Goal: Information Seeking & Learning: Find contact information

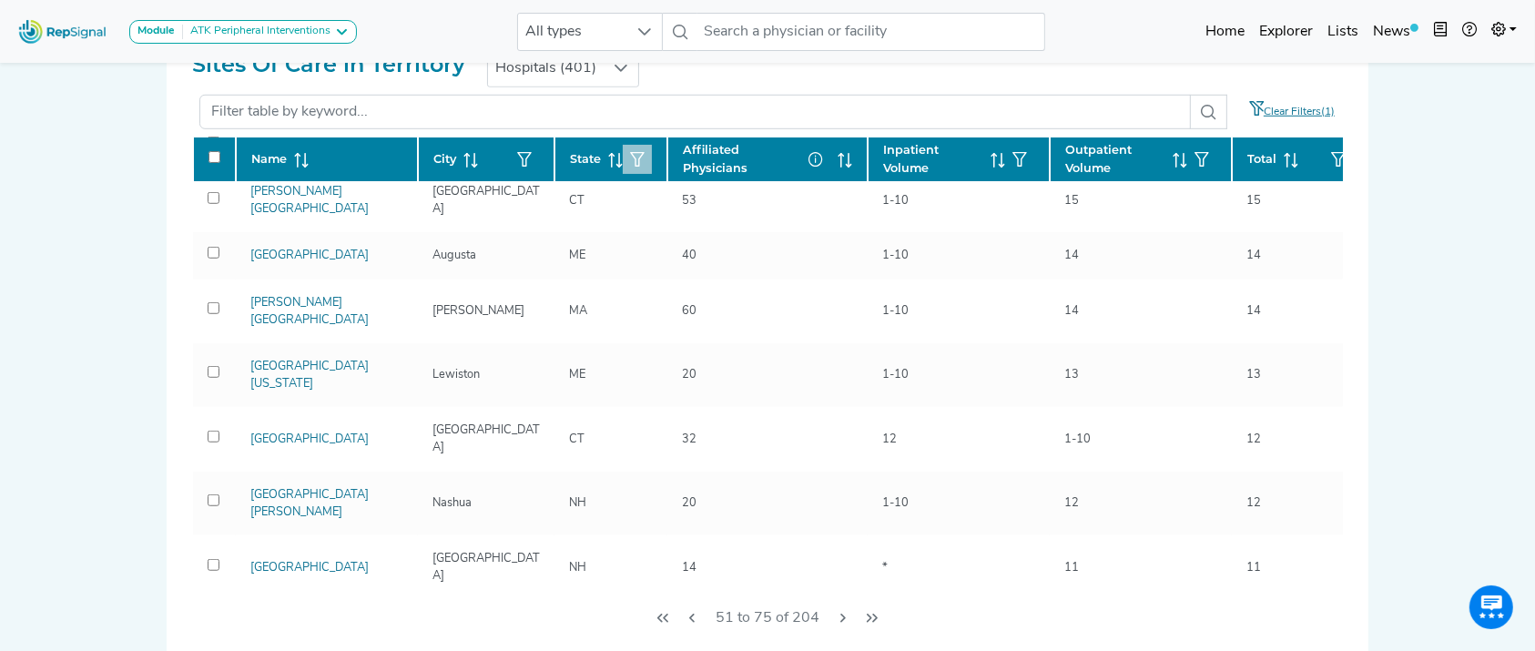
scroll to position [342, 0]
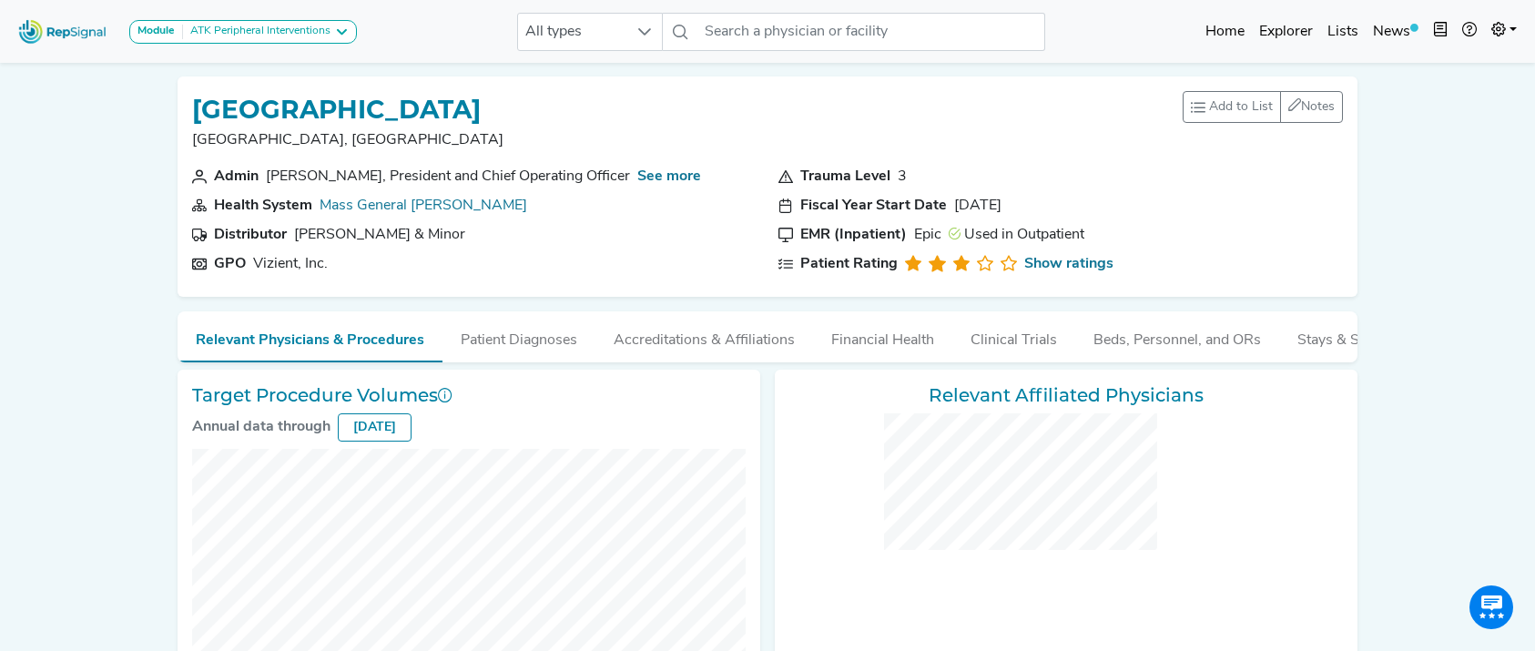
checkbox input "false"
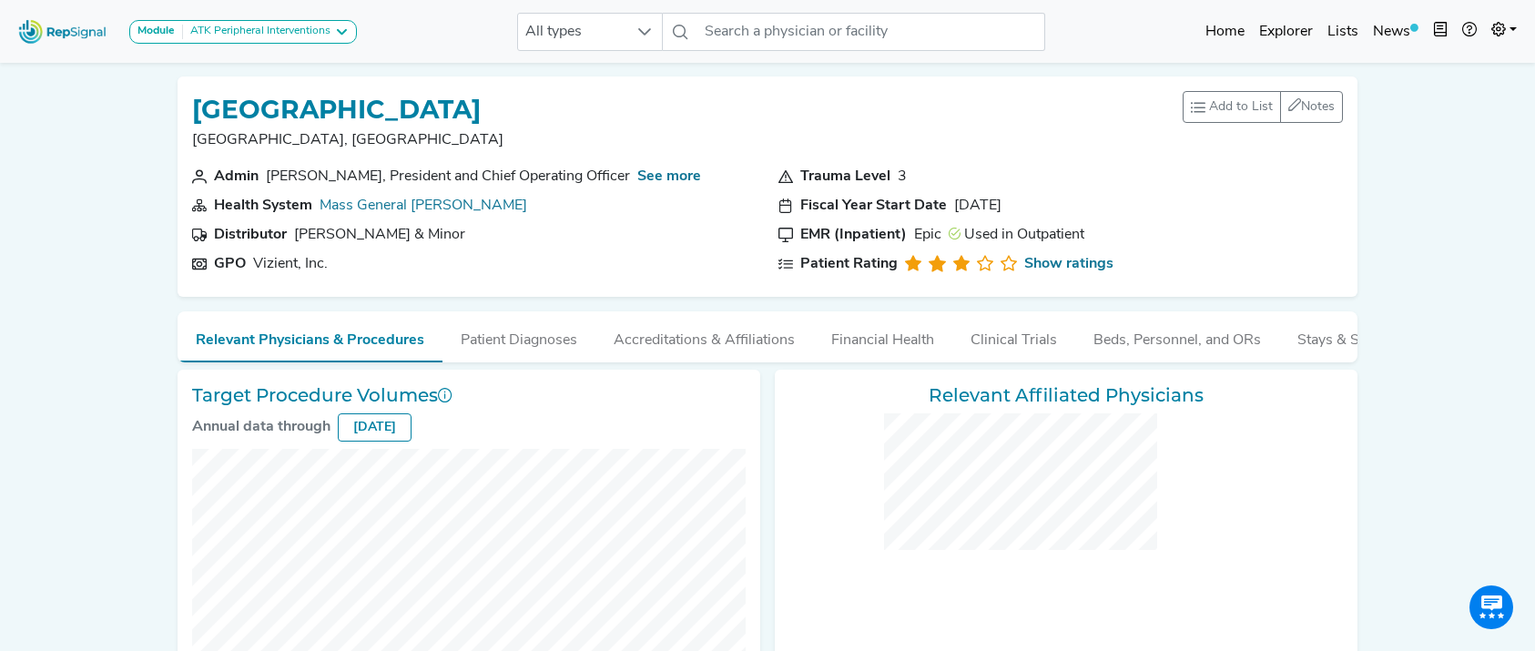
checkbox input "false"
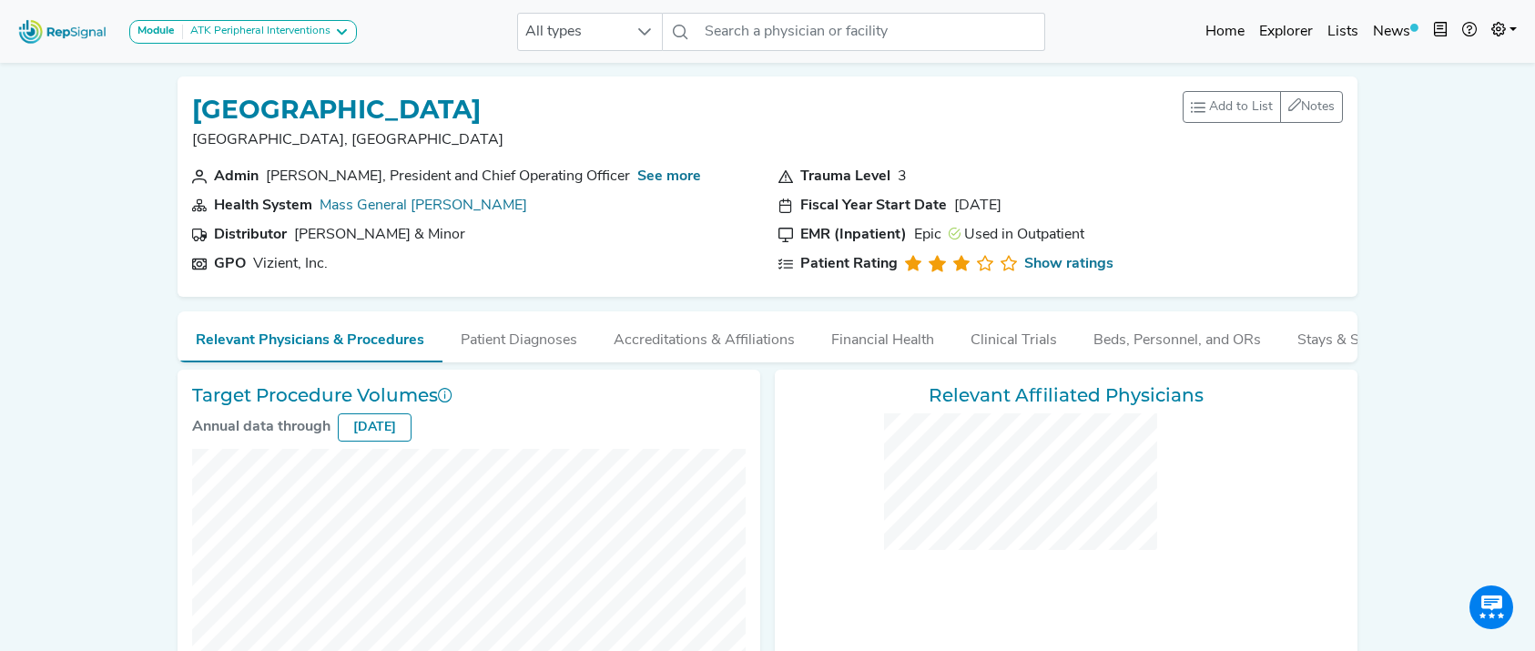
checkbox input "false"
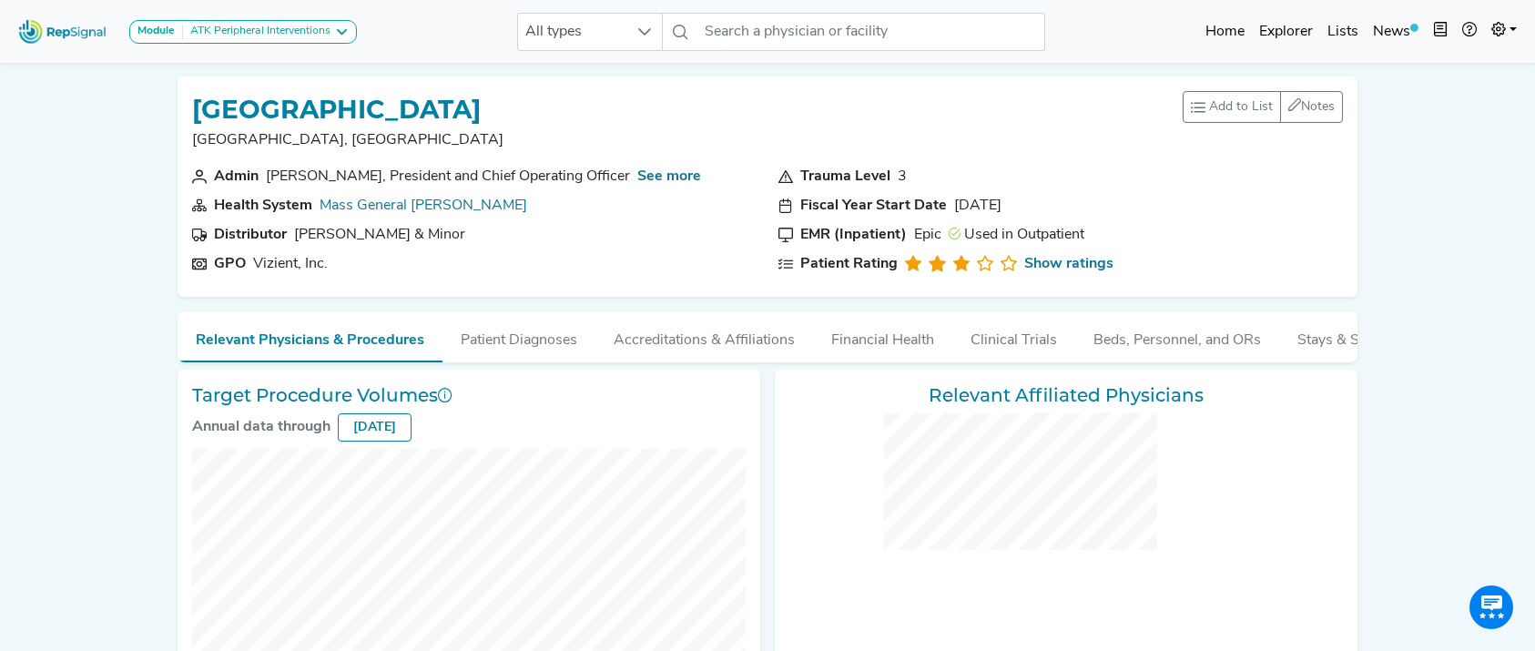
checkbox input "false"
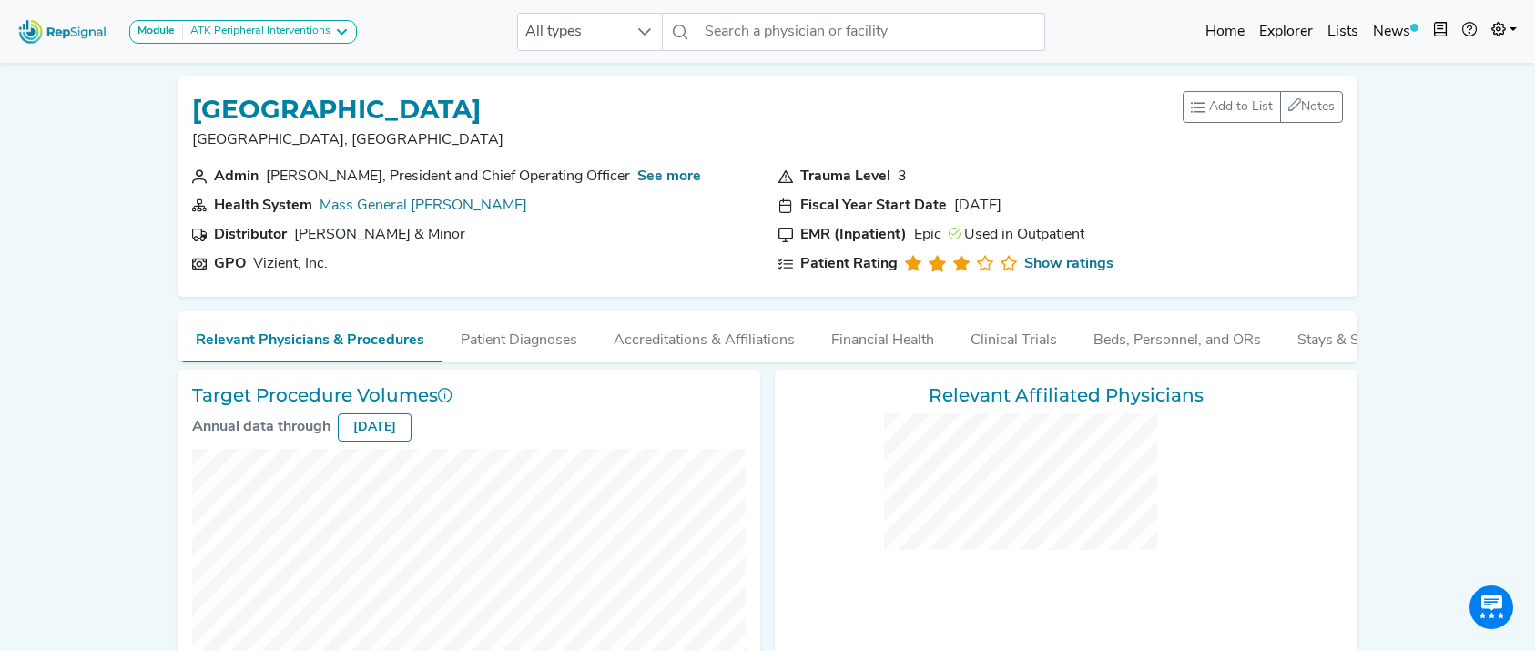
checkbox input "false"
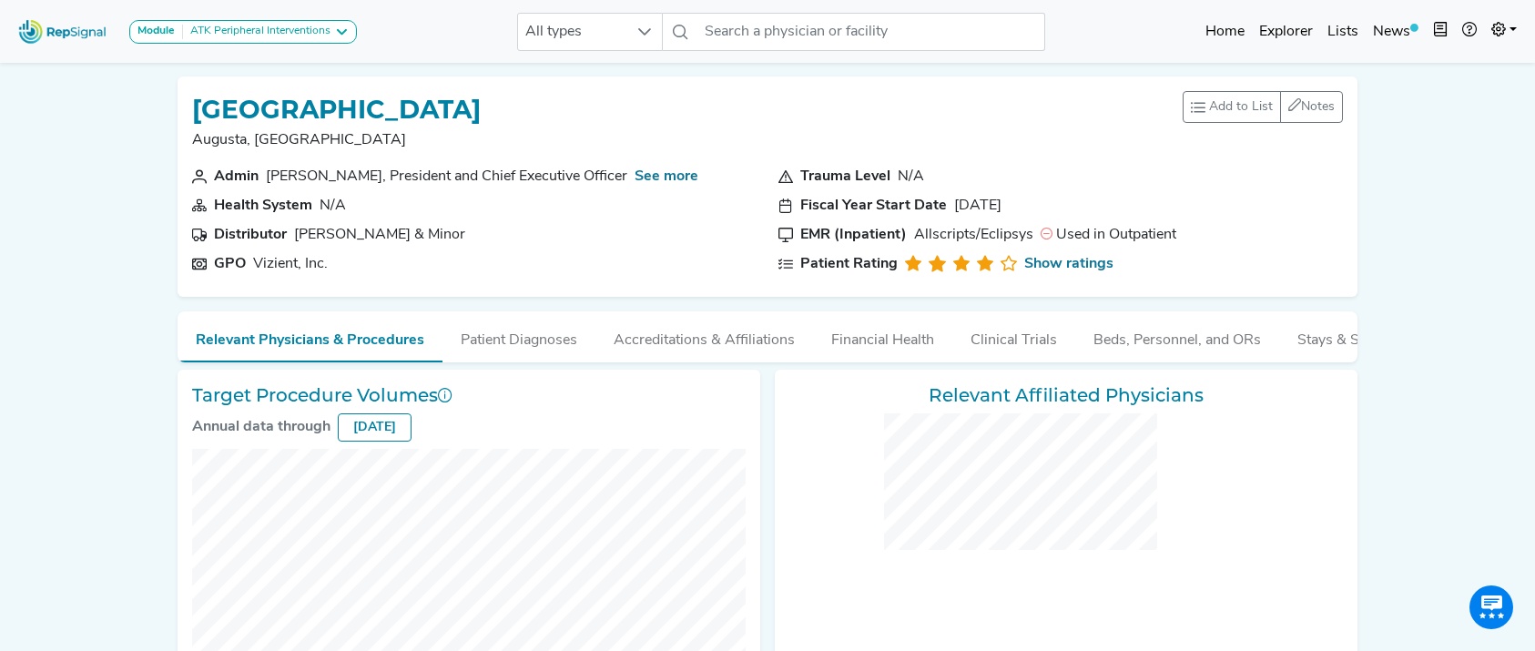
checkbox input "false"
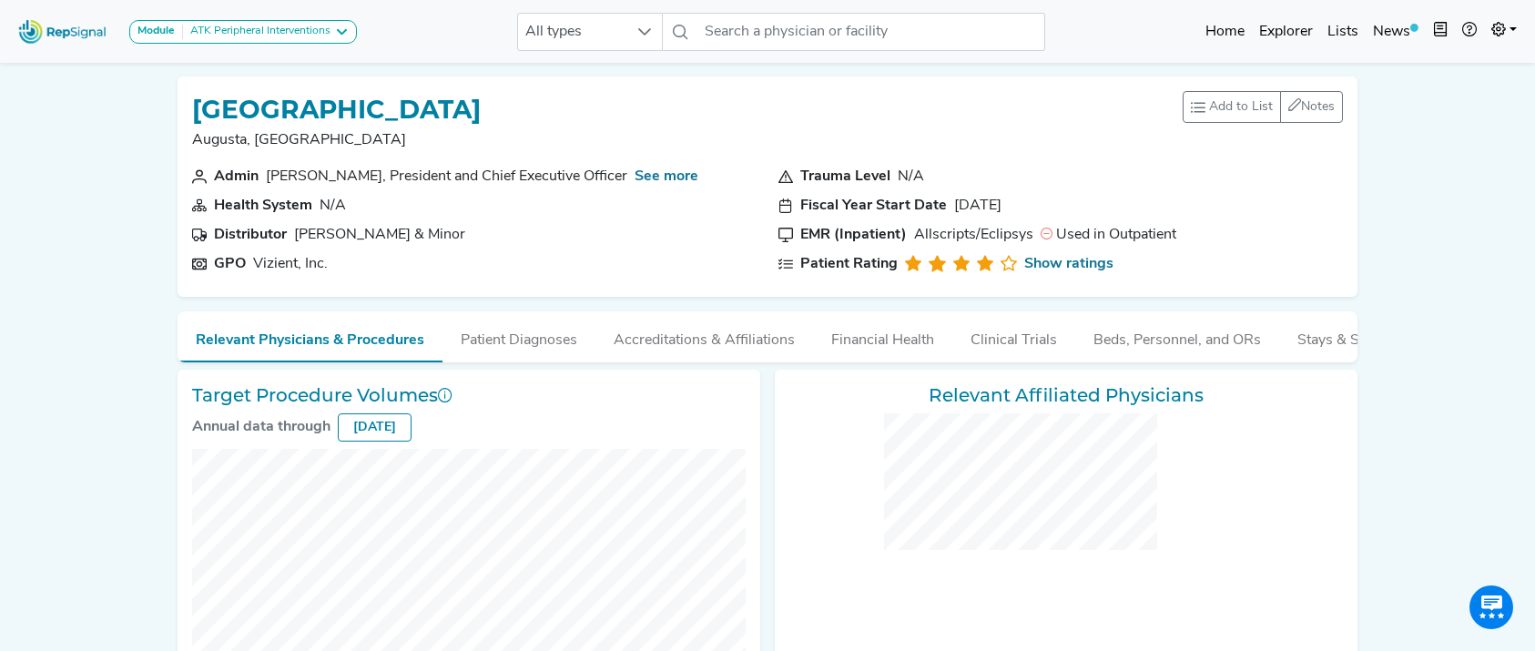
checkbox input "false"
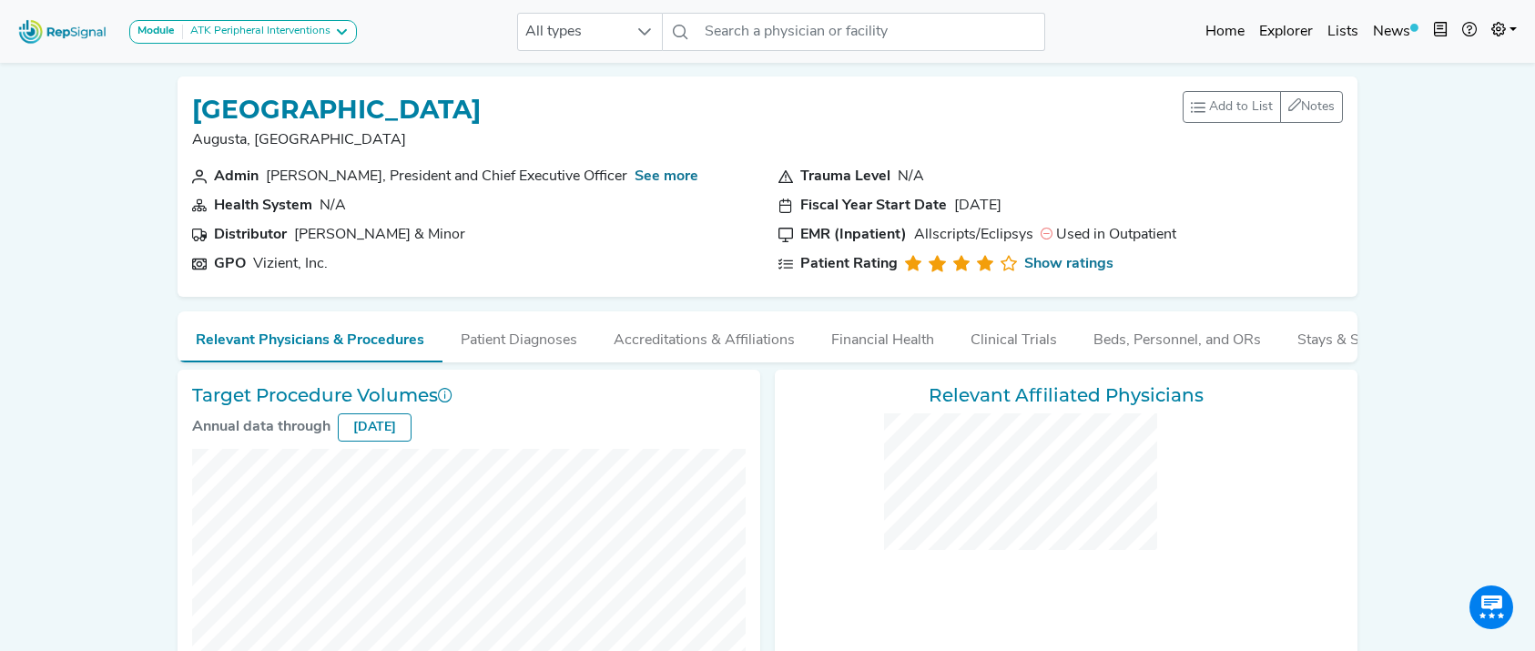
checkbox input "false"
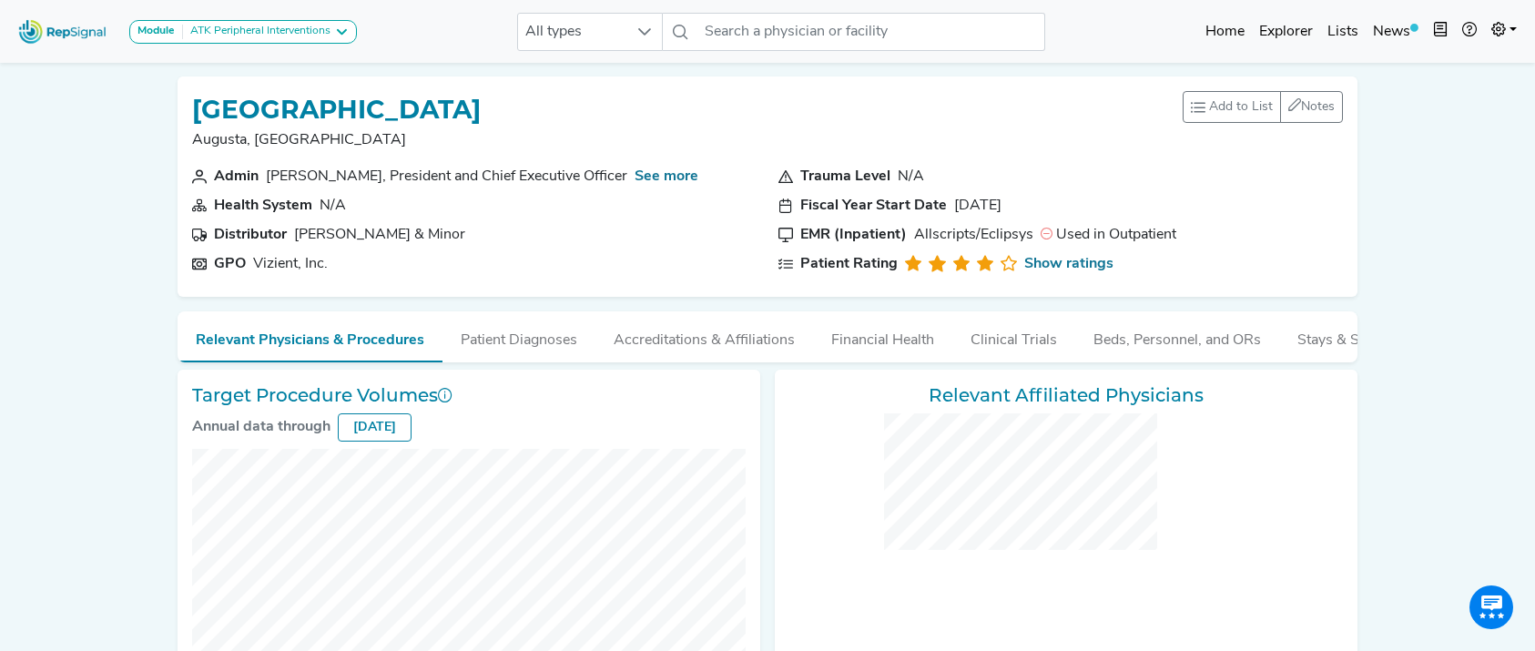
checkbox input "false"
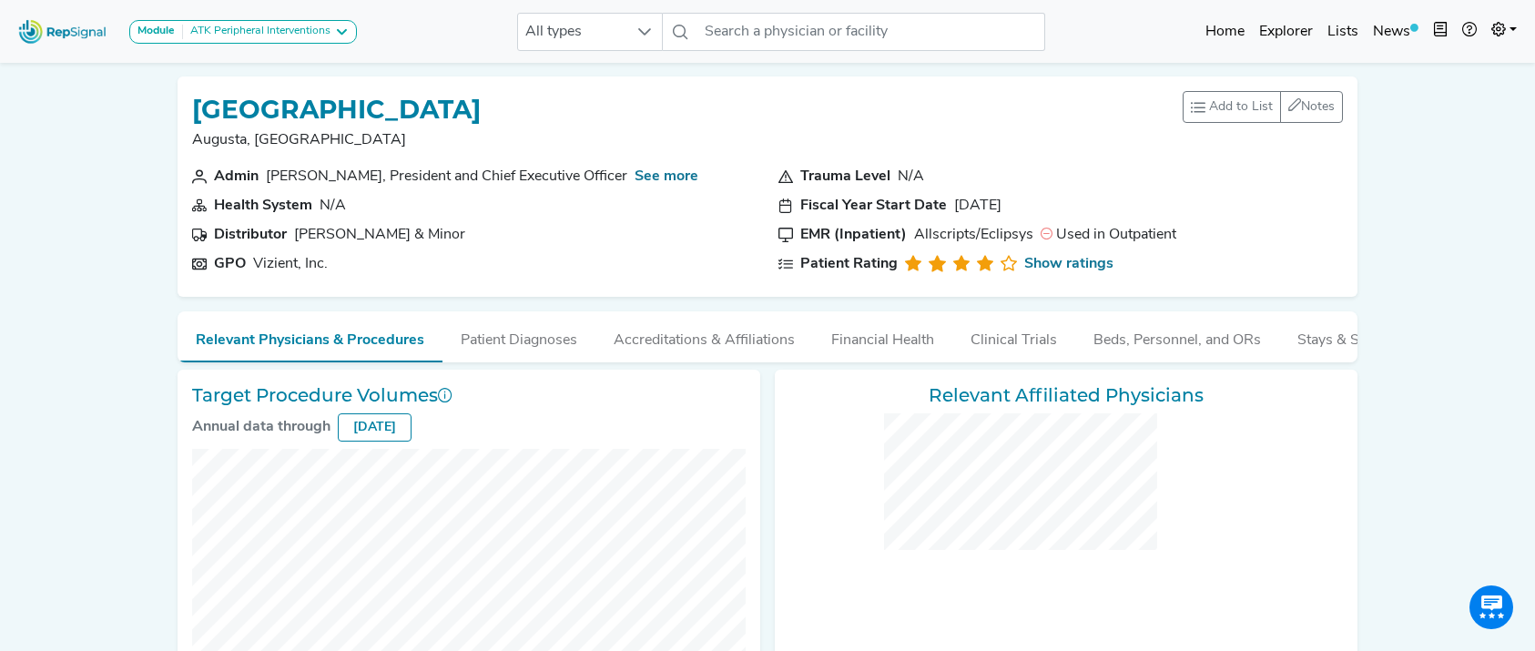
checkbox input "false"
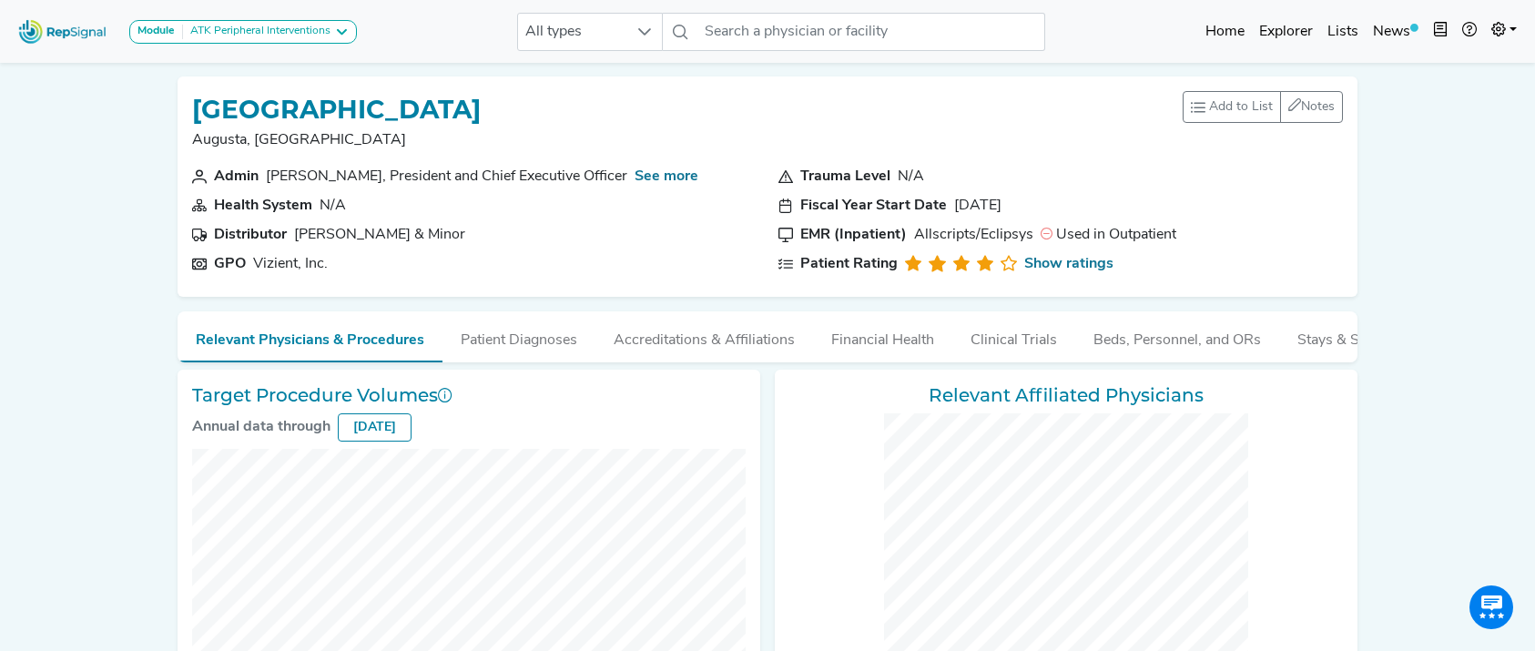
checkbox input "false"
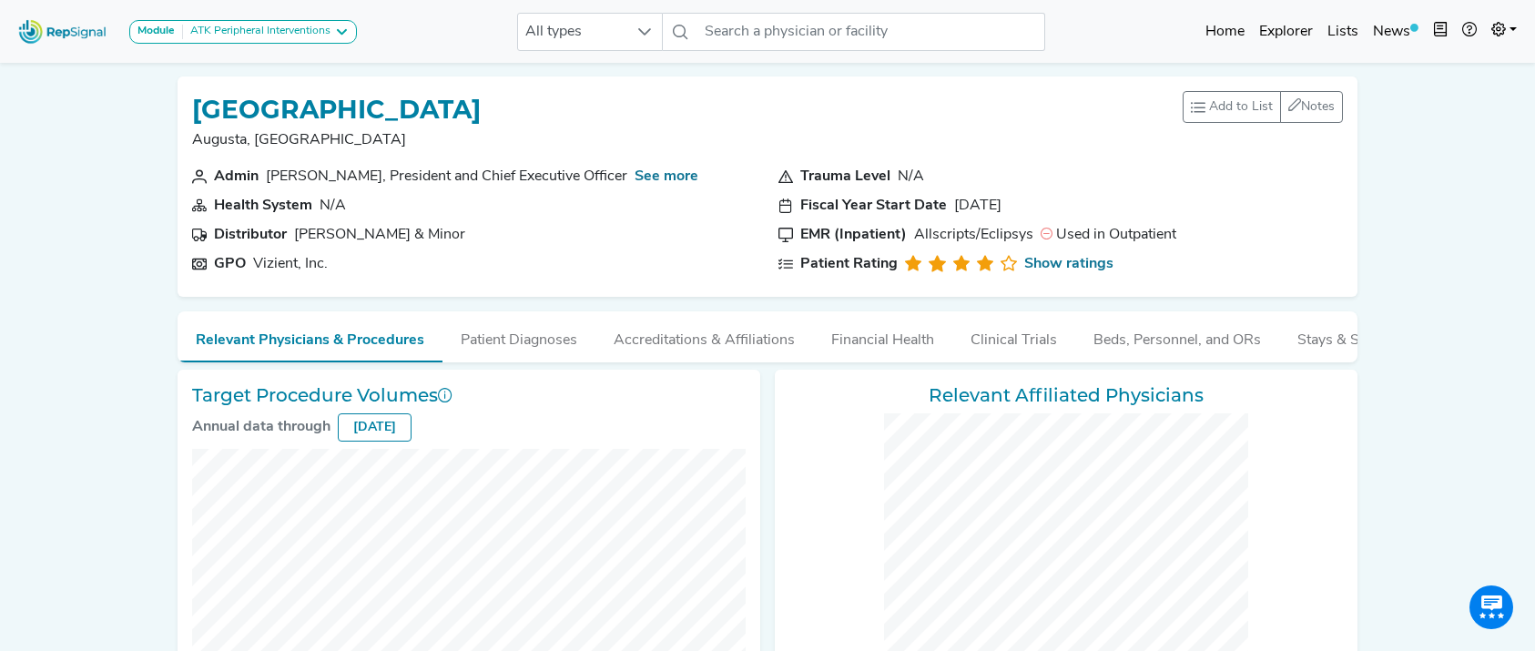
checkbox input "false"
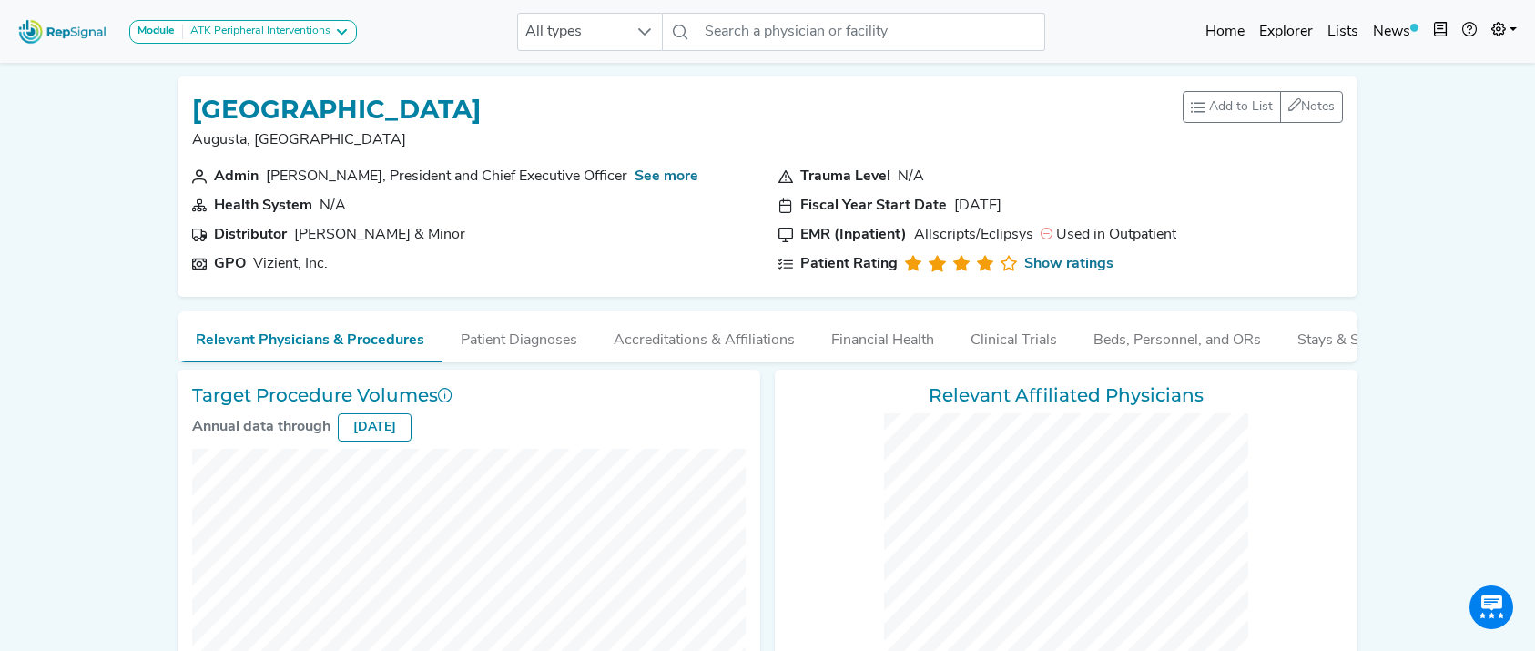
checkbox input "false"
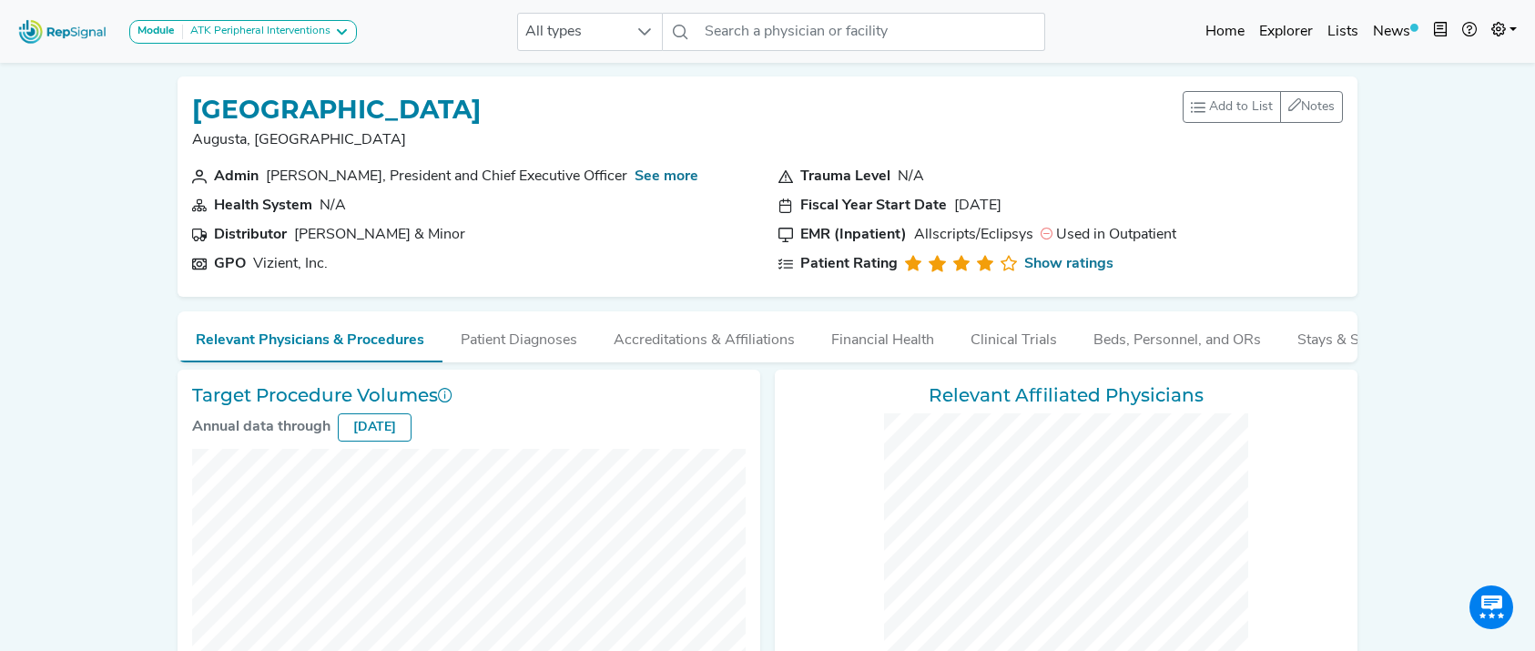
checkbox input "false"
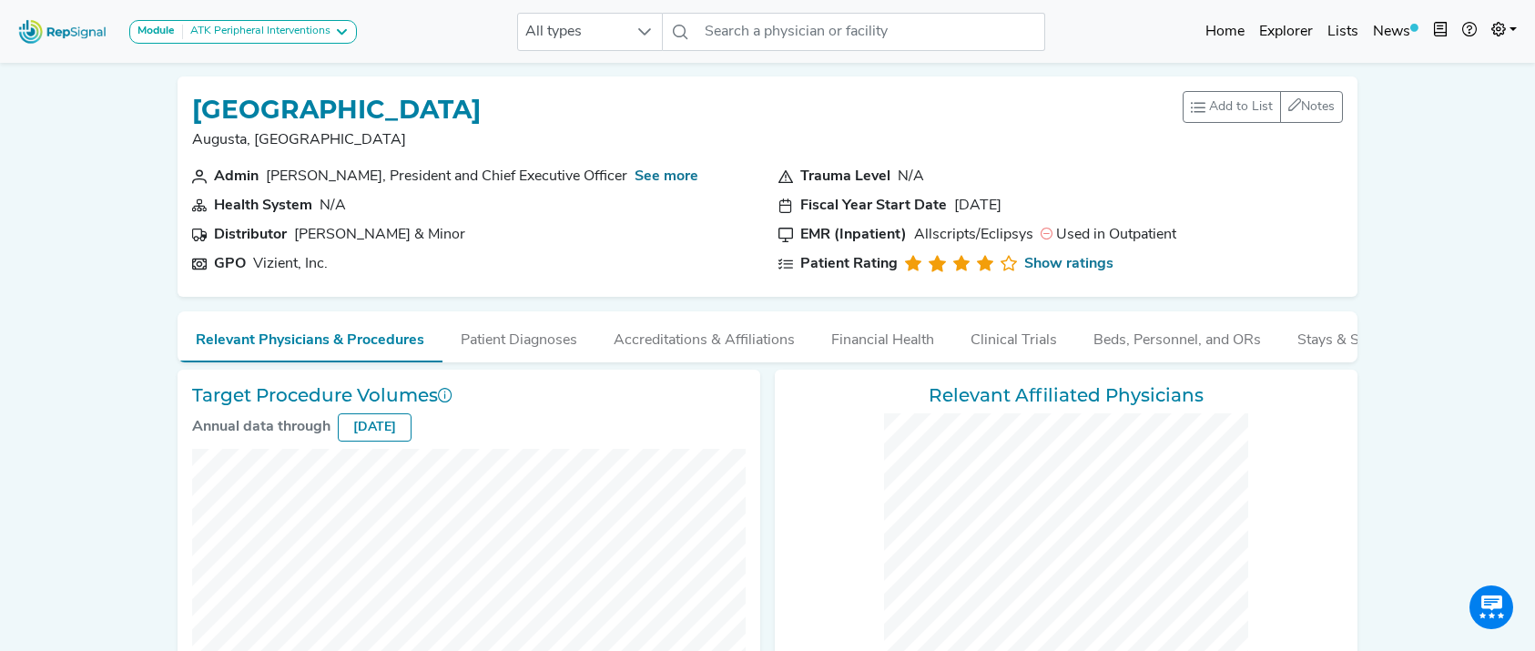
checkbox input "false"
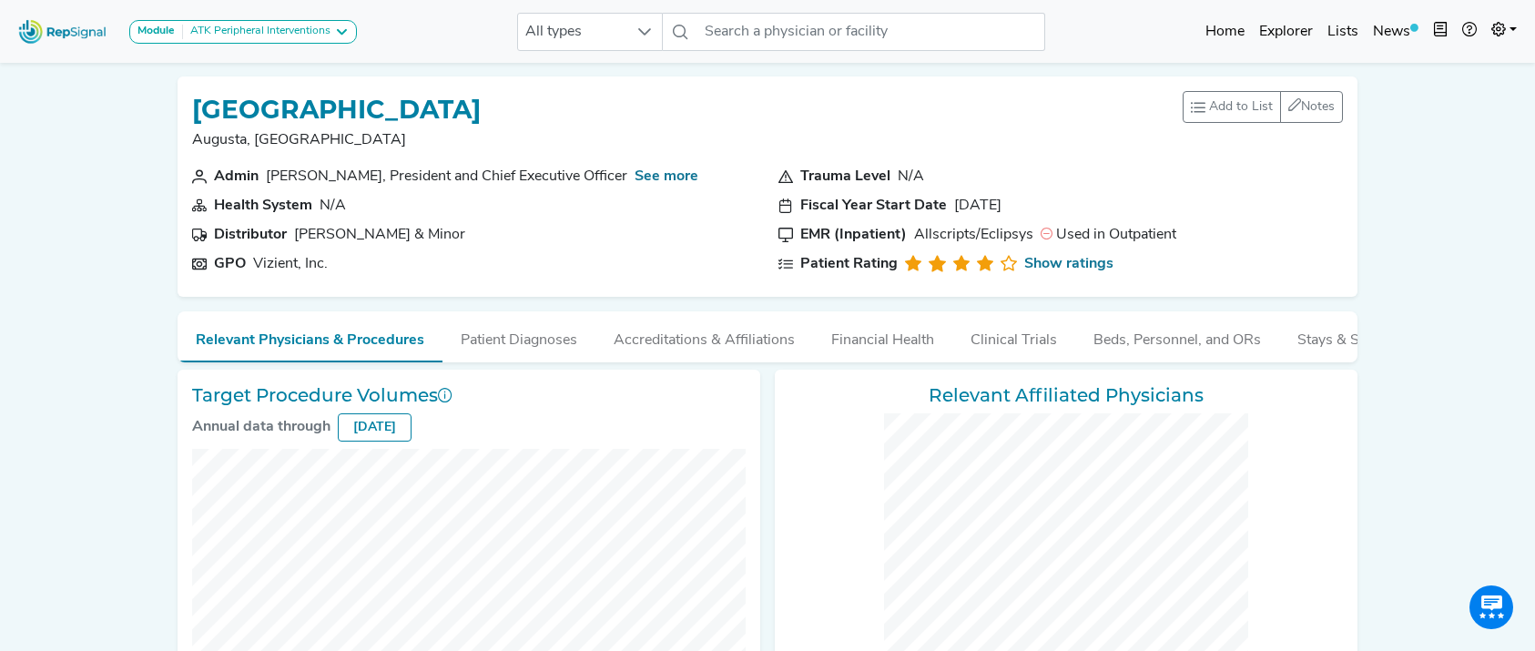
checkbox input "false"
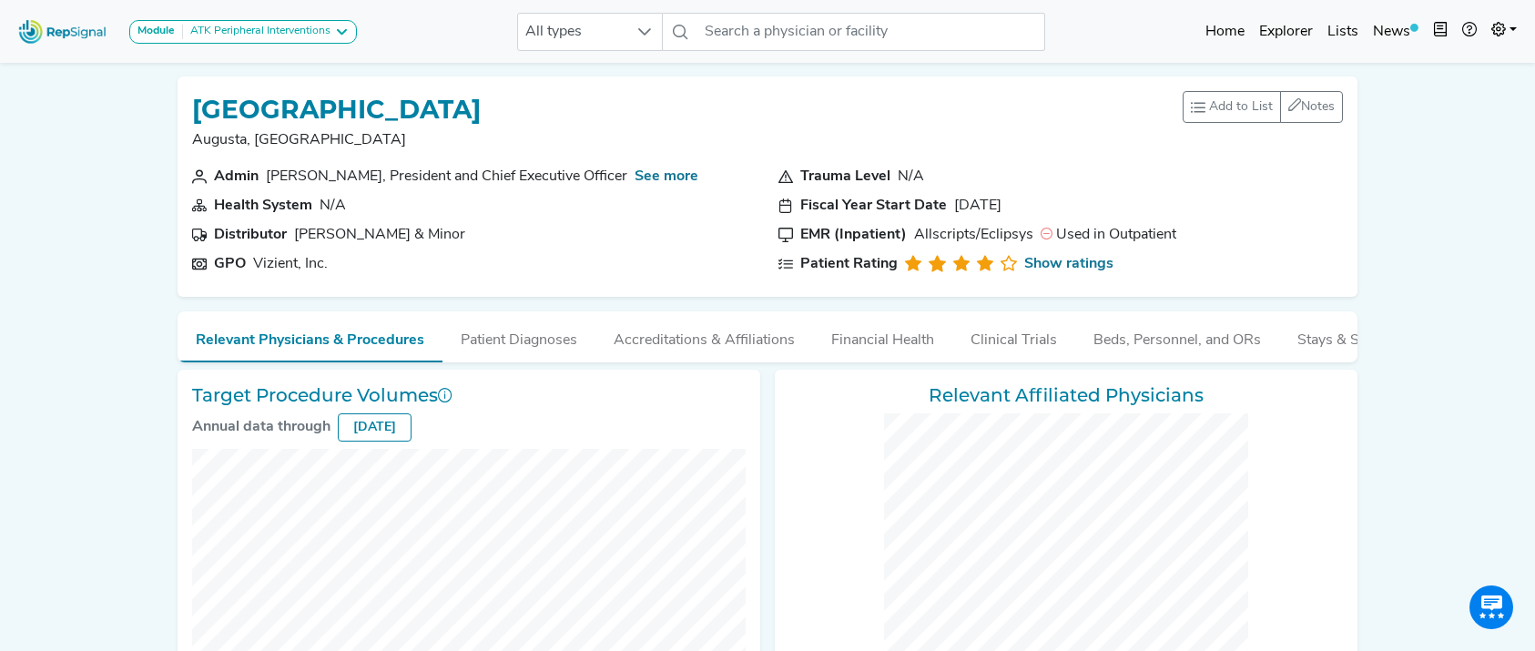
checkbox input "false"
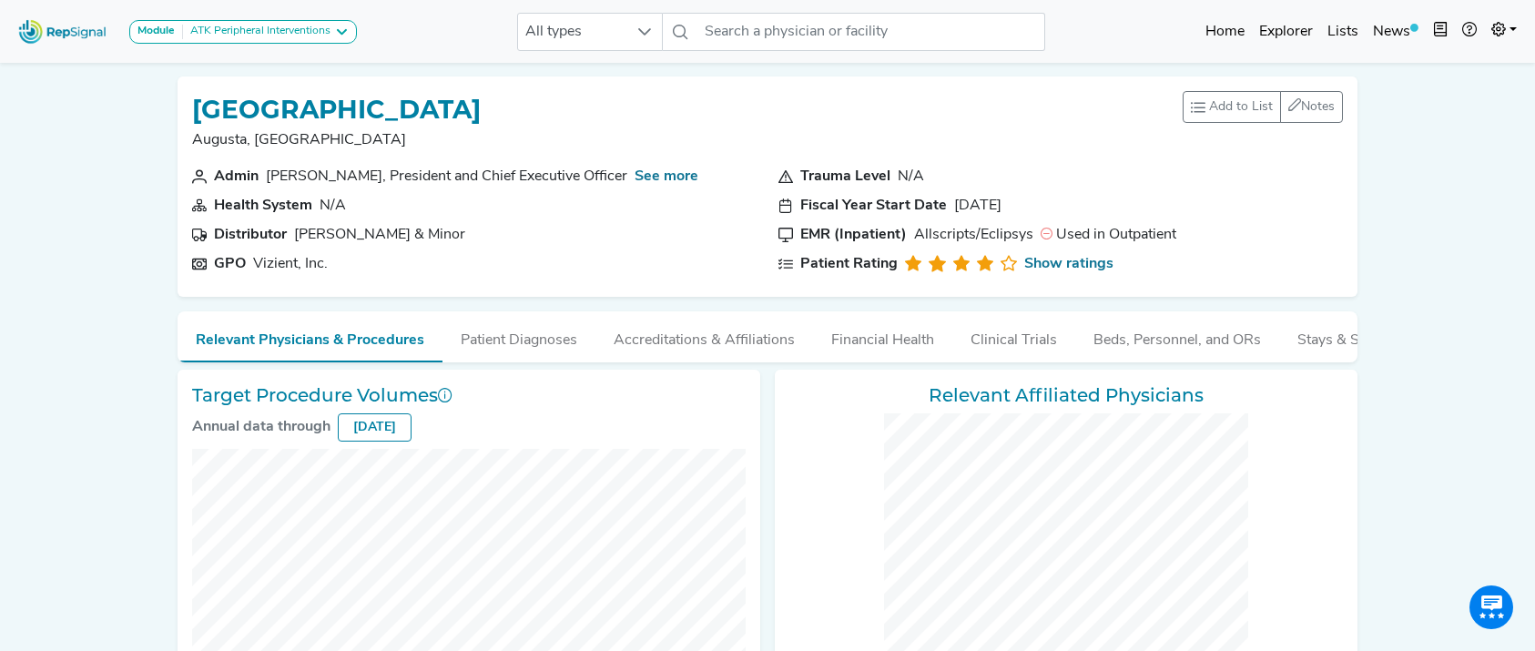
checkbox input "false"
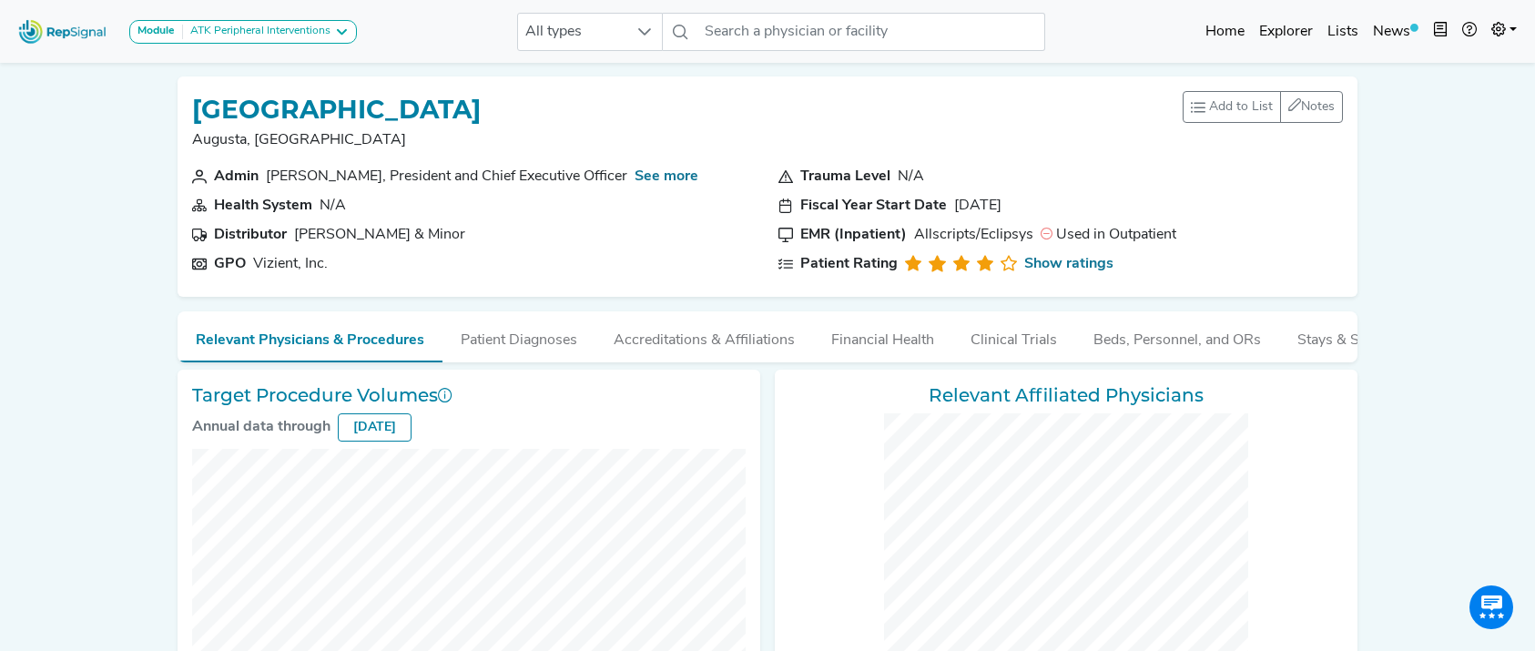
checkbox input "false"
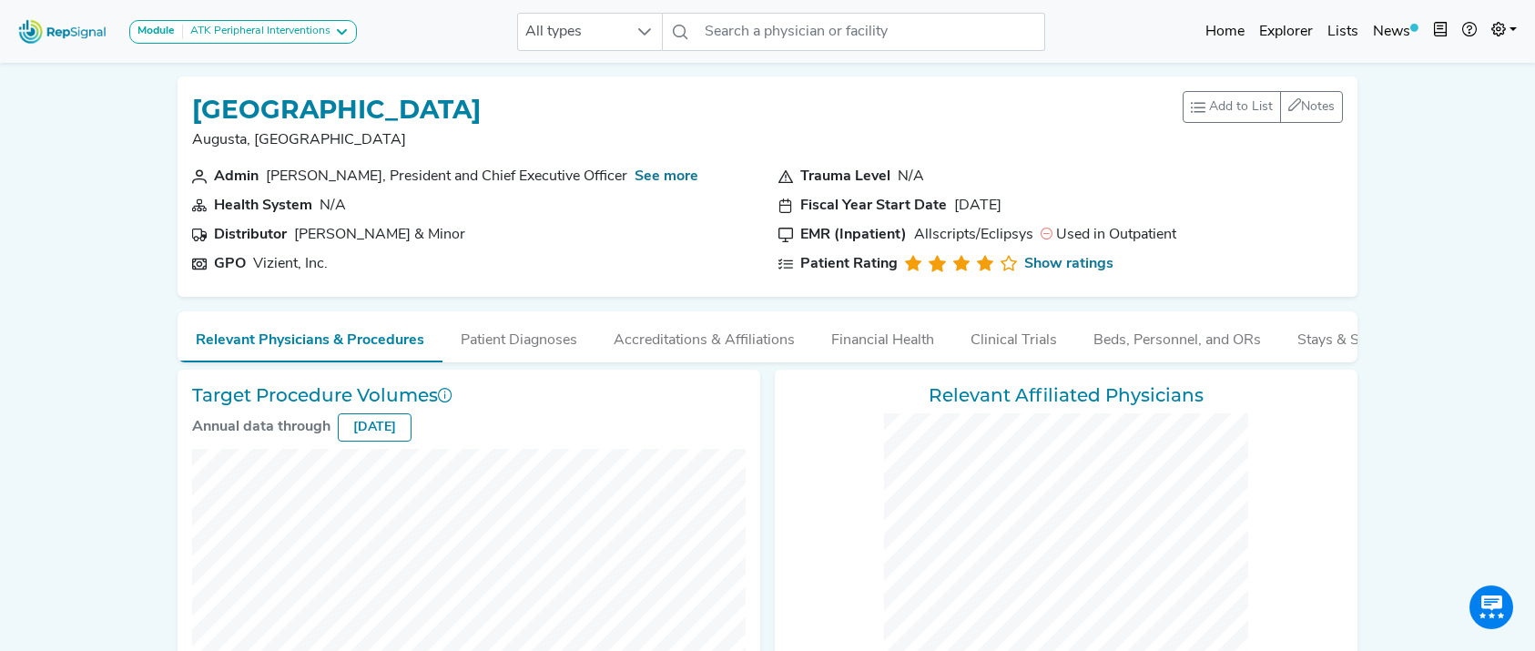
checkbox input "false"
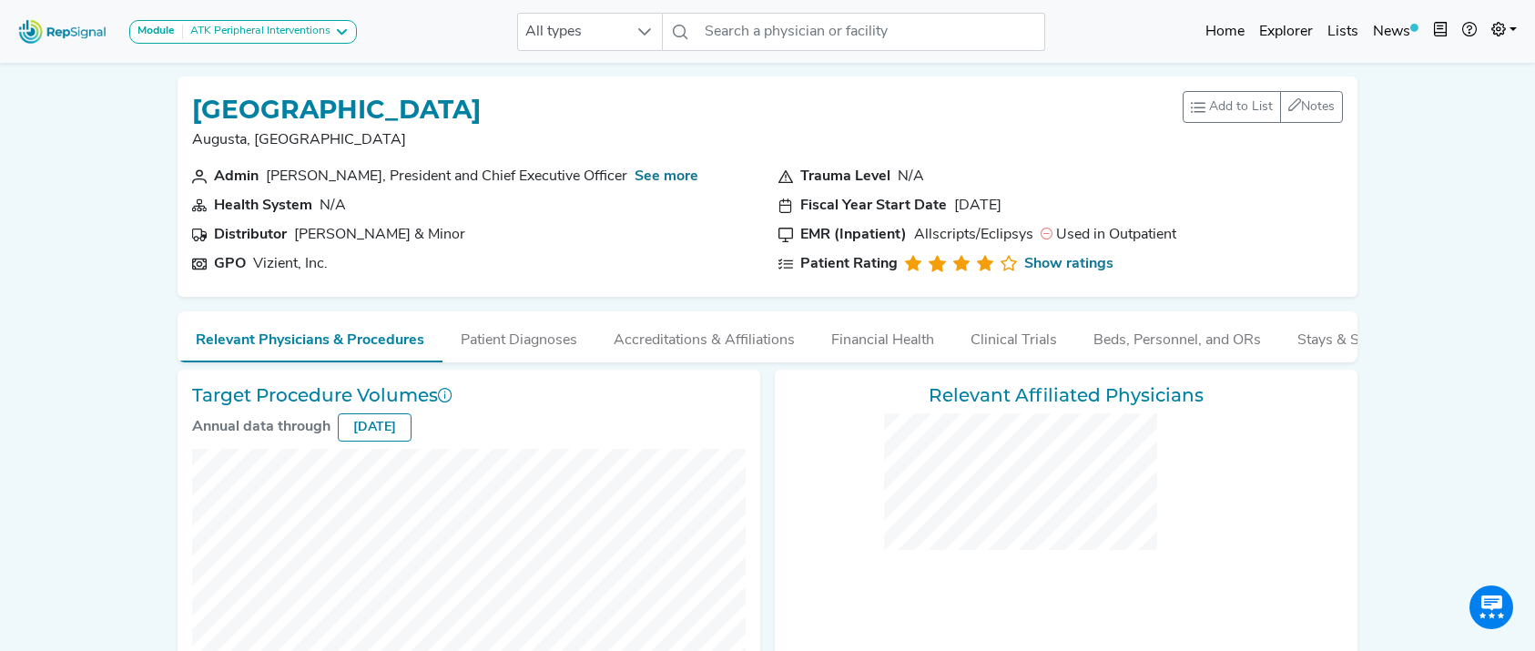
checkbox input "false"
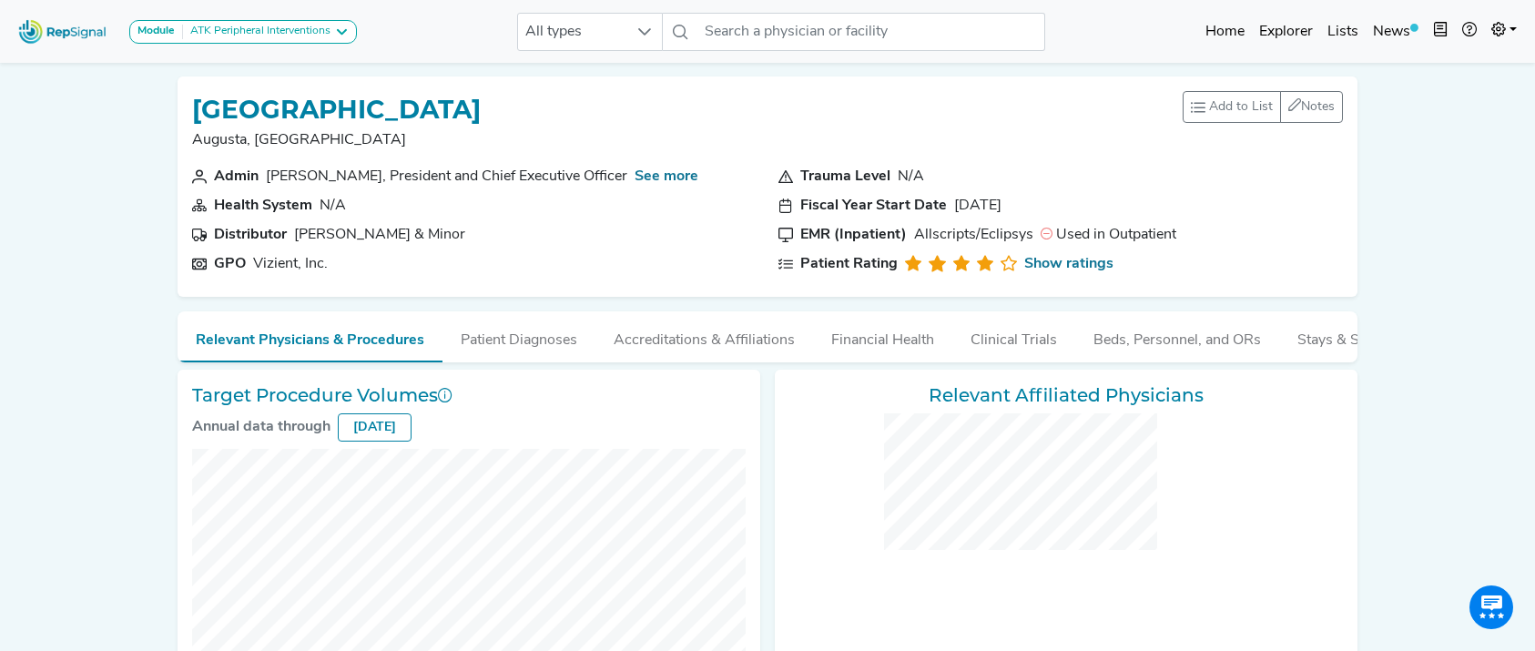
checkbox input "false"
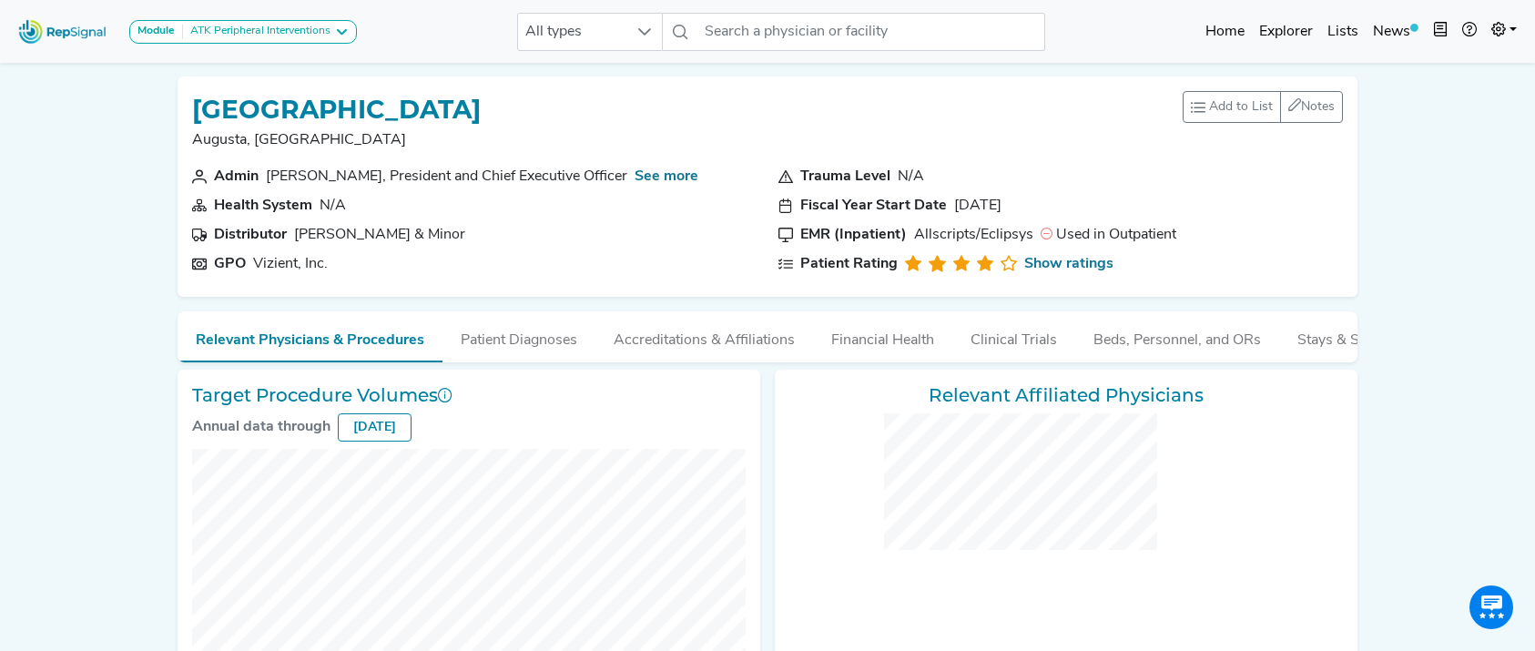
checkbox input "false"
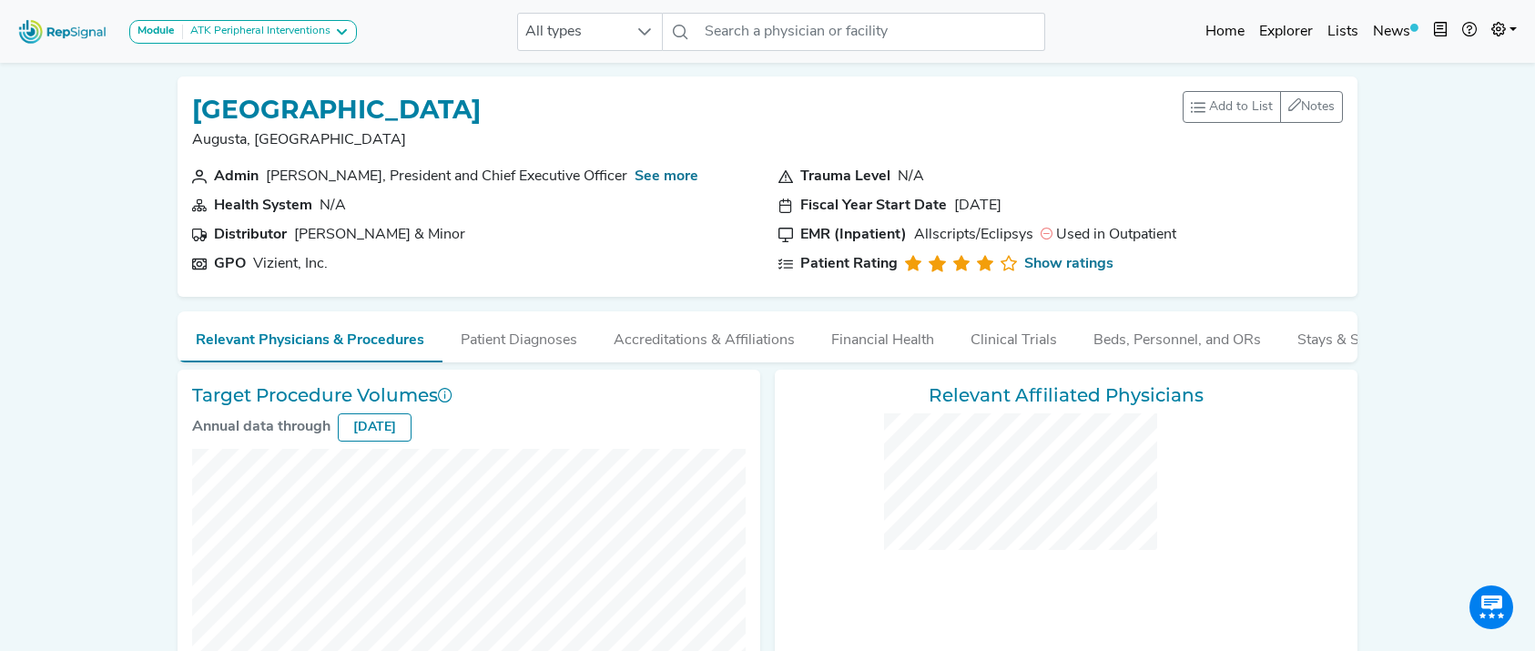
checkbox input "false"
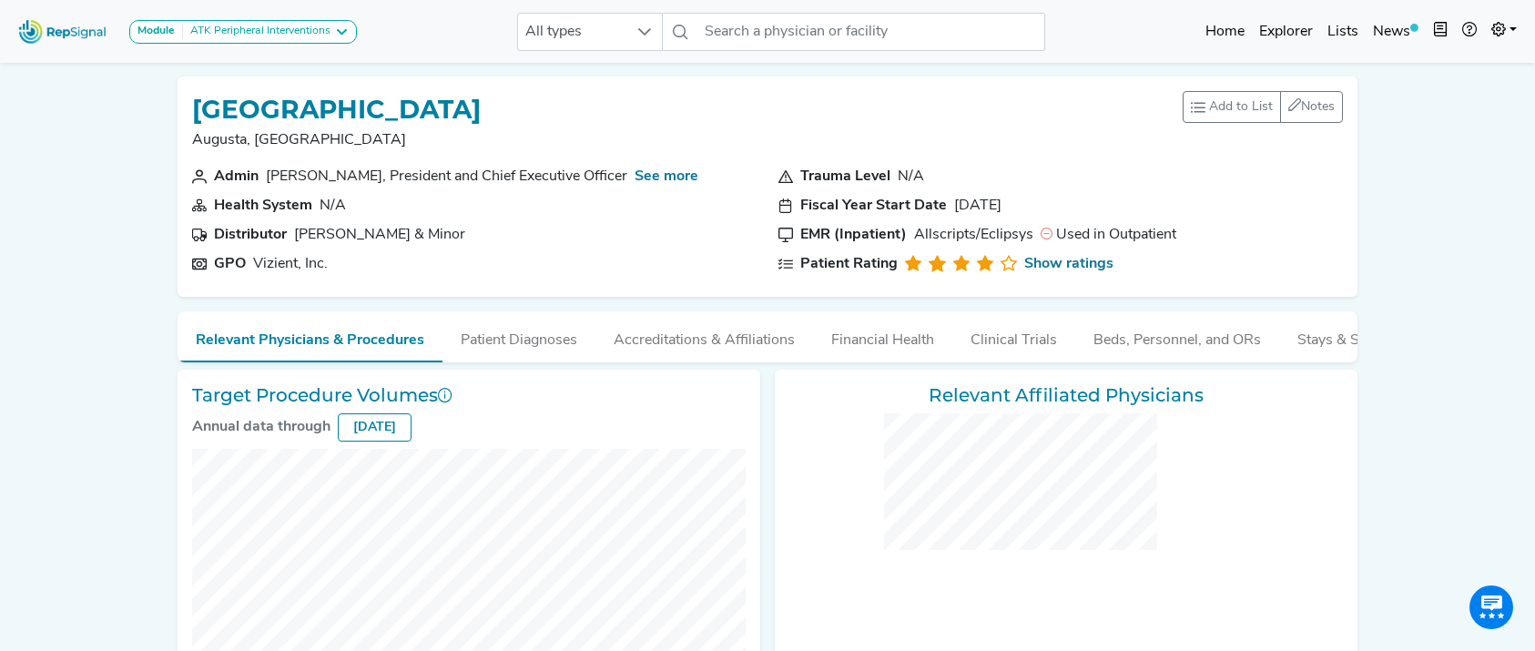
checkbox input "false"
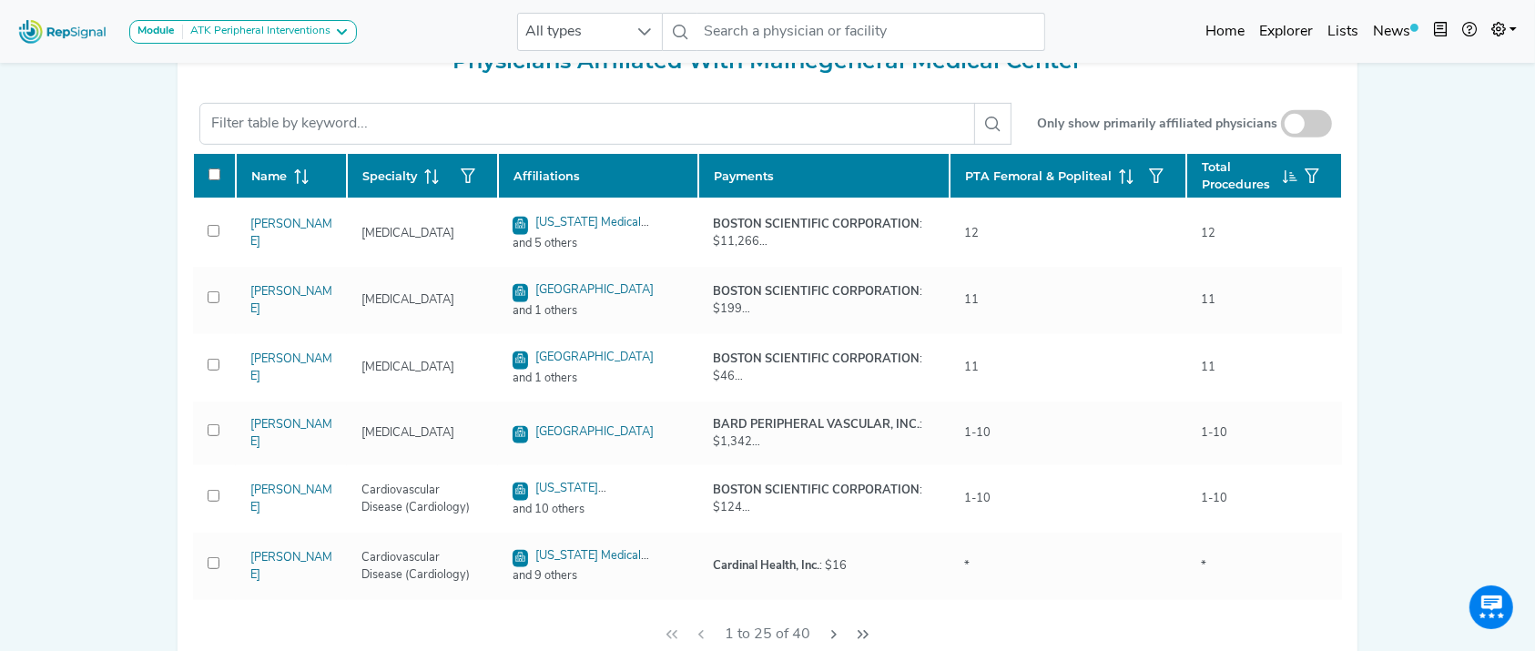
drag, startPoint x: 1552, startPoint y: 222, endPoint x: 1552, endPoint y: 532, distance: 309.5
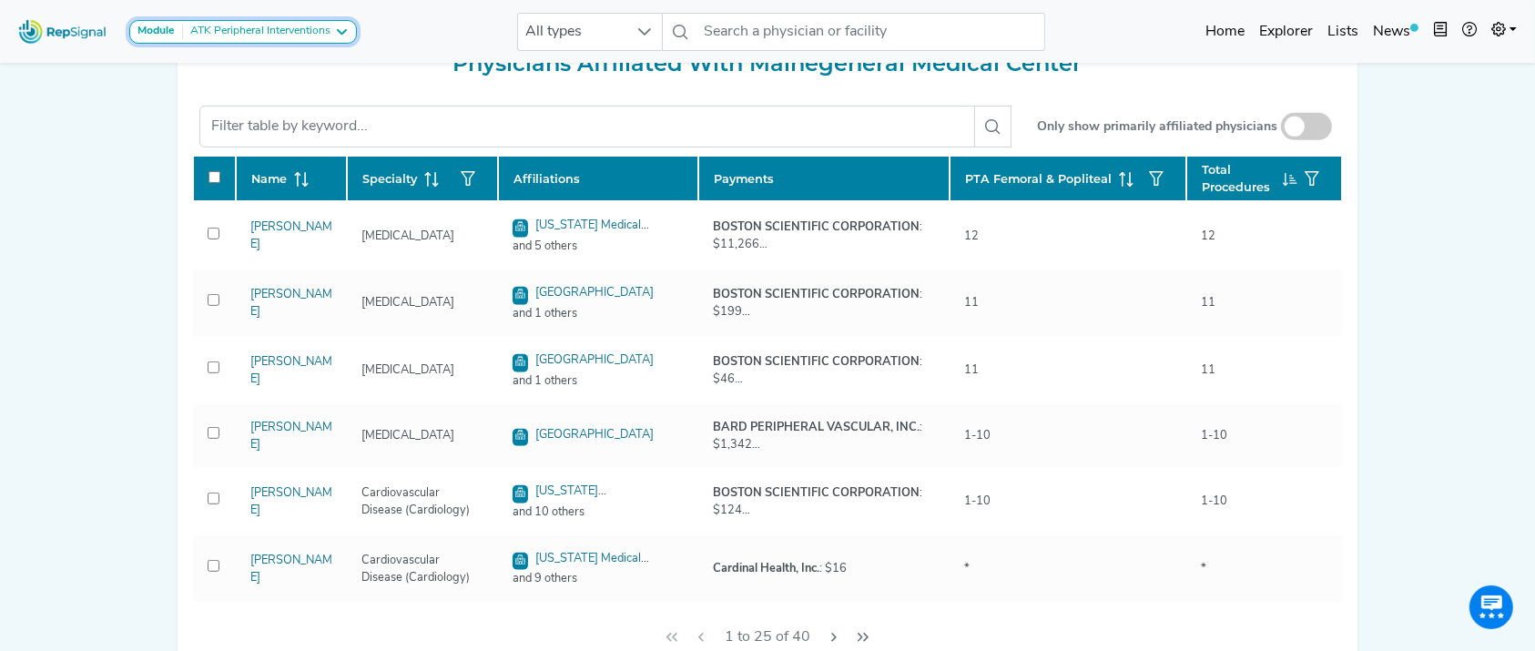
click at [294, 33] on div "ATK Peripheral Interventions" at bounding box center [256, 32] width 147 height 15
click at [284, 25] on div "ATK Peripheral Interventions" at bounding box center [256, 32] width 147 height 15
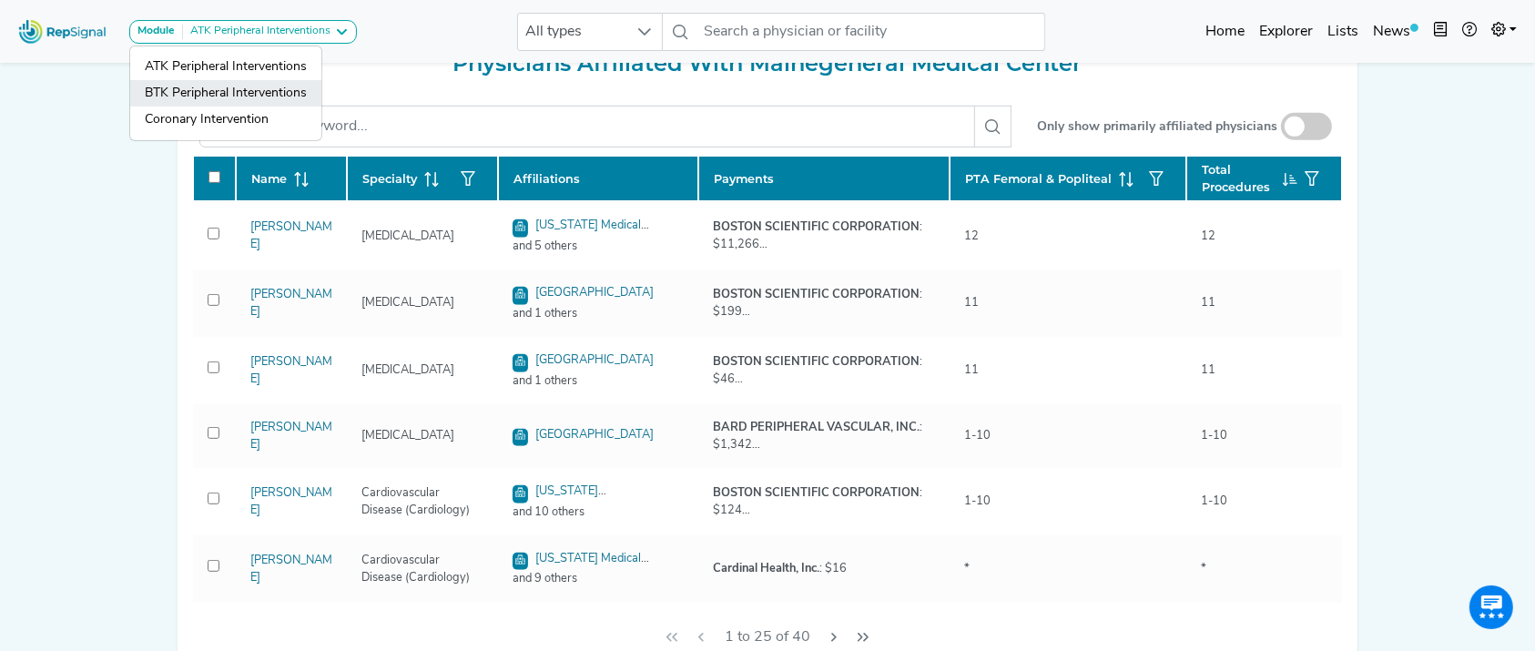
click at [255, 107] on link "BTK Peripheral Interventions" at bounding box center [225, 120] width 191 height 26
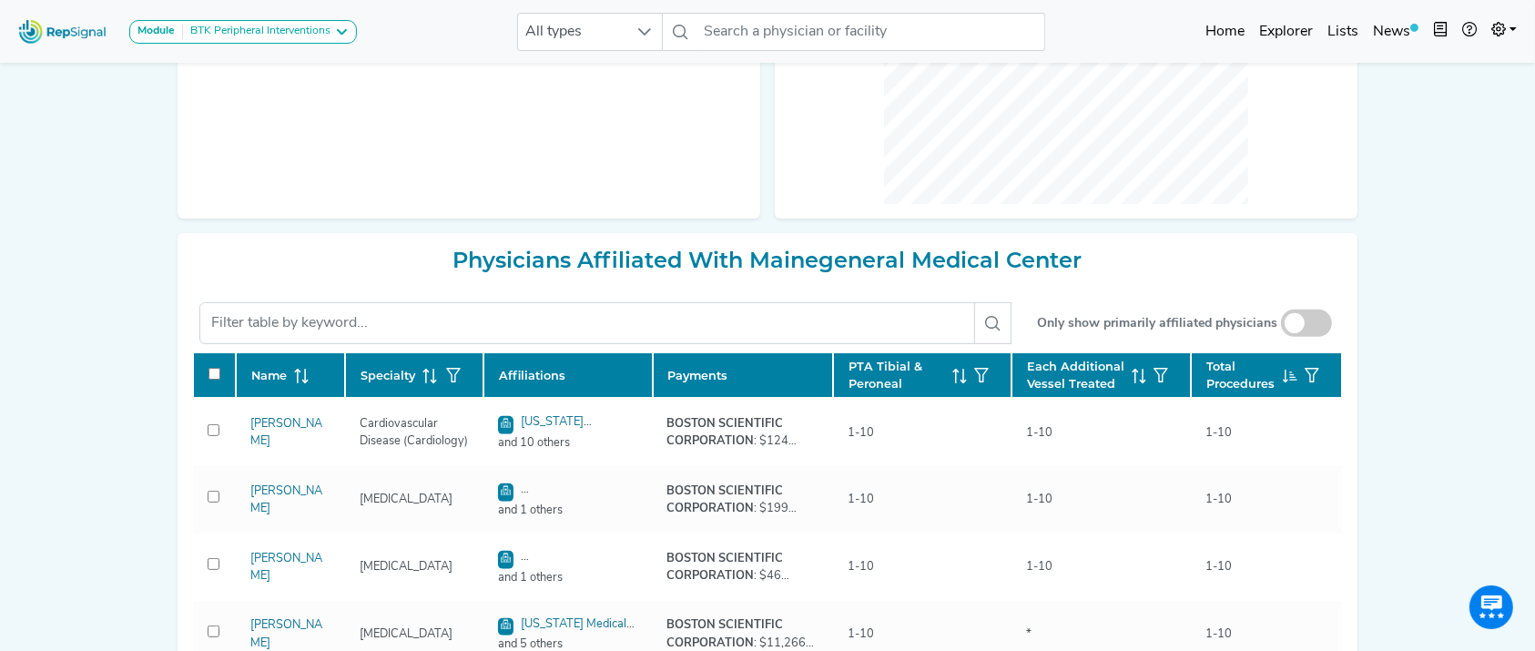
scroll to position [0, 0]
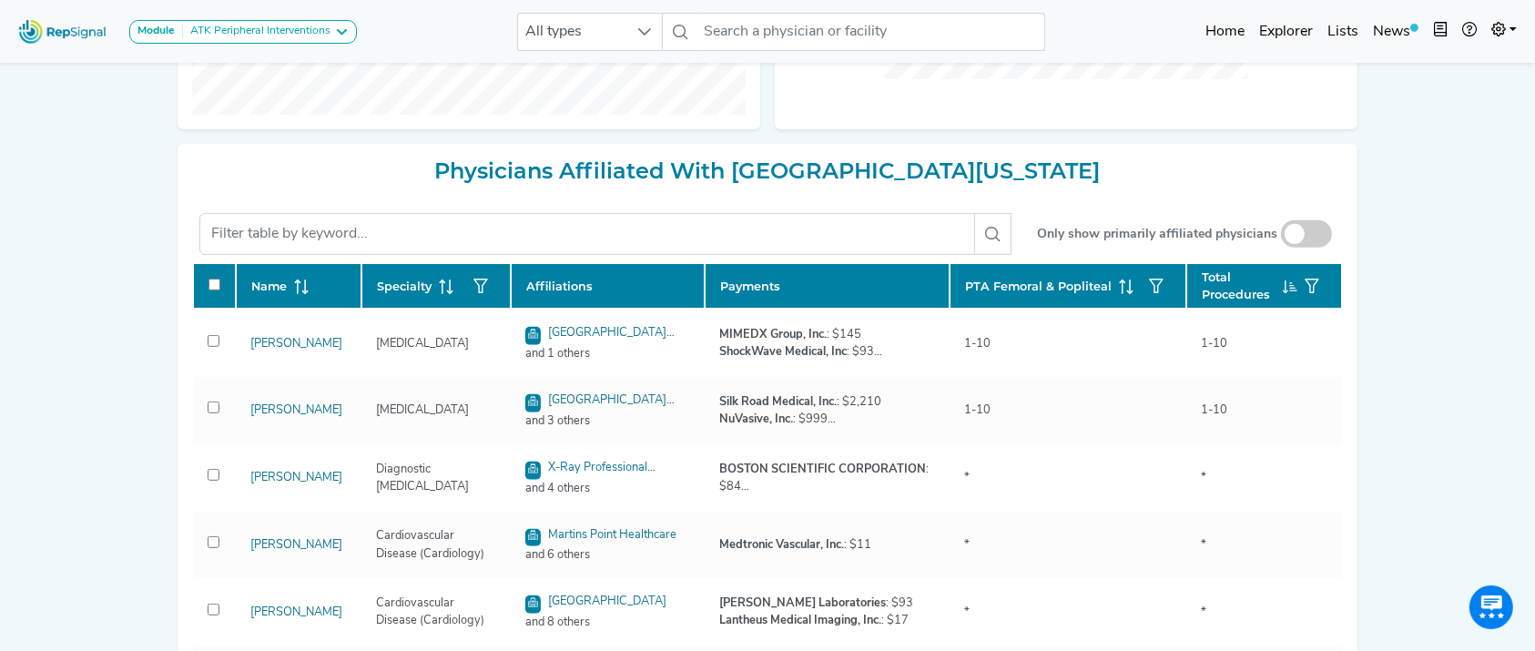
scroll to position [699, 0]
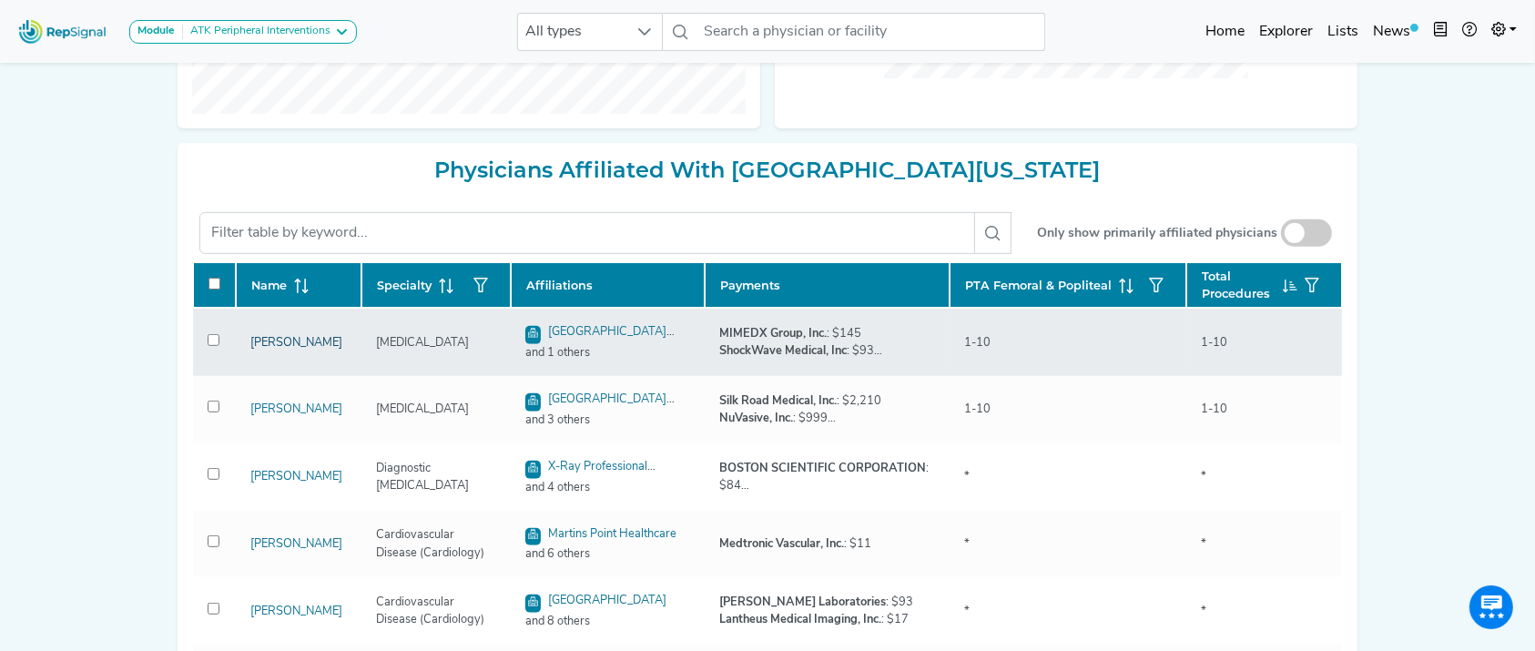
click at [277, 349] on link "Felecia Jinwala" at bounding box center [296, 343] width 92 height 12
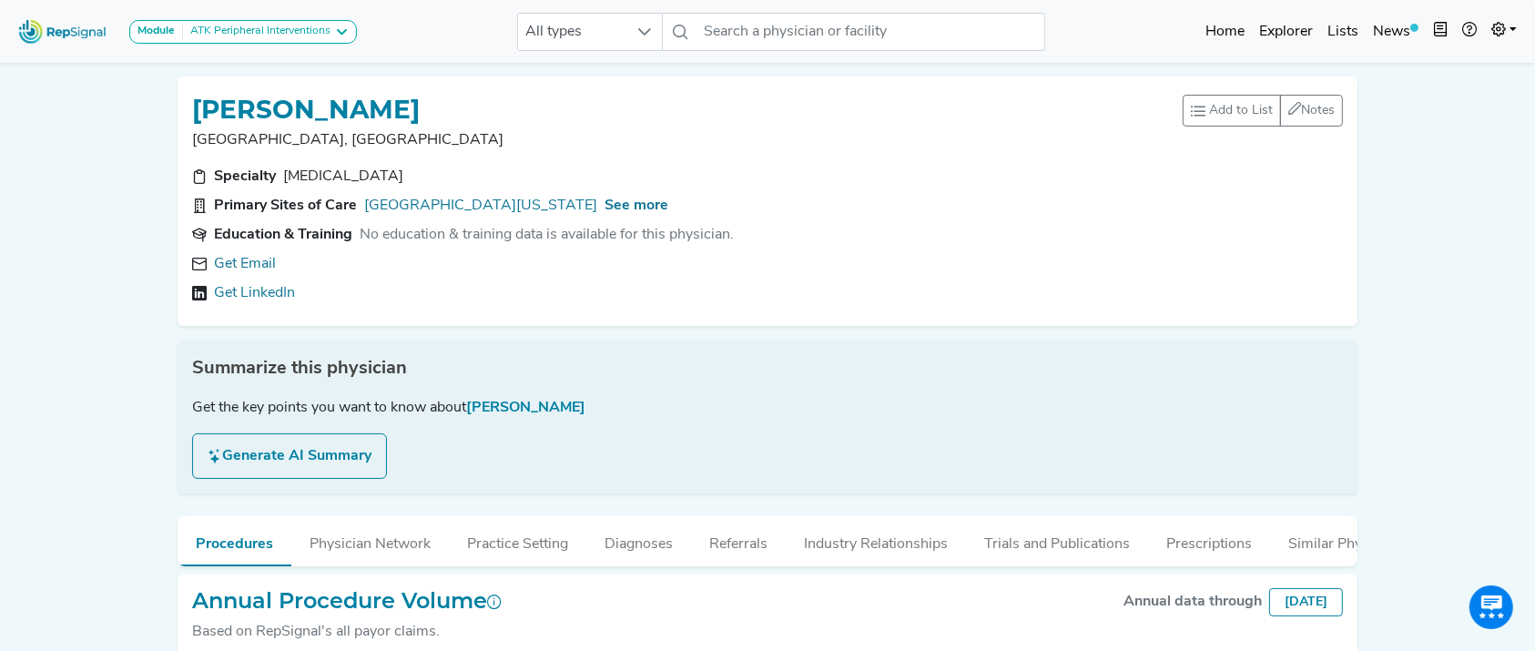
click at [458, 137] on p "New Brunswick, NJ" at bounding box center [687, 140] width 990 height 22
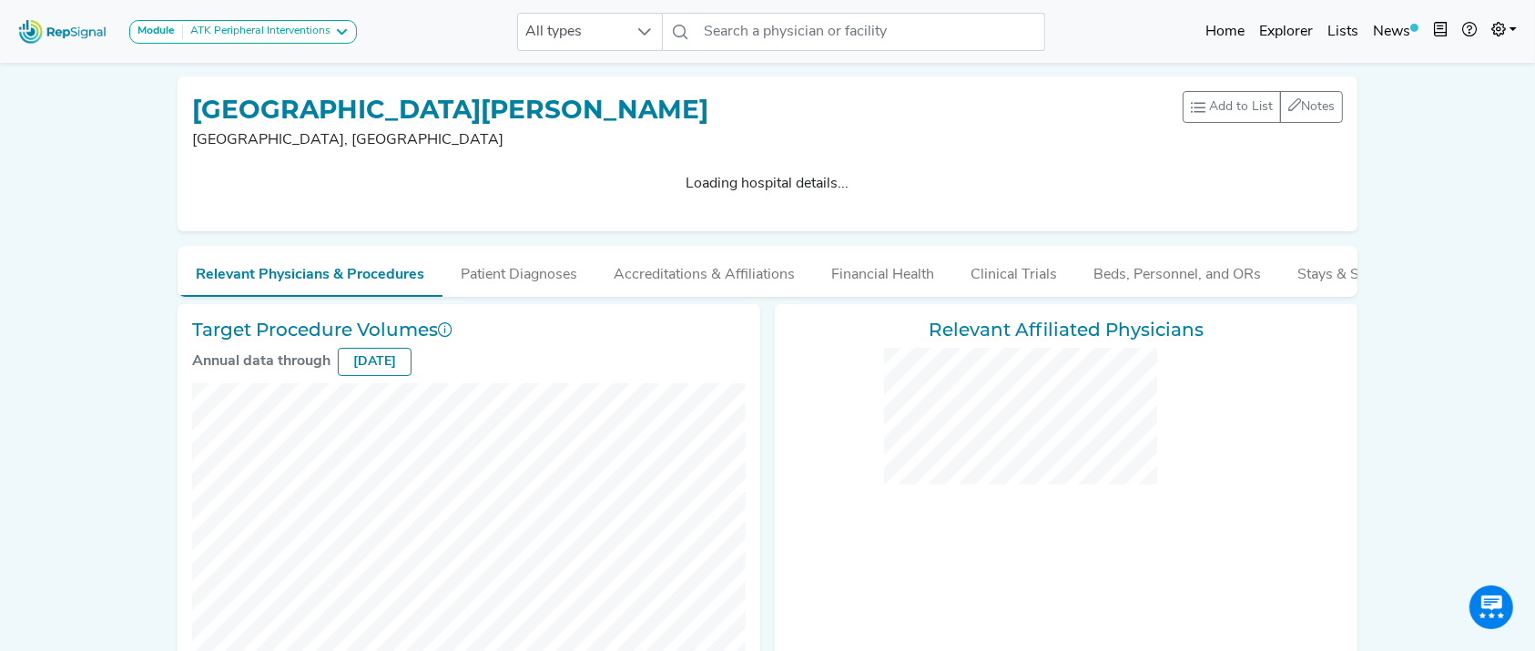
checkbox input "false"
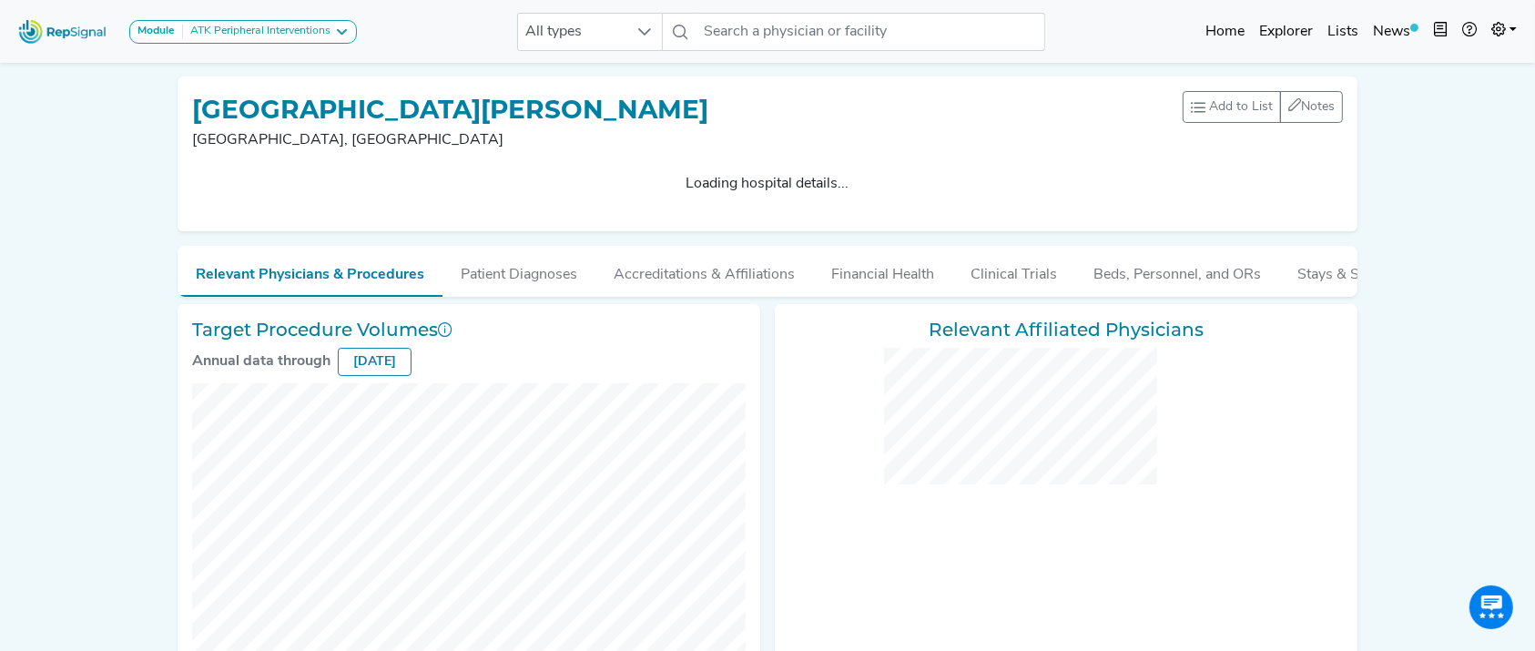
checkbox input "false"
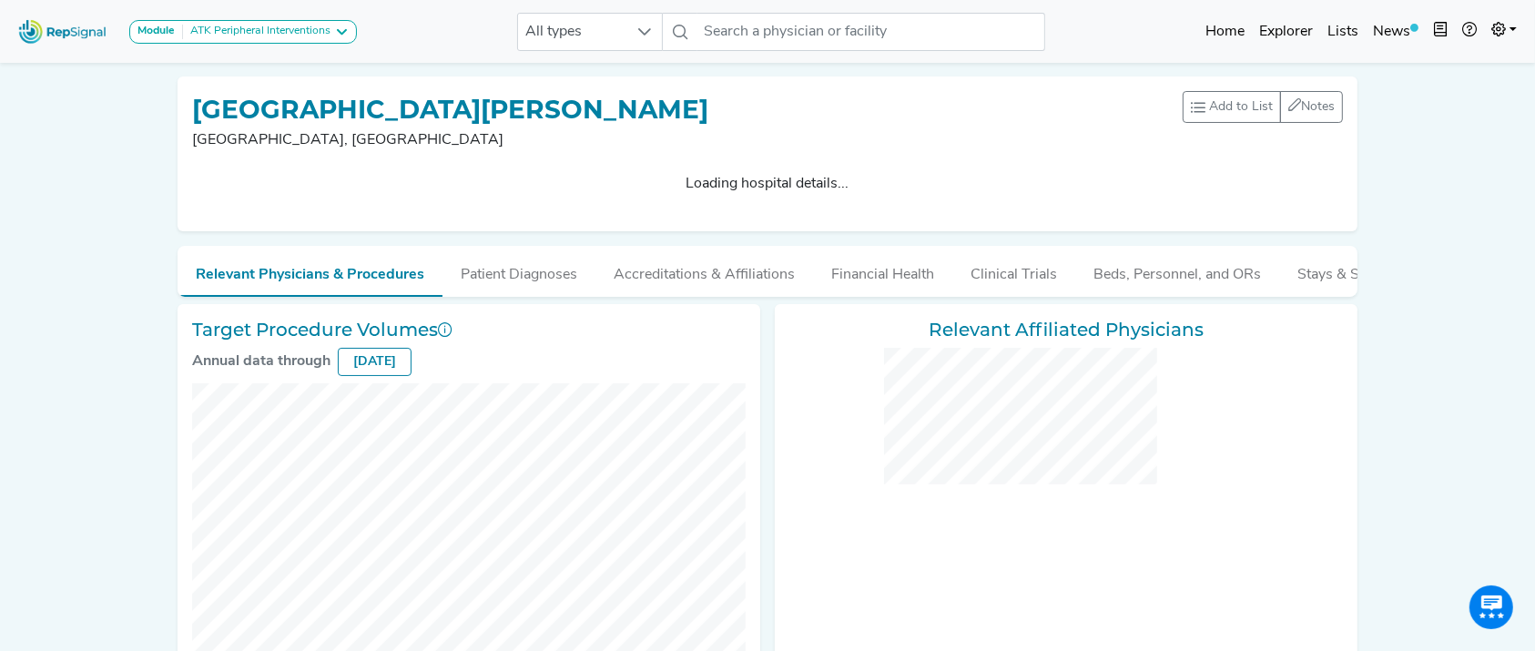
checkbox input "false"
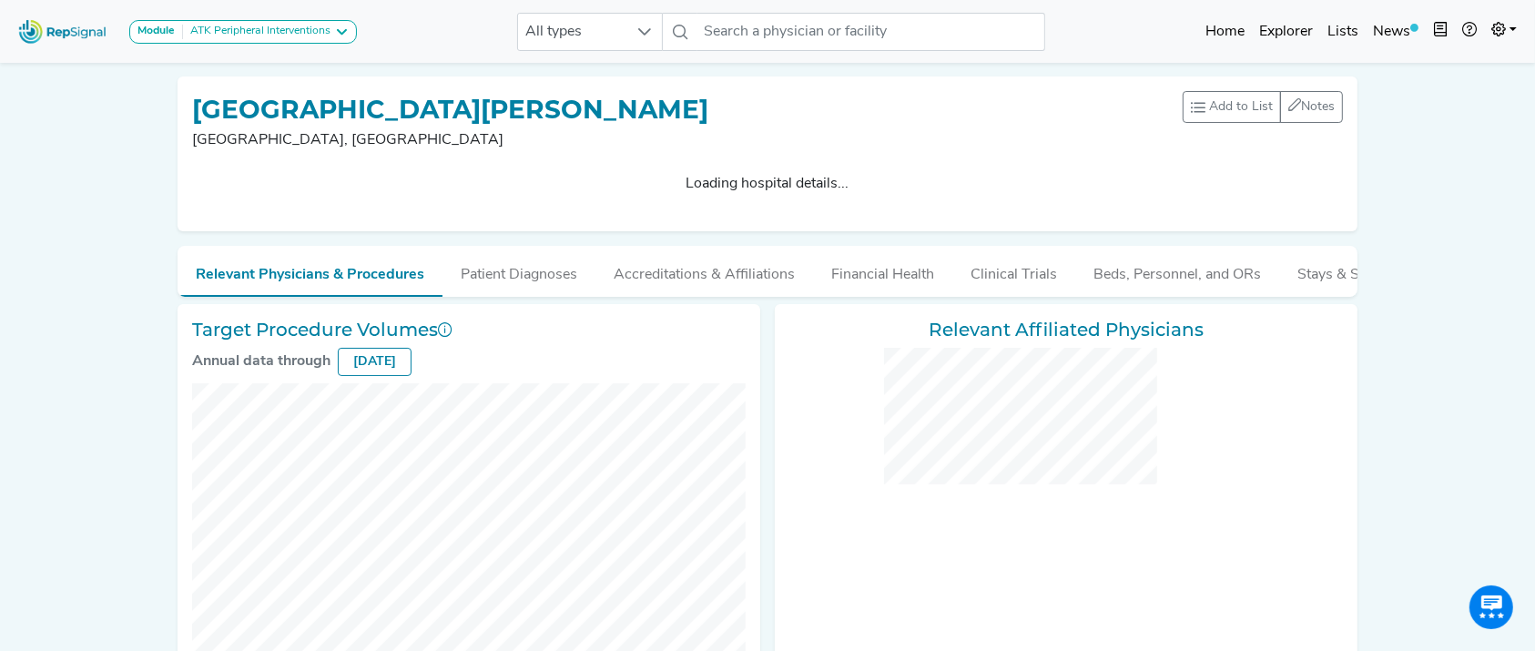
checkbox input "false"
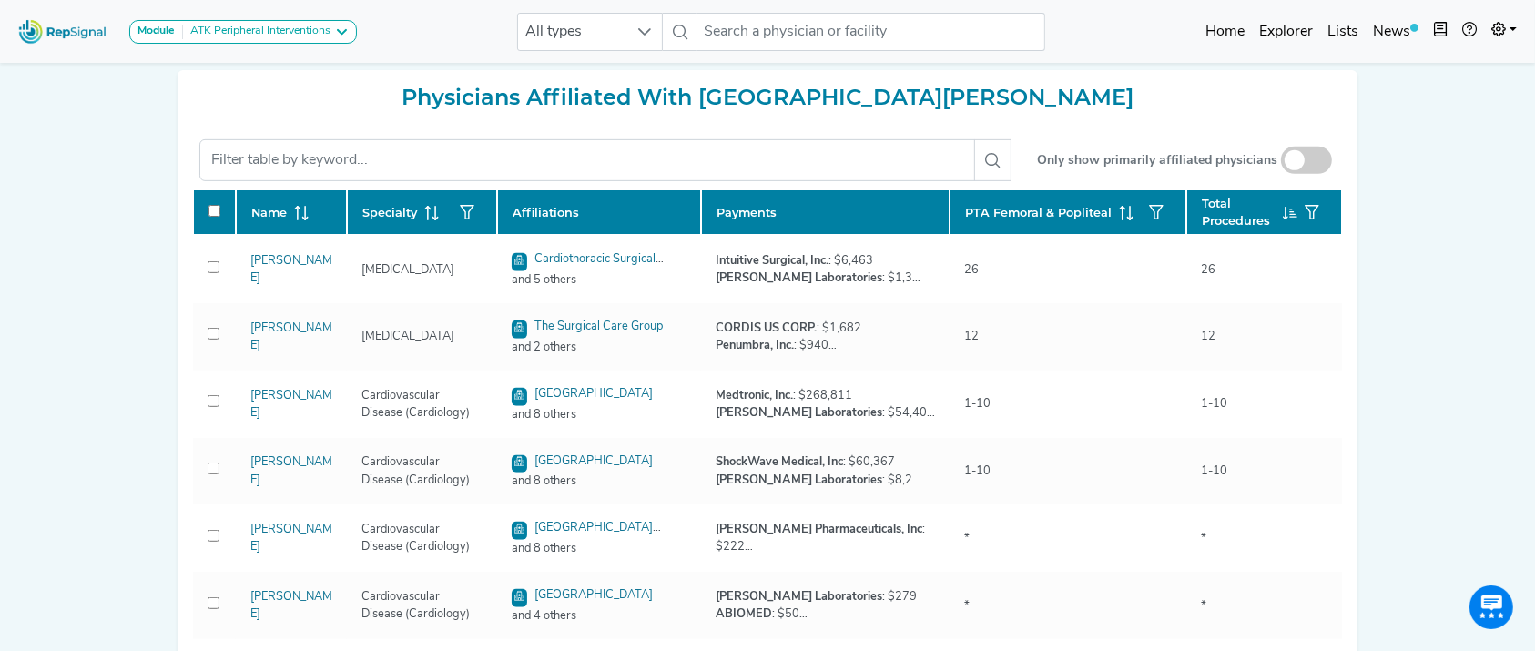
scroll to position [776, 0]
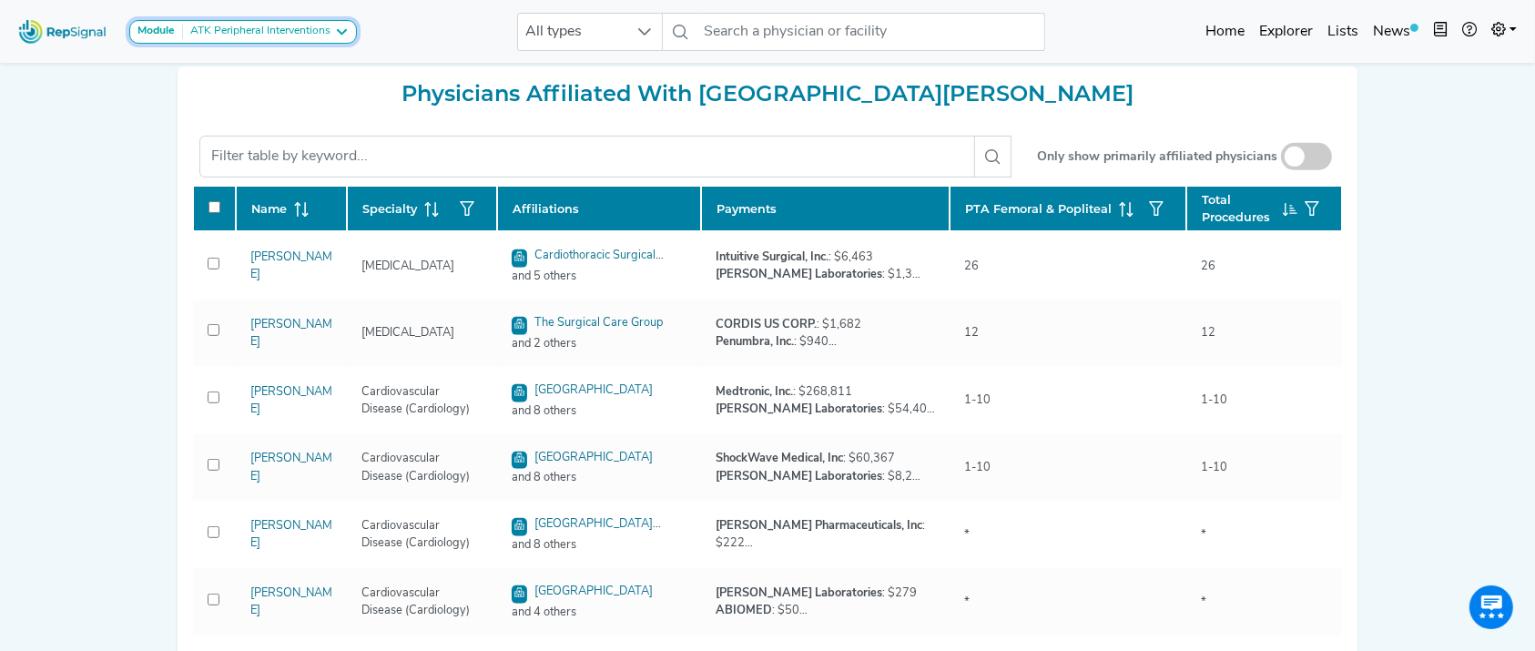
click at [337, 40] on button "Module ATK Peripheral Interventions" at bounding box center [243, 32] width 228 height 24
click at [310, 107] on link "BTK Peripheral Interventions" at bounding box center [225, 120] width 191 height 26
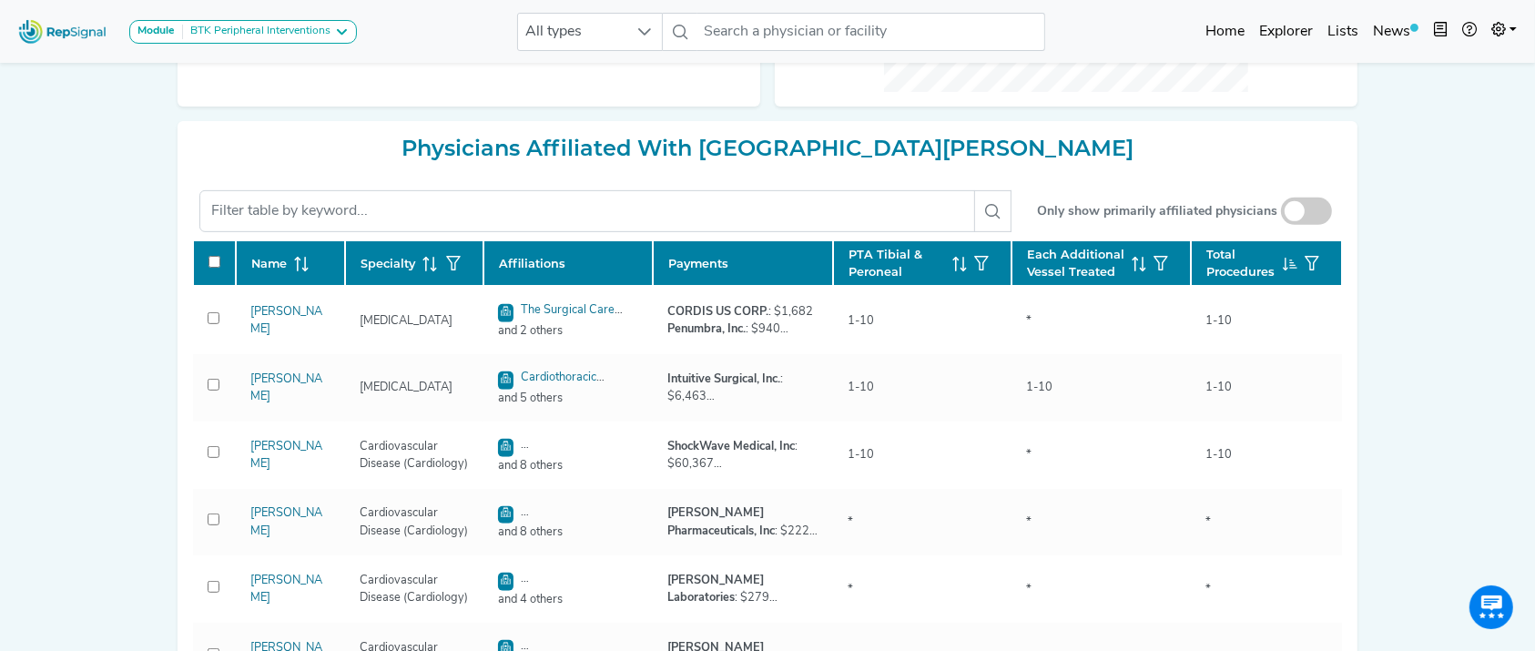
scroll to position [687, 0]
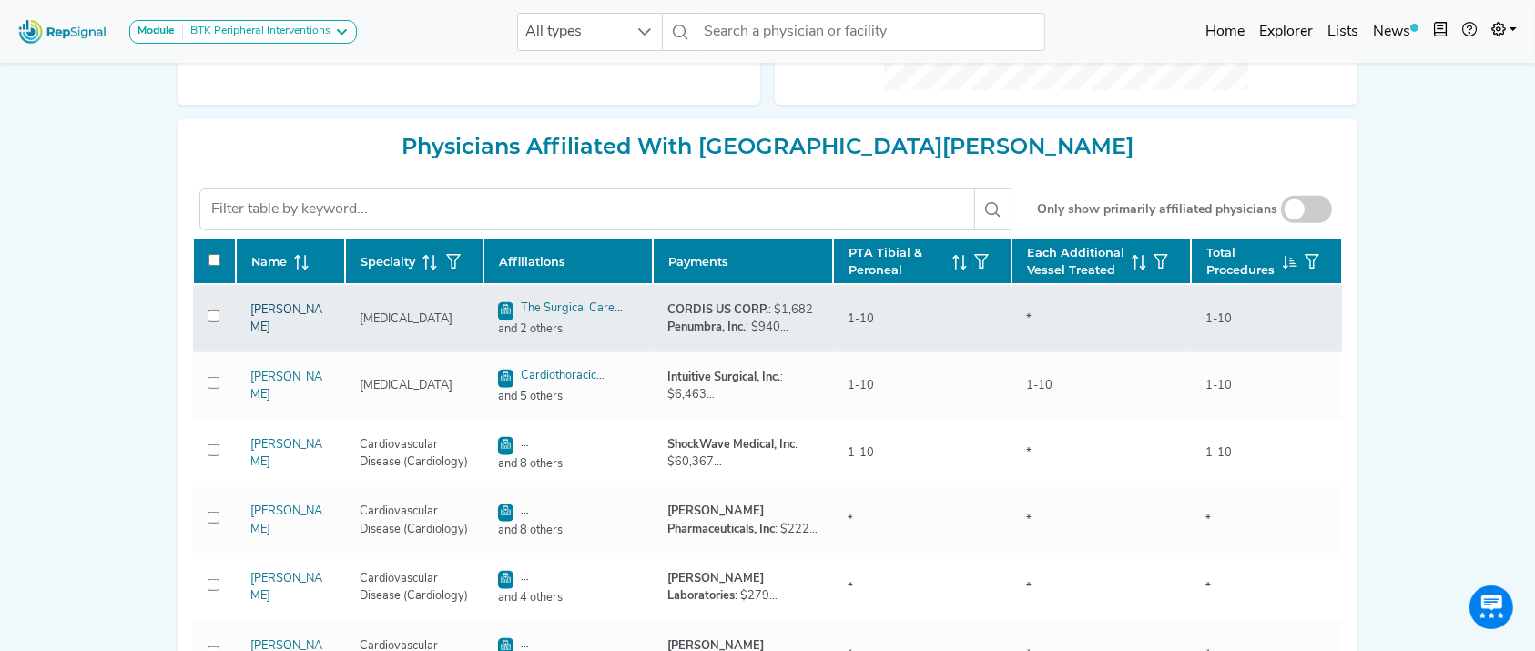
click at [273, 327] on link "[PERSON_NAME]" at bounding box center [286, 318] width 72 height 29
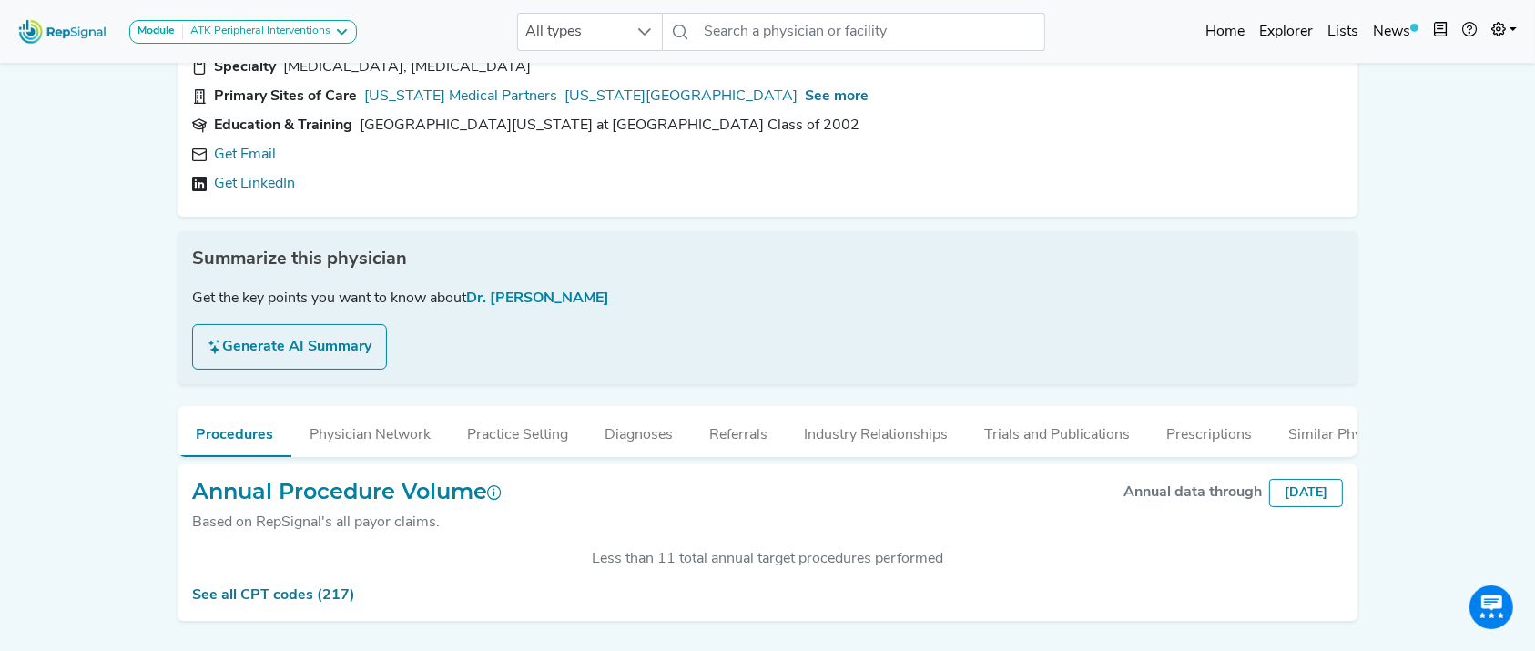
scroll to position [178, 0]
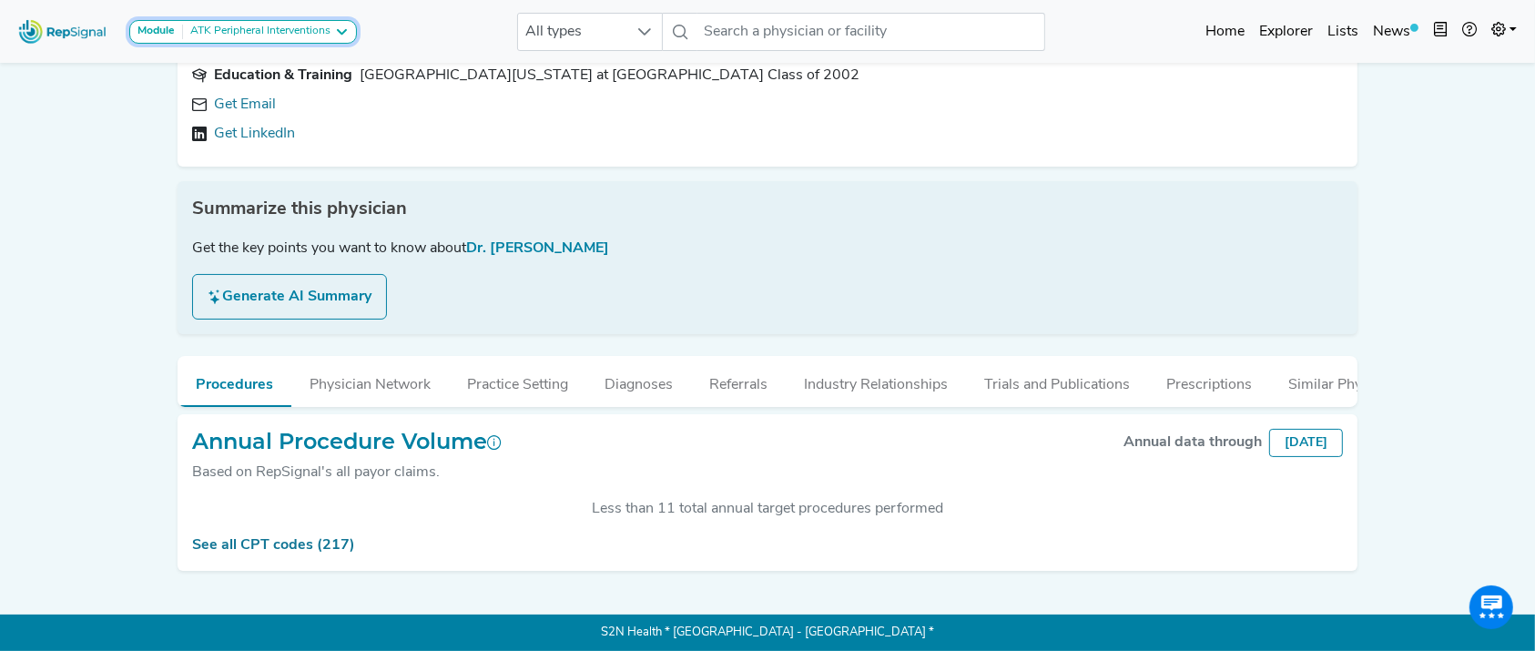
click at [322, 38] on div "ATK Peripheral Interventions" at bounding box center [256, 32] width 147 height 15
click at [297, 107] on link "BTK Peripheral Interventions" at bounding box center [225, 120] width 191 height 26
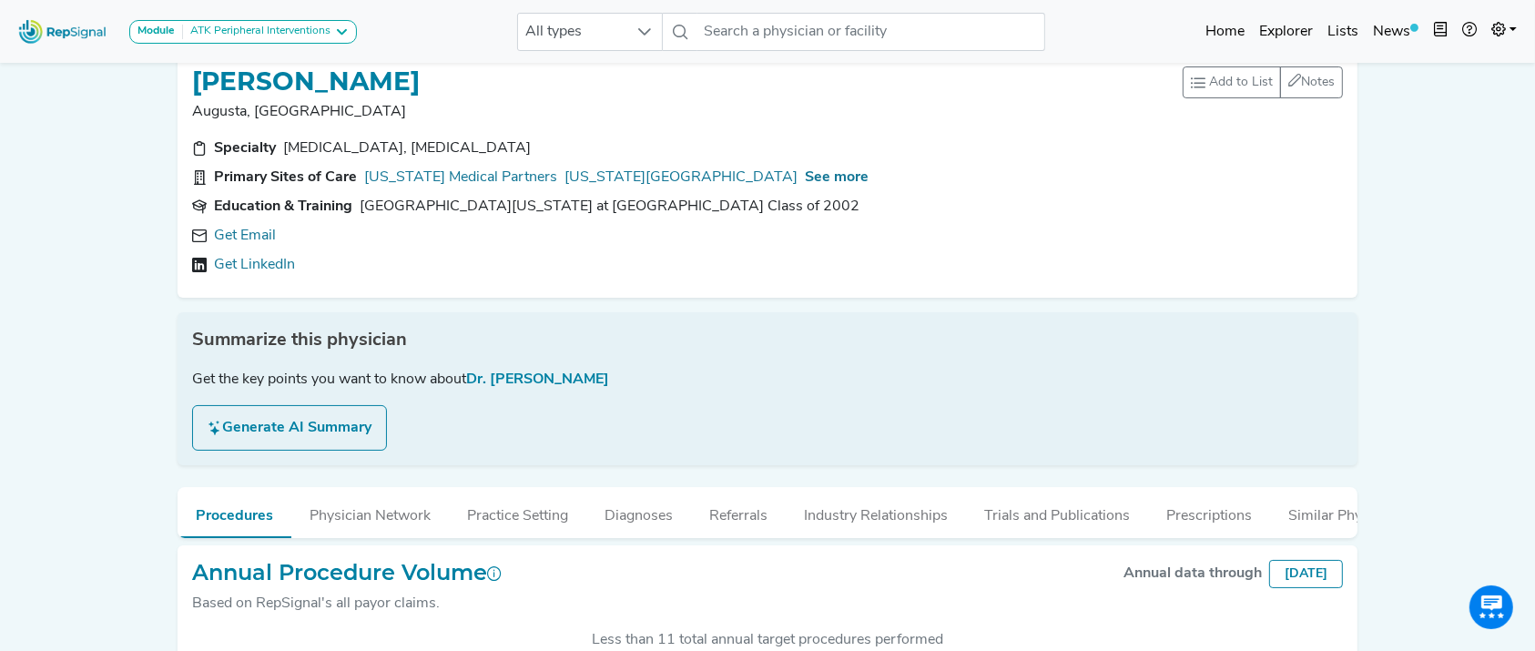
scroll to position [0, 0]
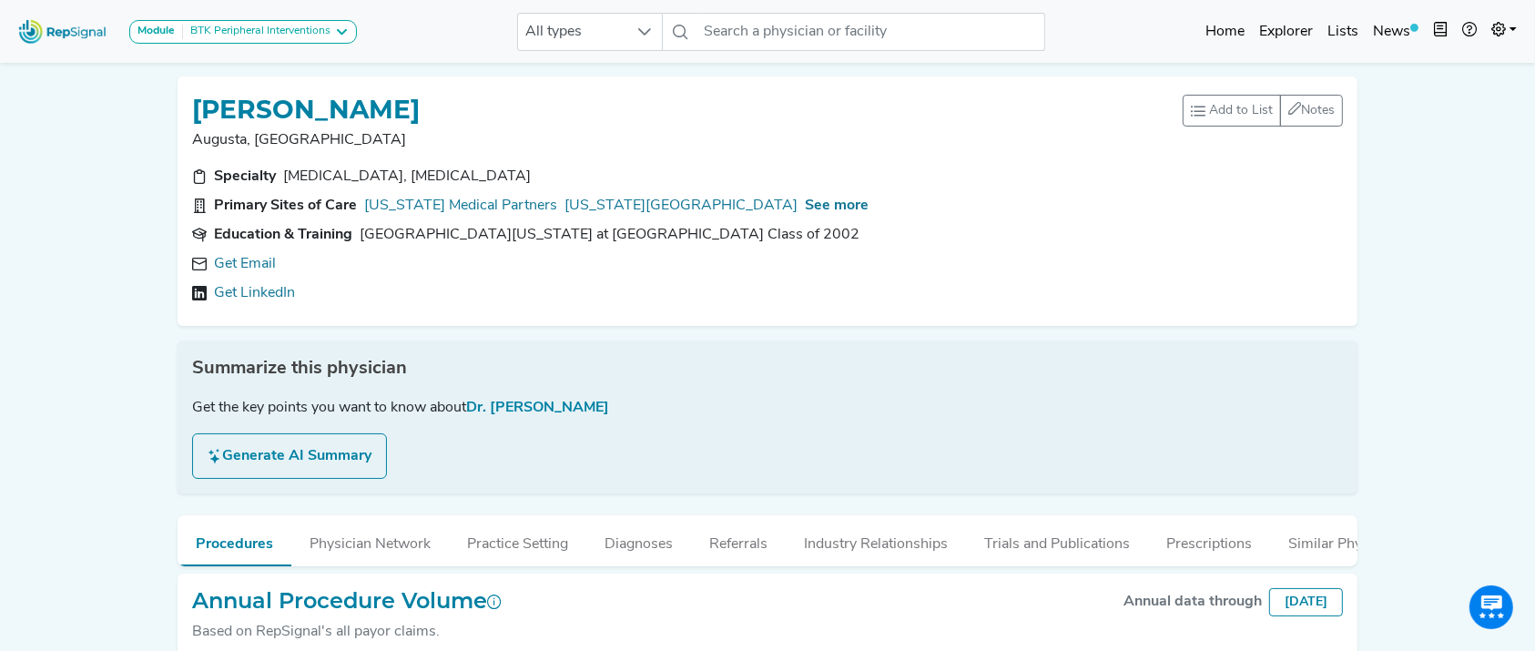
click at [904, 515] on button "Industry Relationships" at bounding box center [876, 539] width 180 height 49
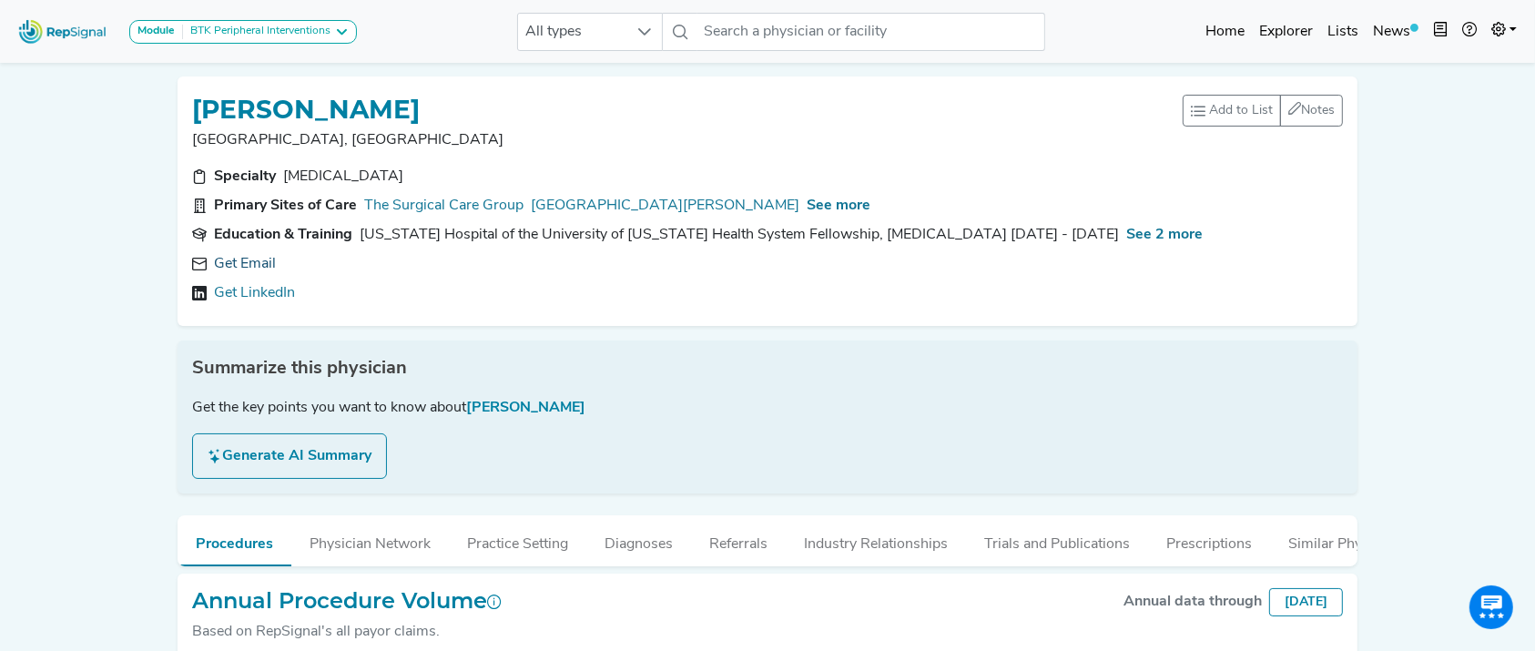
click at [244, 259] on link "Get Email" at bounding box center [245, 264] width 62 height 22
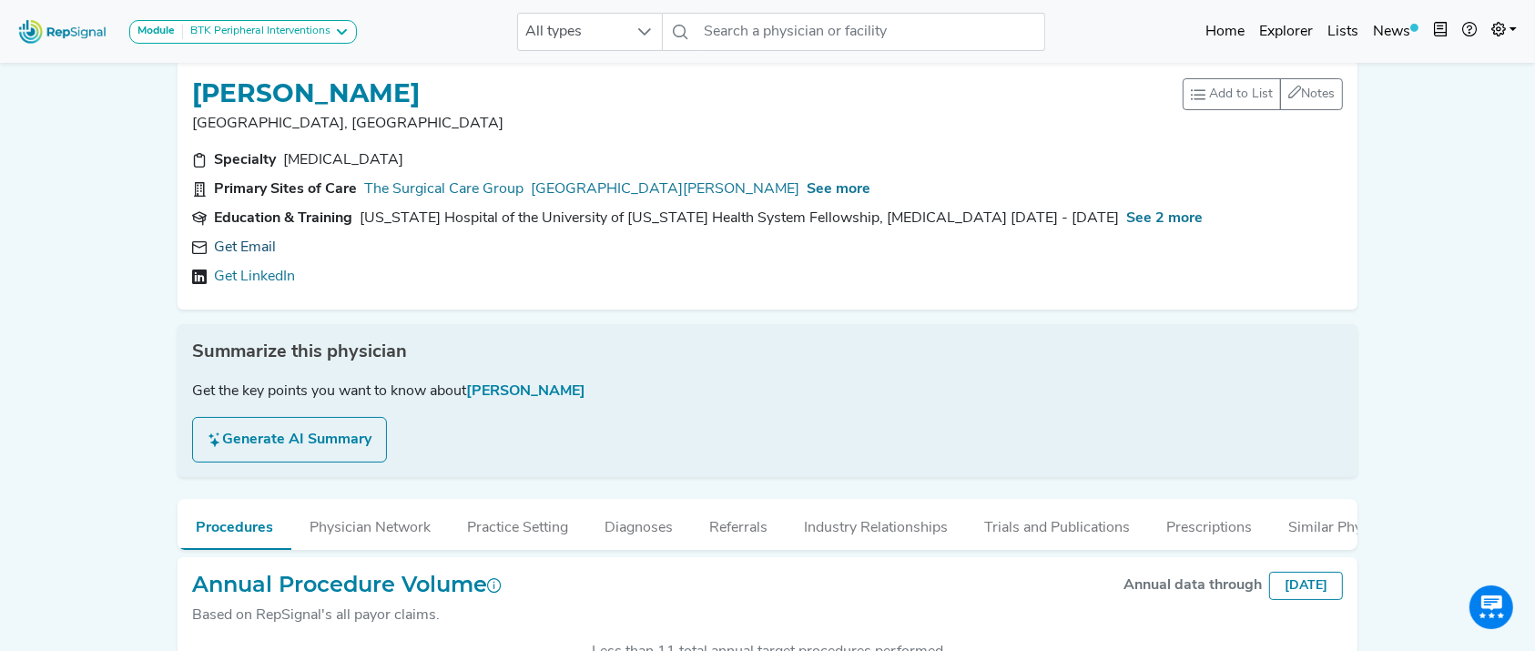
click at [269, 246] on link "Get Email" at bounding box center [245, 248] width 62 height 22
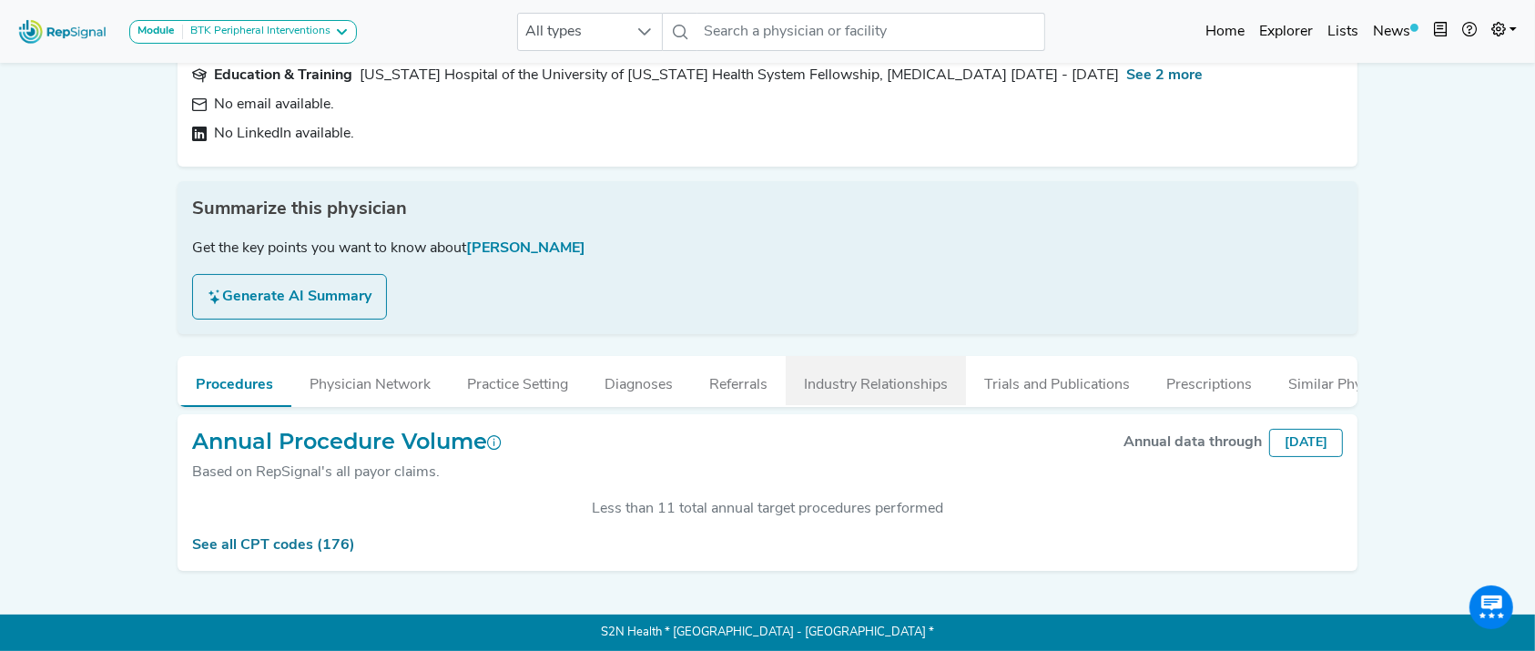
click at [908, 358] on button "Industry Relationships" at bounding box center [876, 380] width 180 height 49
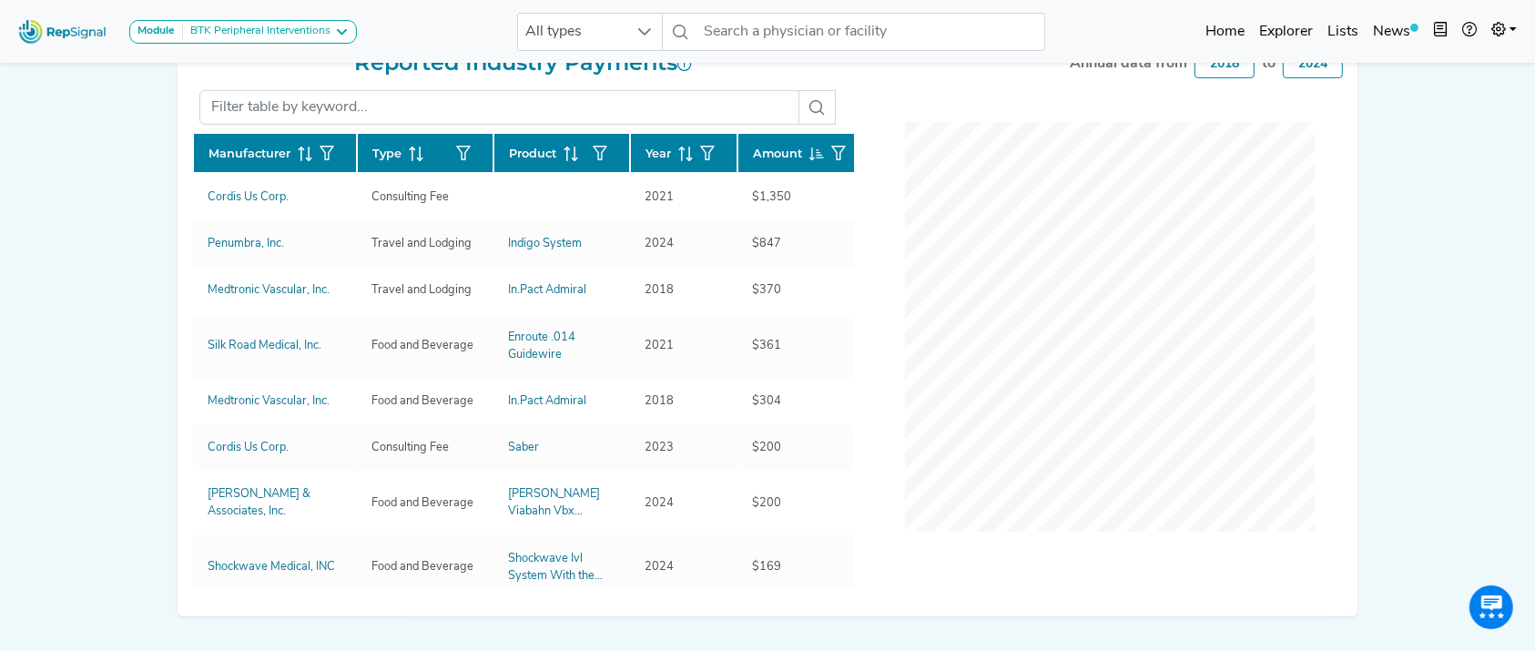
scroll to position [543, 0]
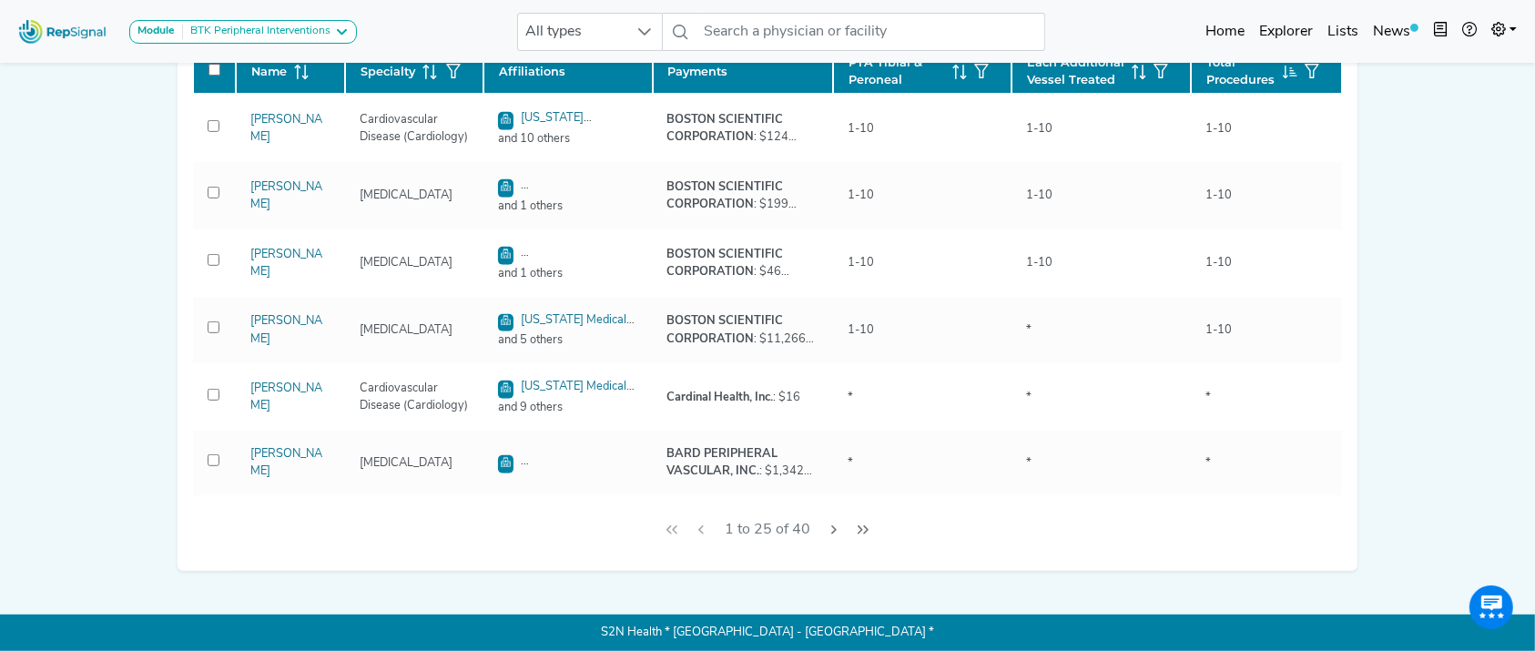
scroll to position [896, 0]
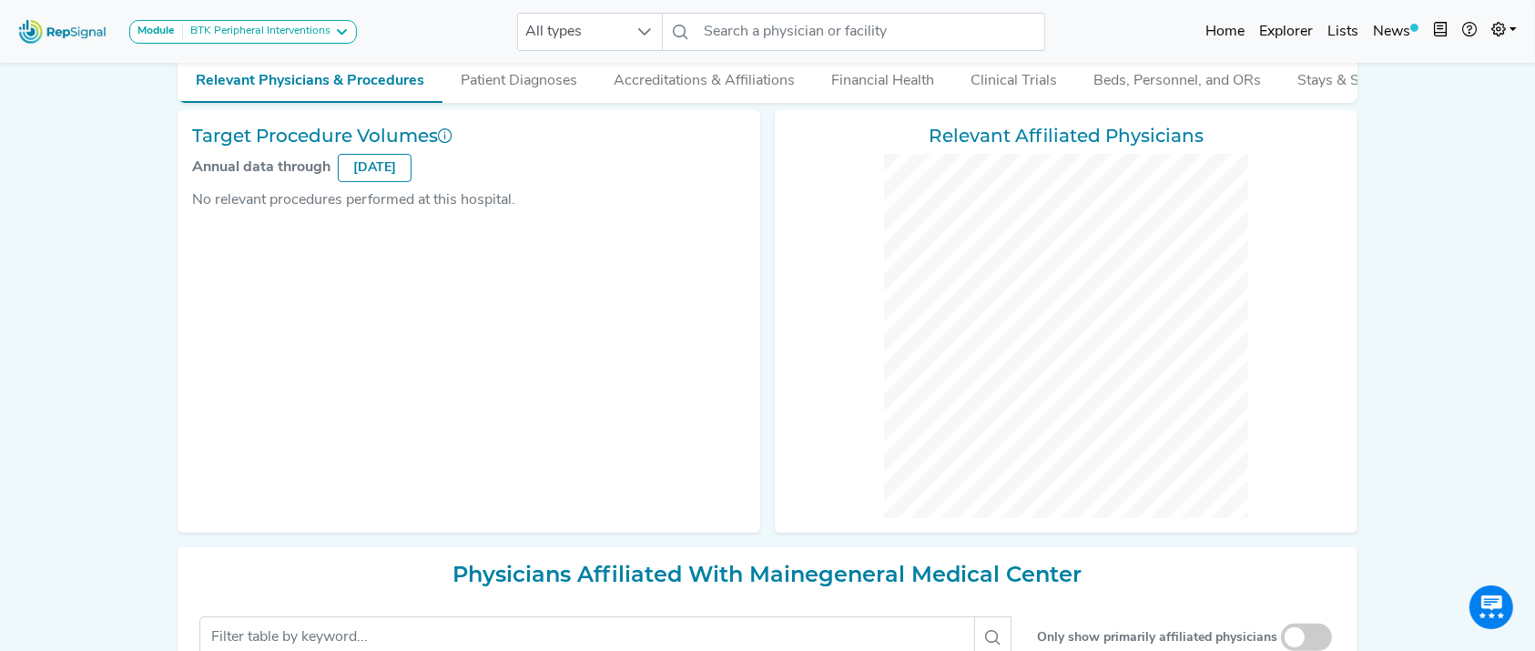
drag, startPoint x: 1474, startPoint y: 382, endPoint x: 1528, endPoint y: 428, distance: 70.4
click at [1534, 649] on html "Module BTK Peripheral Interventions ATK Peripheral Interventions BTK Peripheral…" at bounding box center [767, 505] width 1535 height 1528
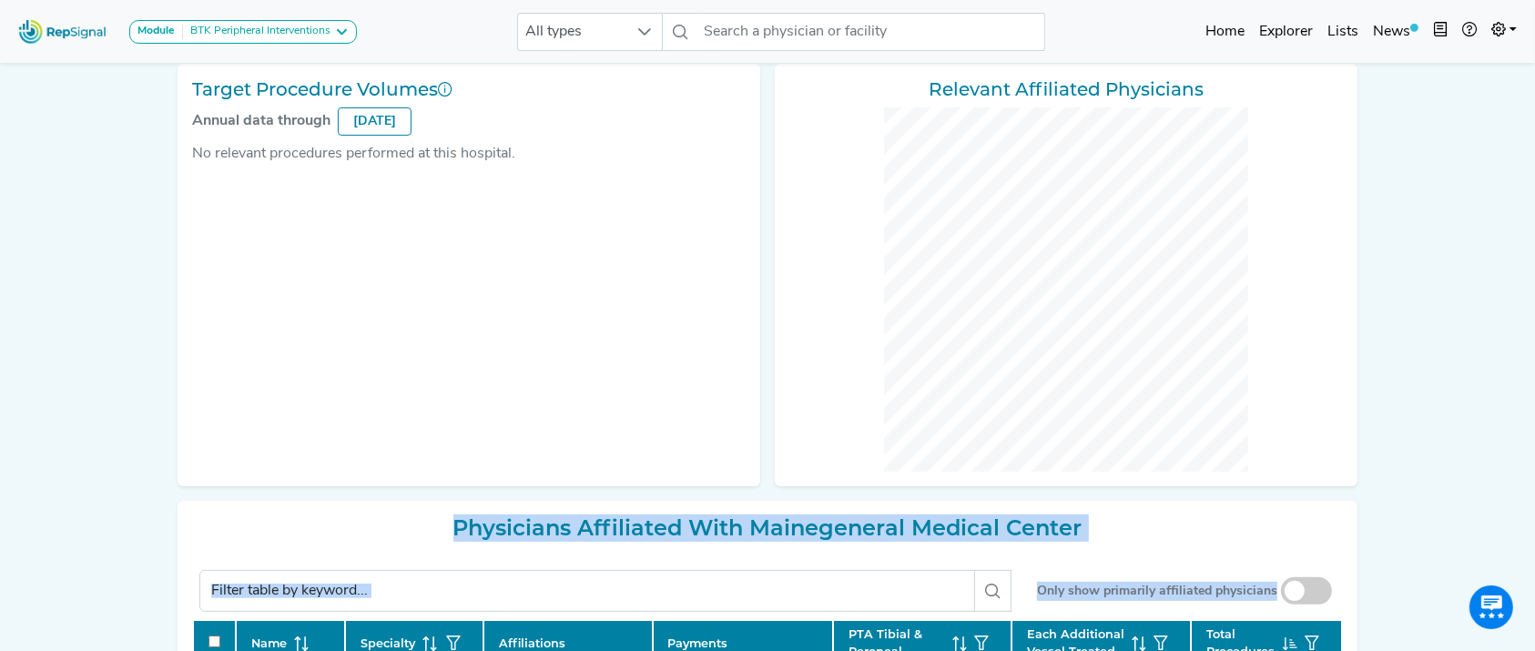
scroll to position [874, 18]
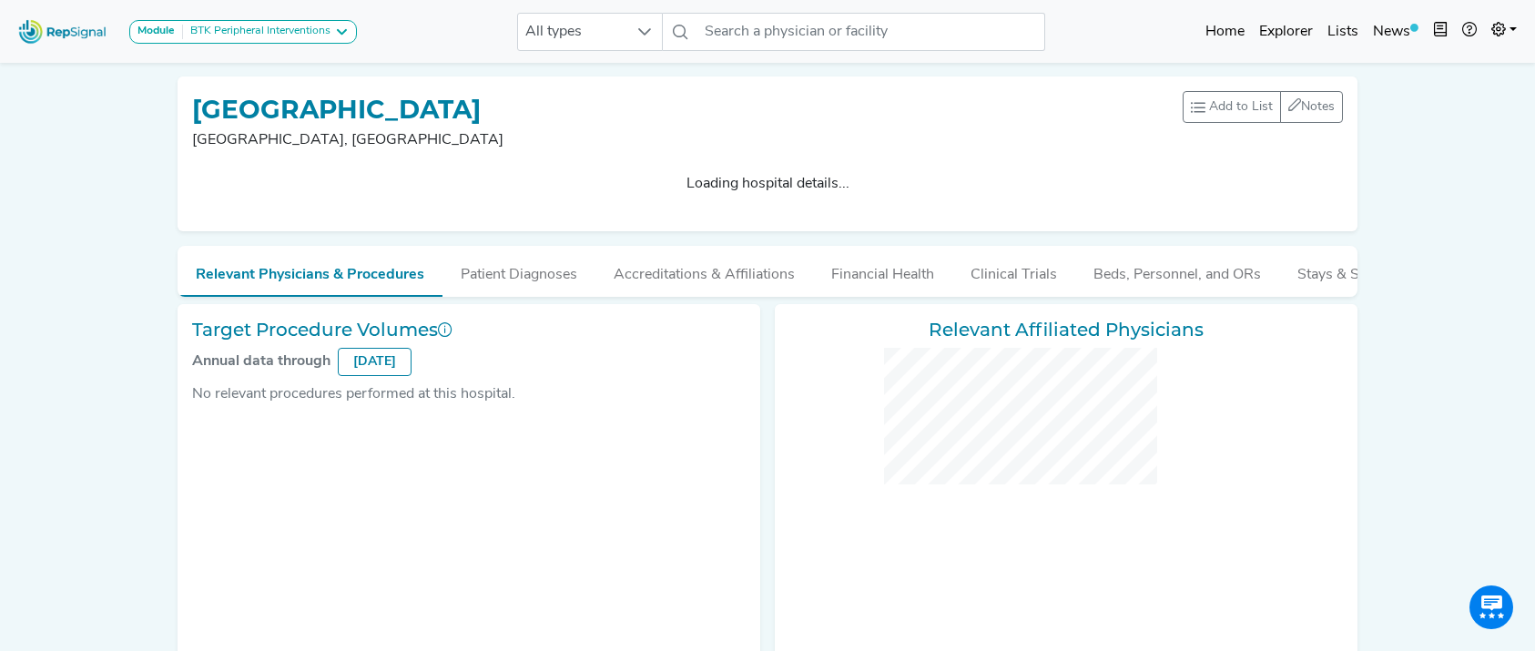
checkbox input "false"
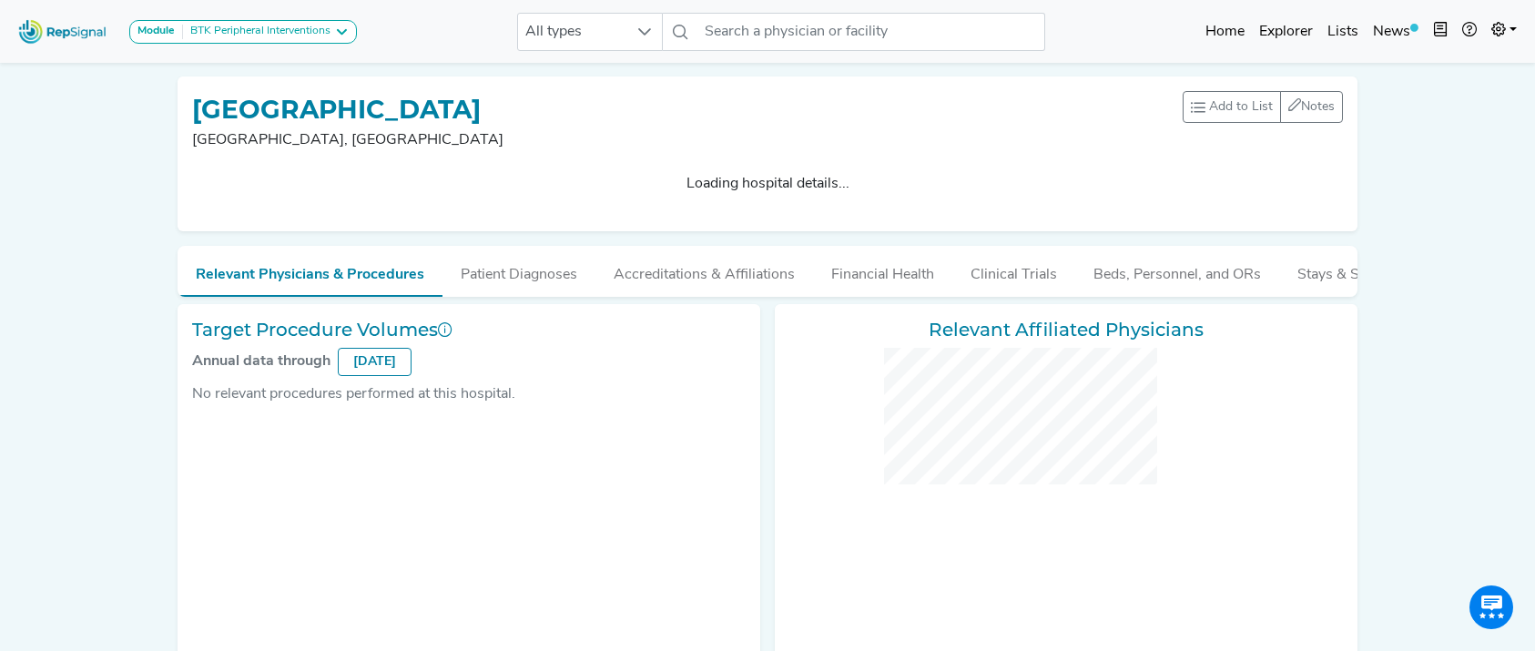
checkbox input "false"
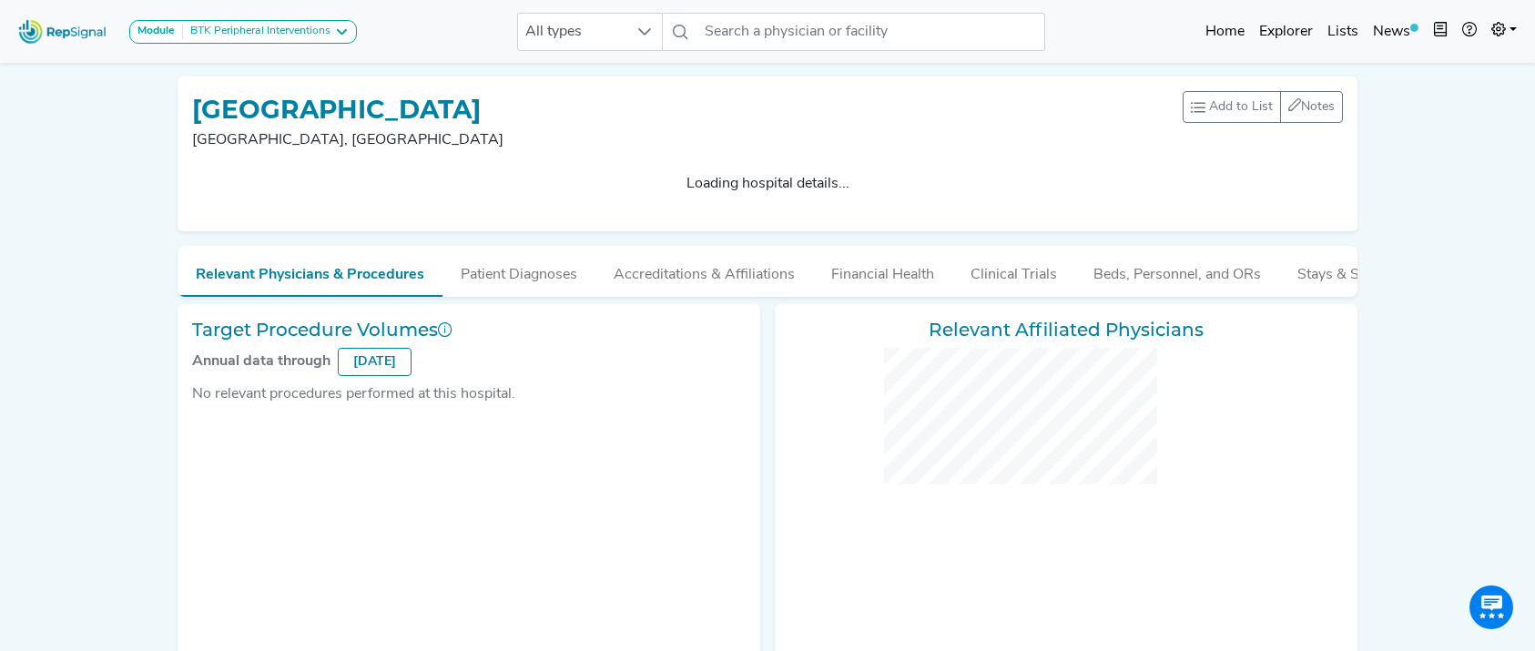
checkbox input "false"
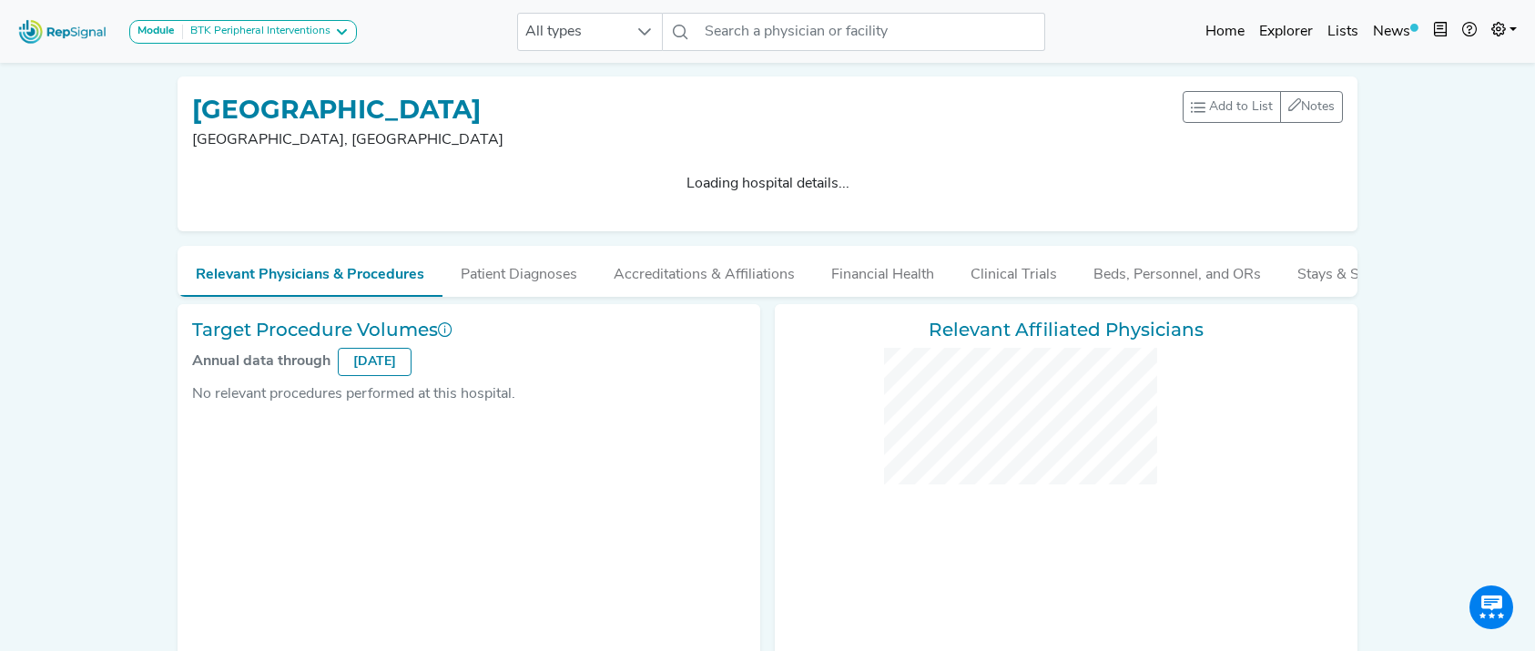
checkbox input "false"
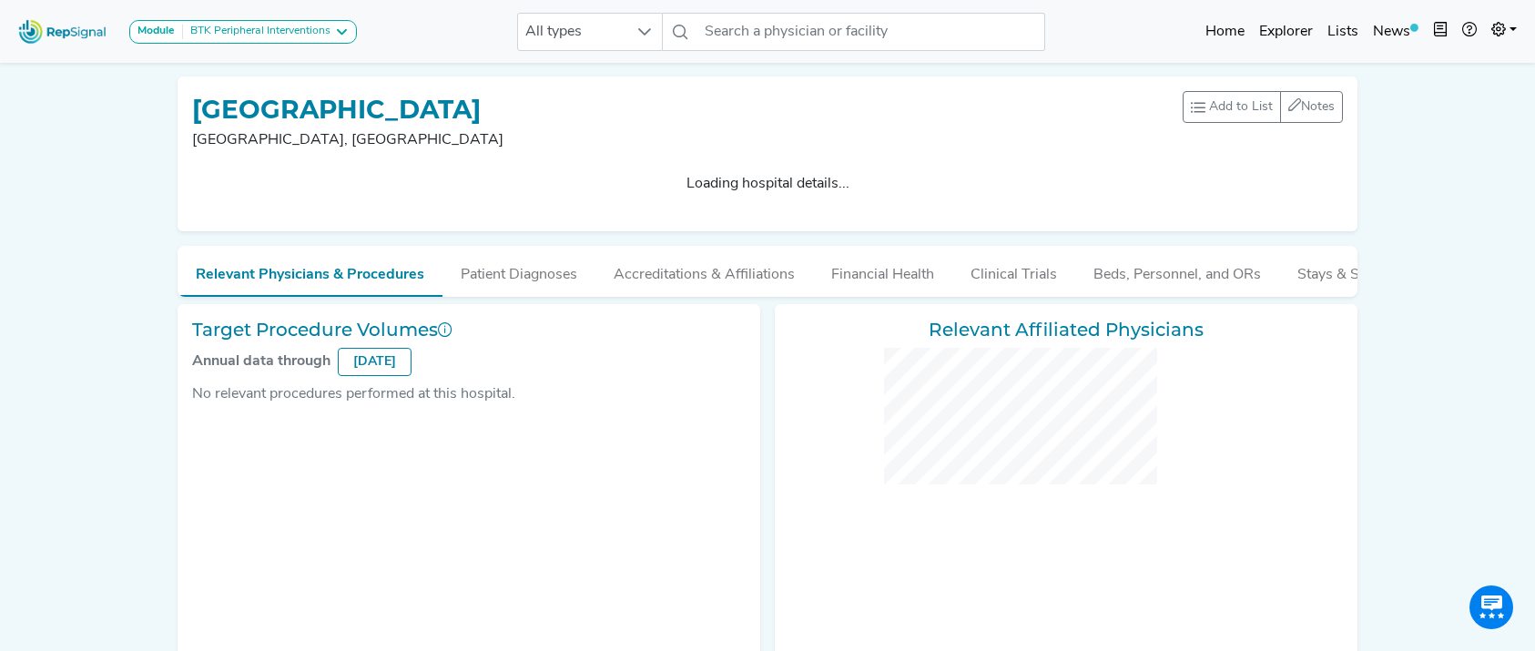
checkbox input "false"
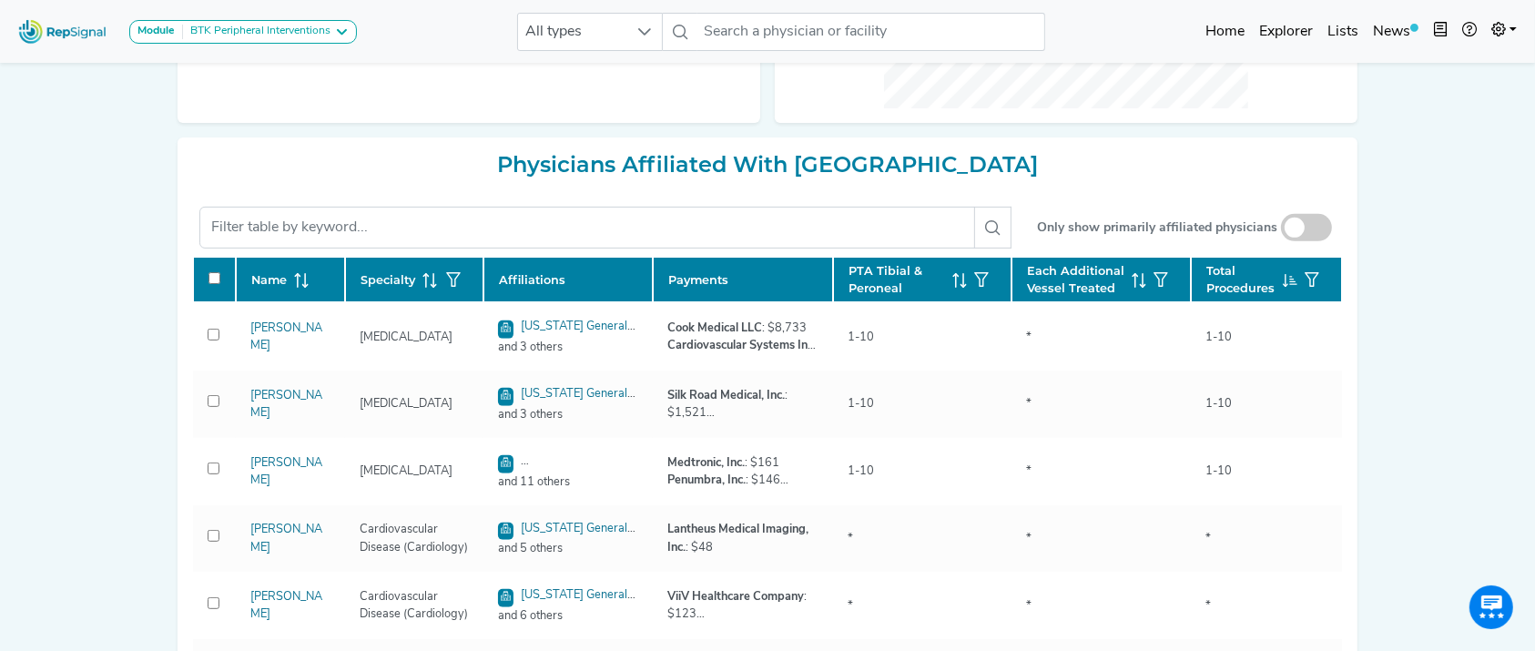
scroll to position [751, 0]
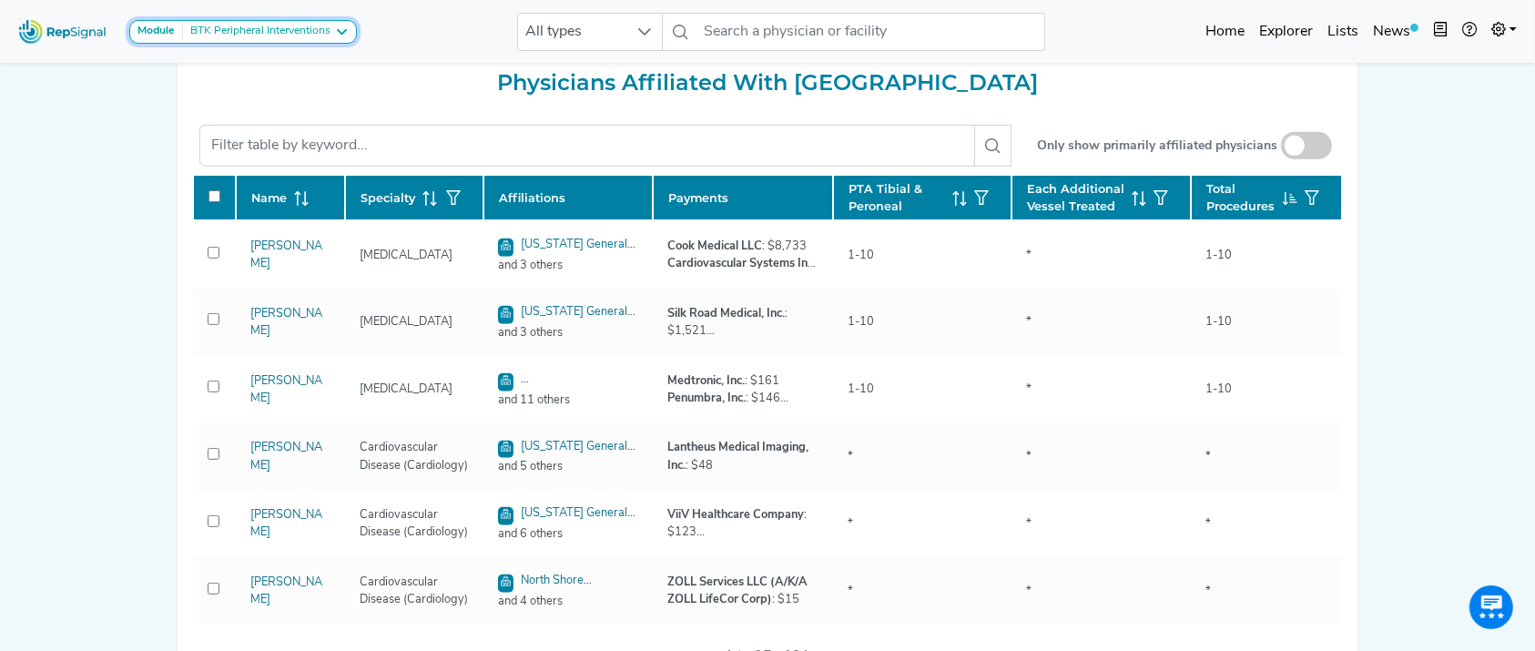
click at [249, 33] on div "BTK Peripheral Interventions" at bounding box center [256, 32] width 147 height 15
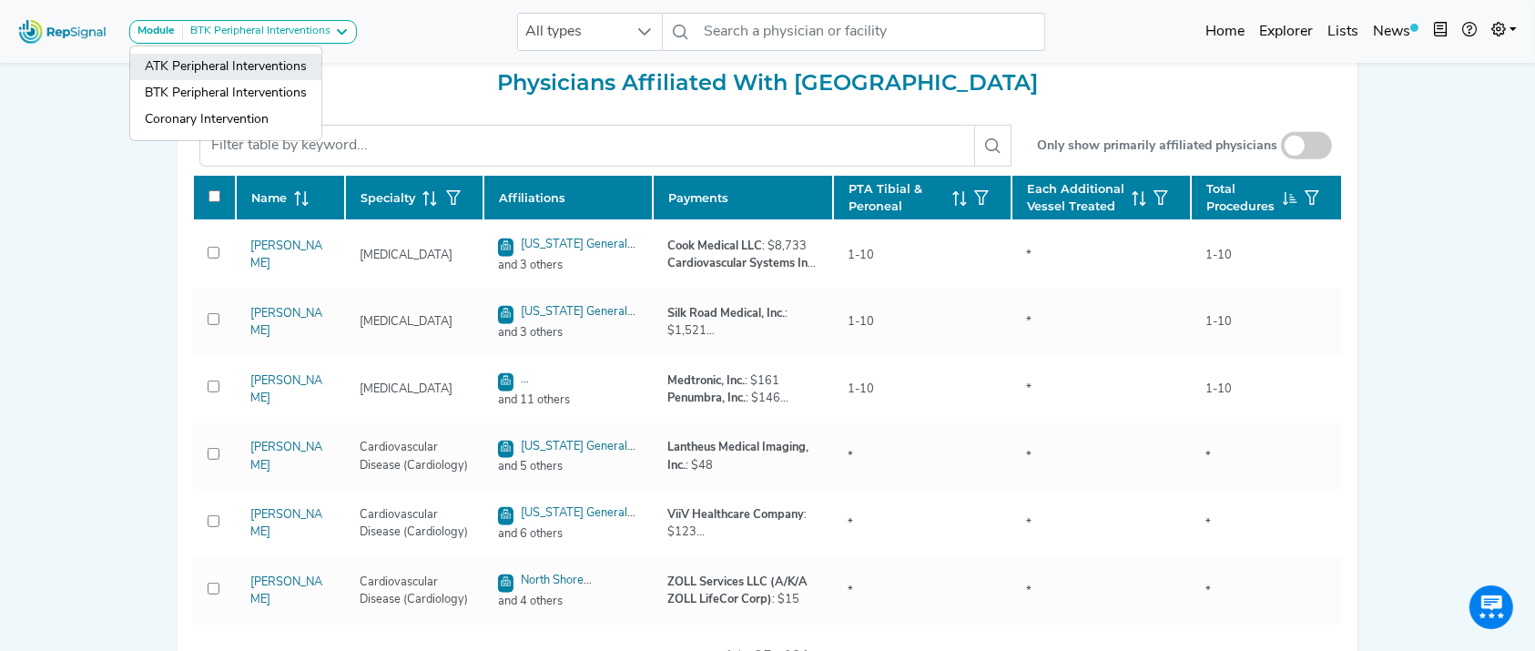
click at [235, 80] on link "ATK Peripheral Interventions" at bounding box center [225, 93] width 191 height 26
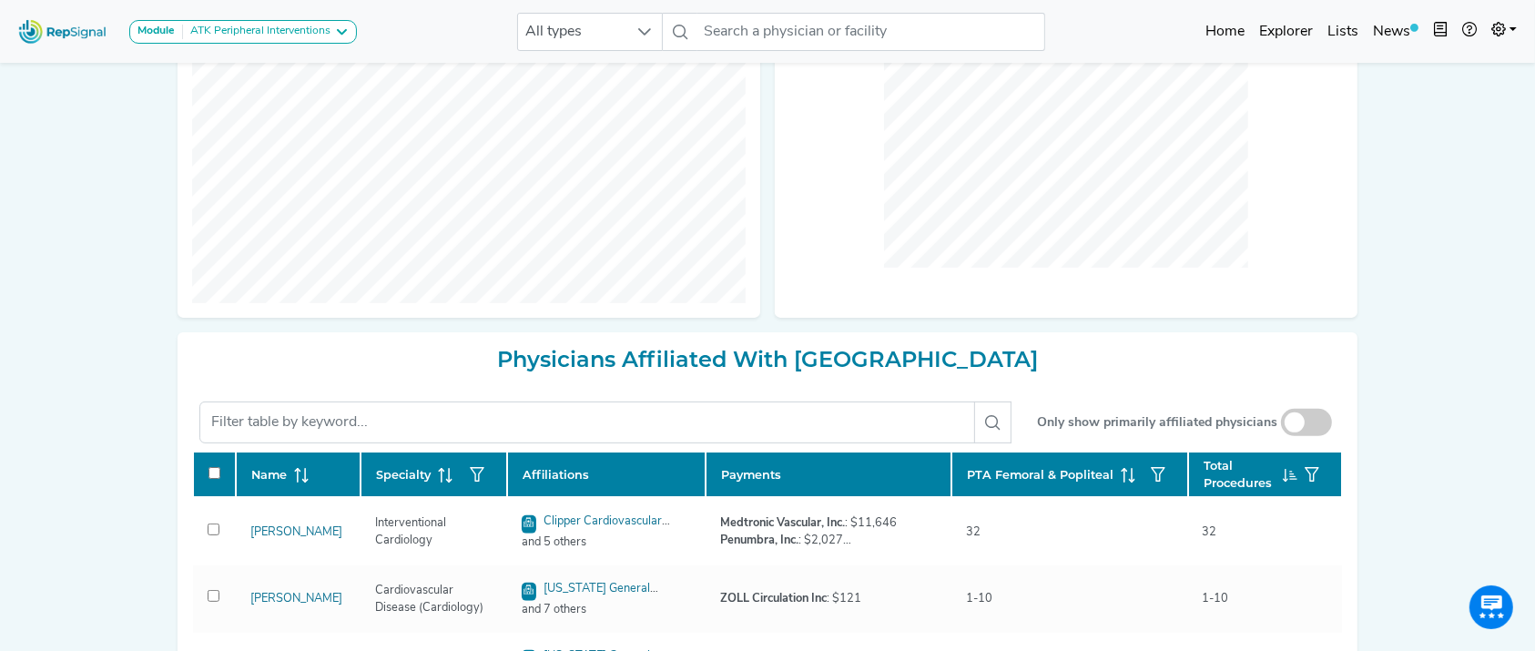
checkbox input "false"
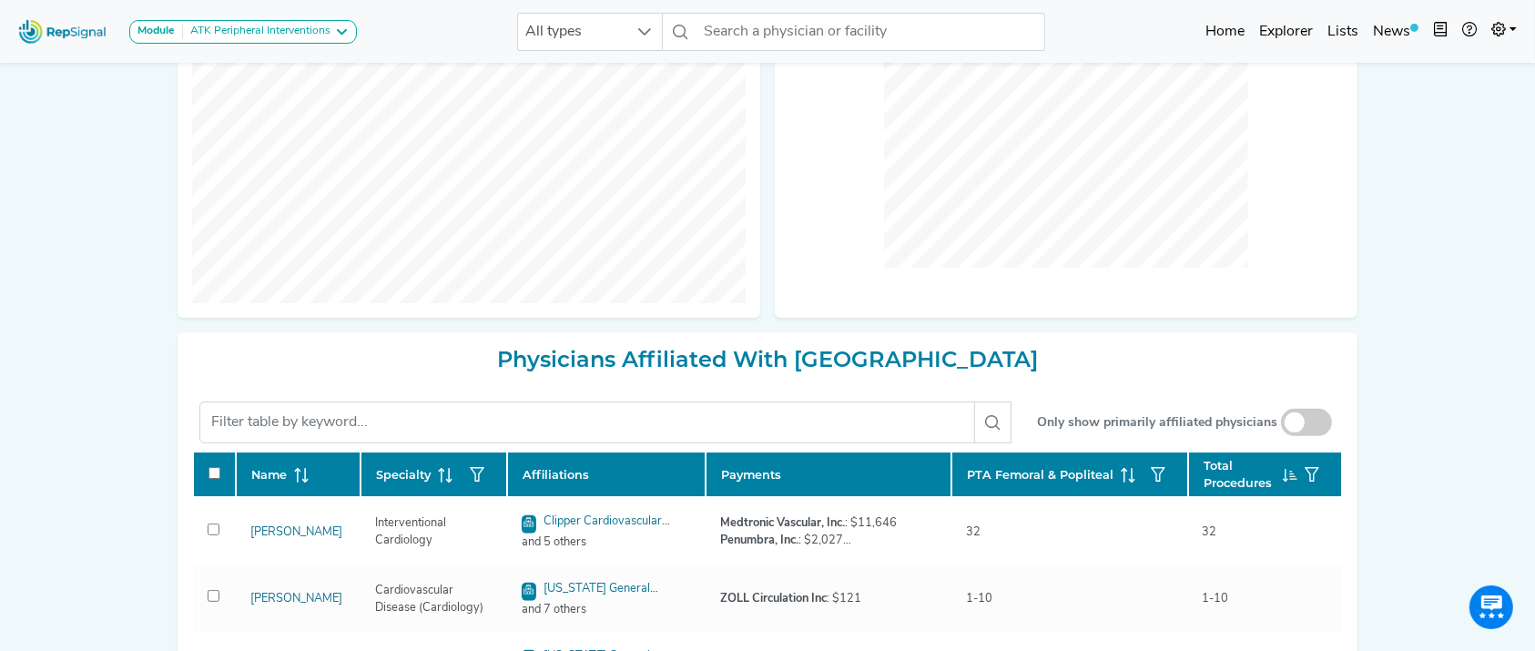
checkbox input "false"
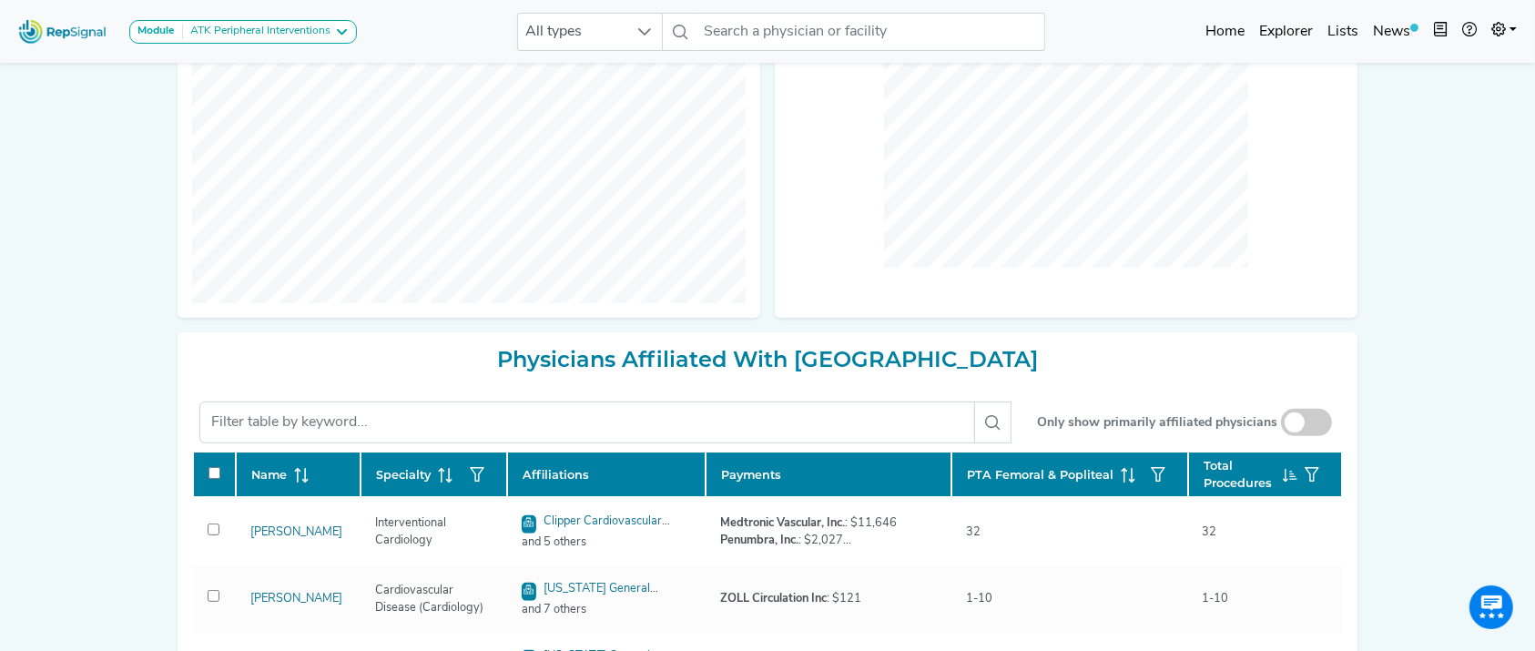
checkbox input "false"
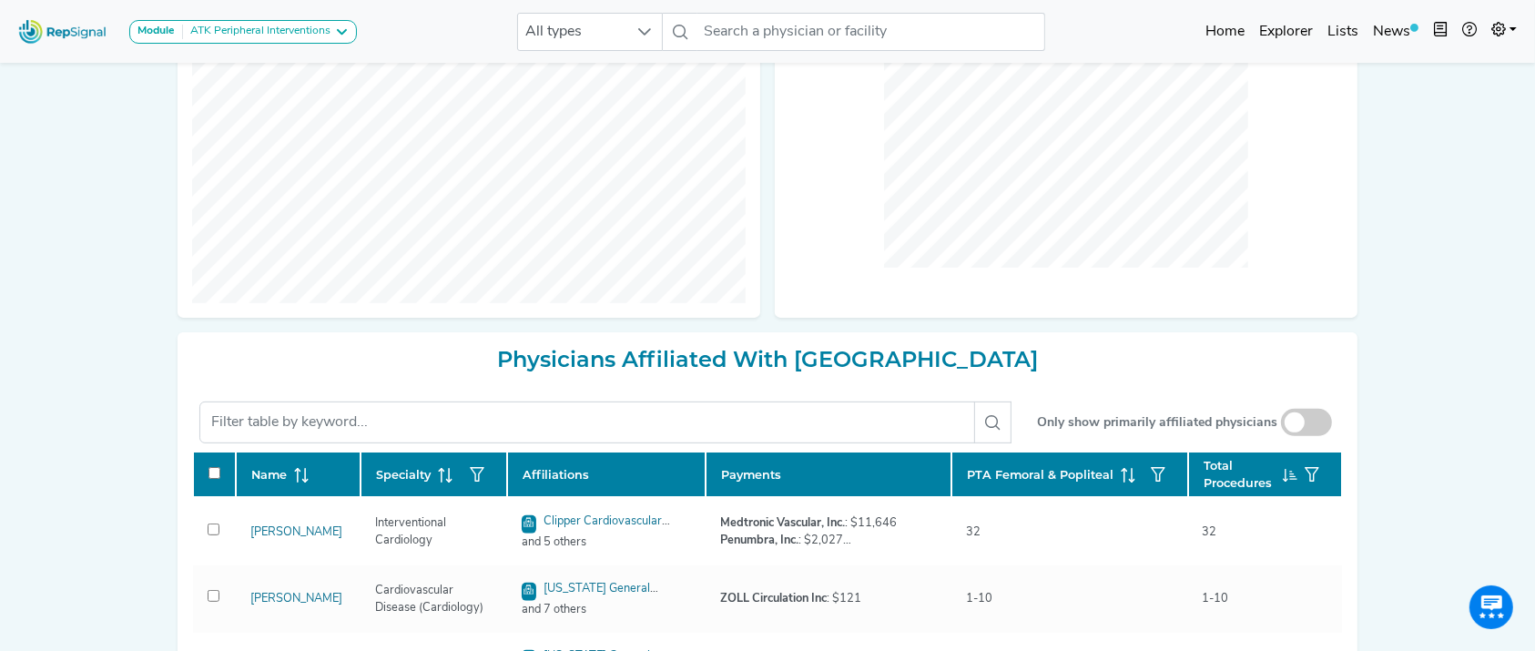
checkbox input "false"
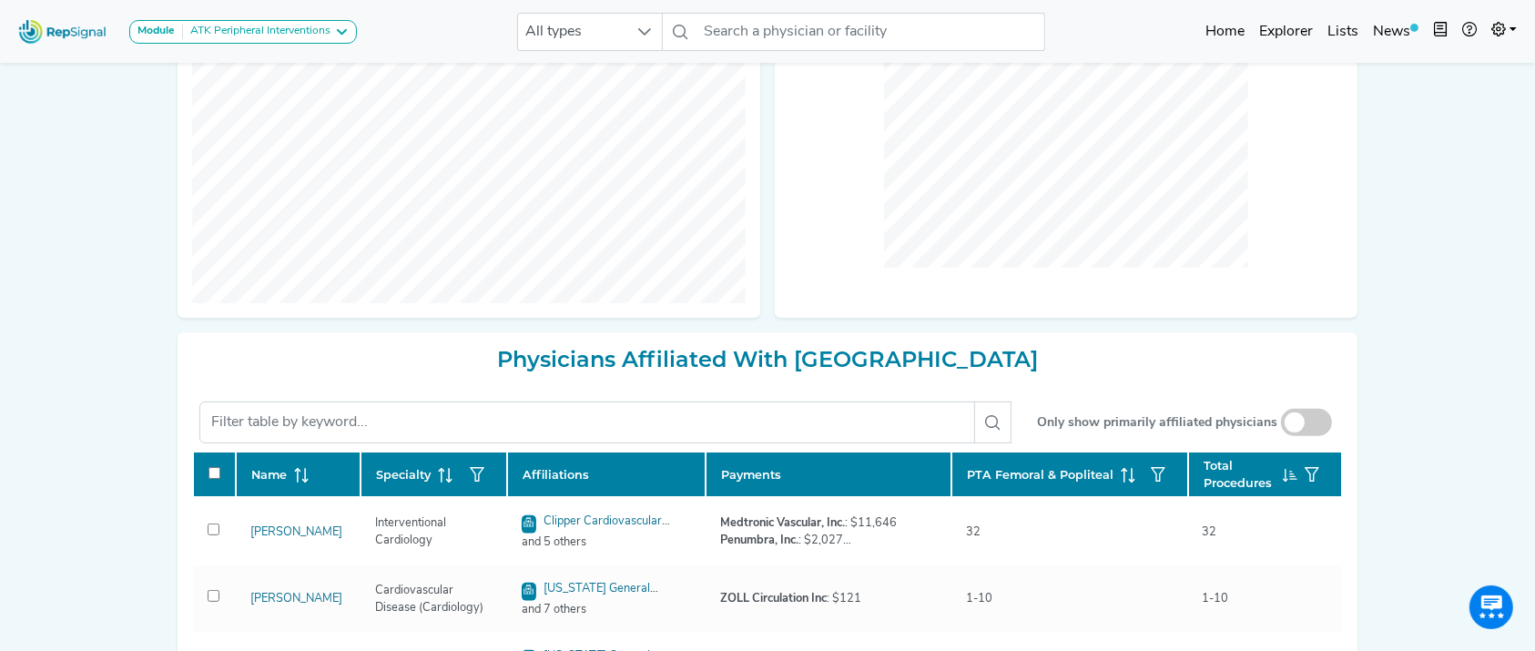
checkbox input "false"
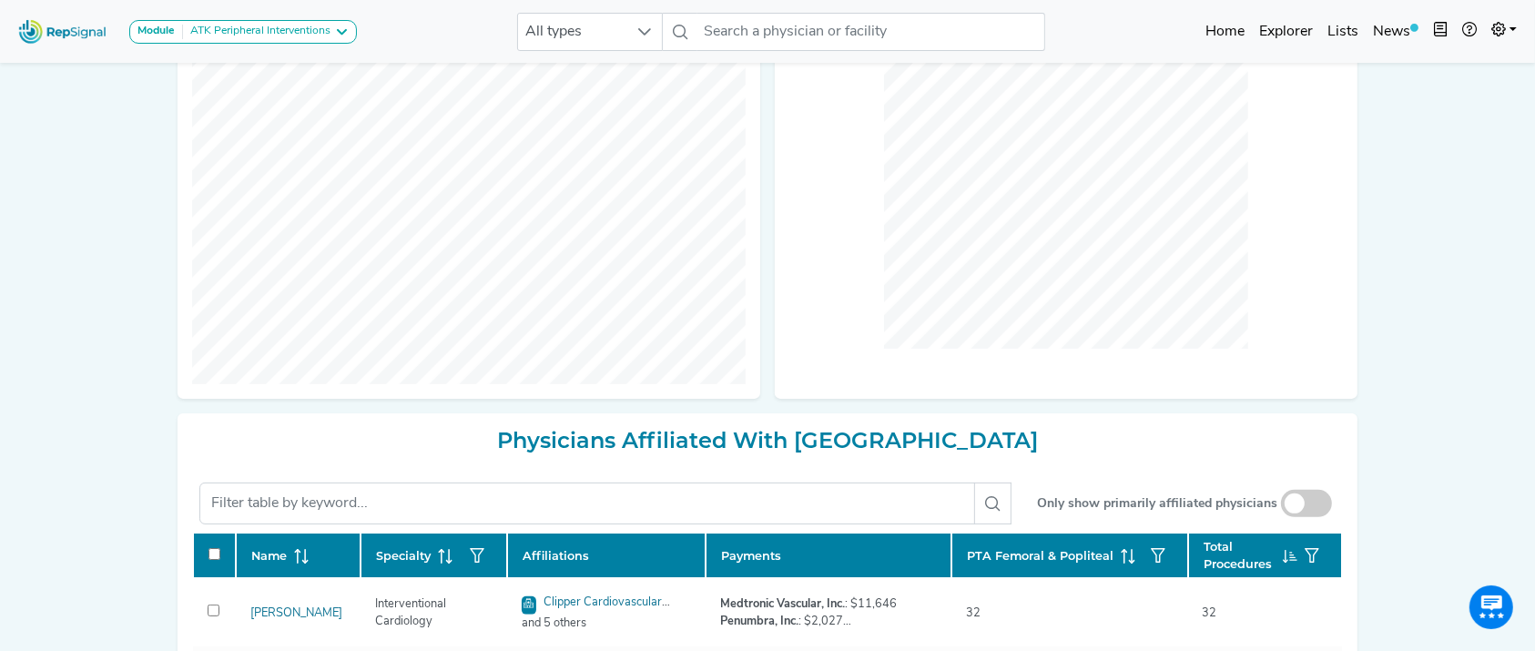
scroll to position [726, 0]
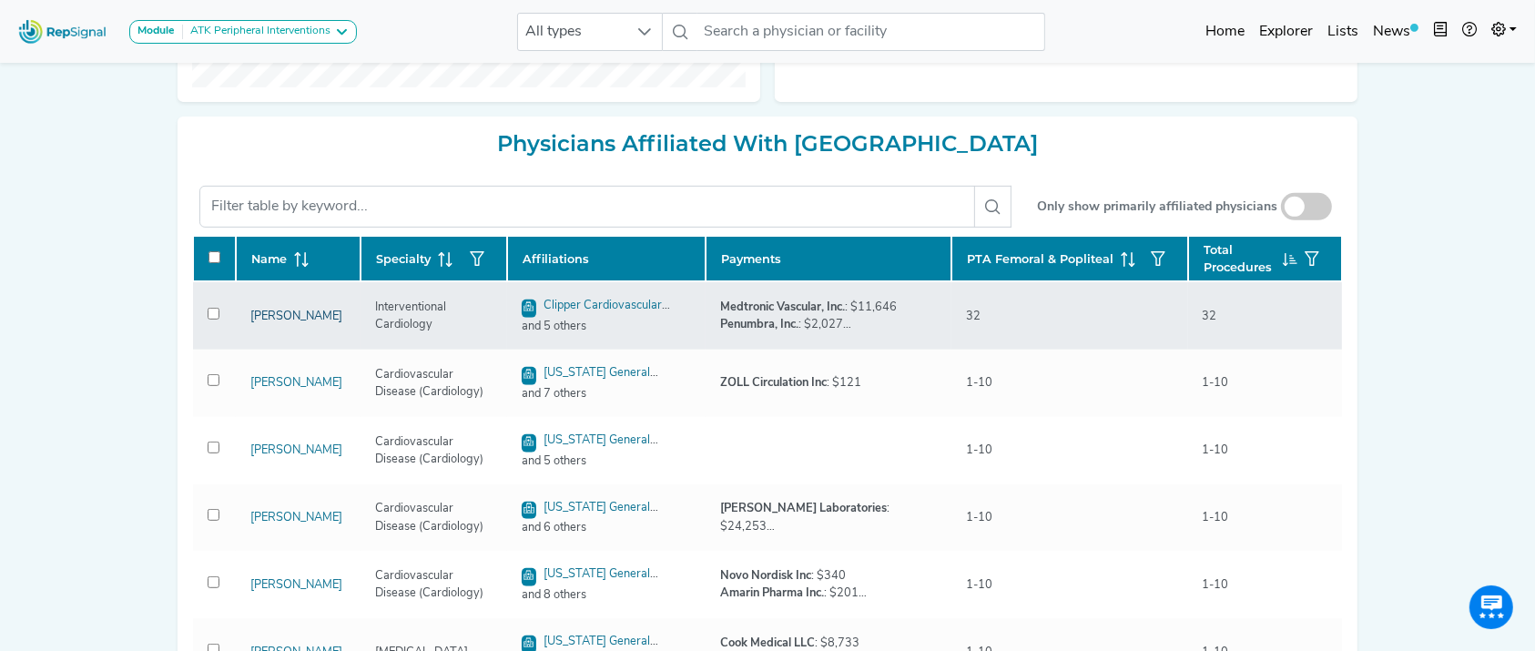
drag, startPoint x: 272, startPoint y: 350, endPoint x: 251, endPoint y: 328, distance: 30.9
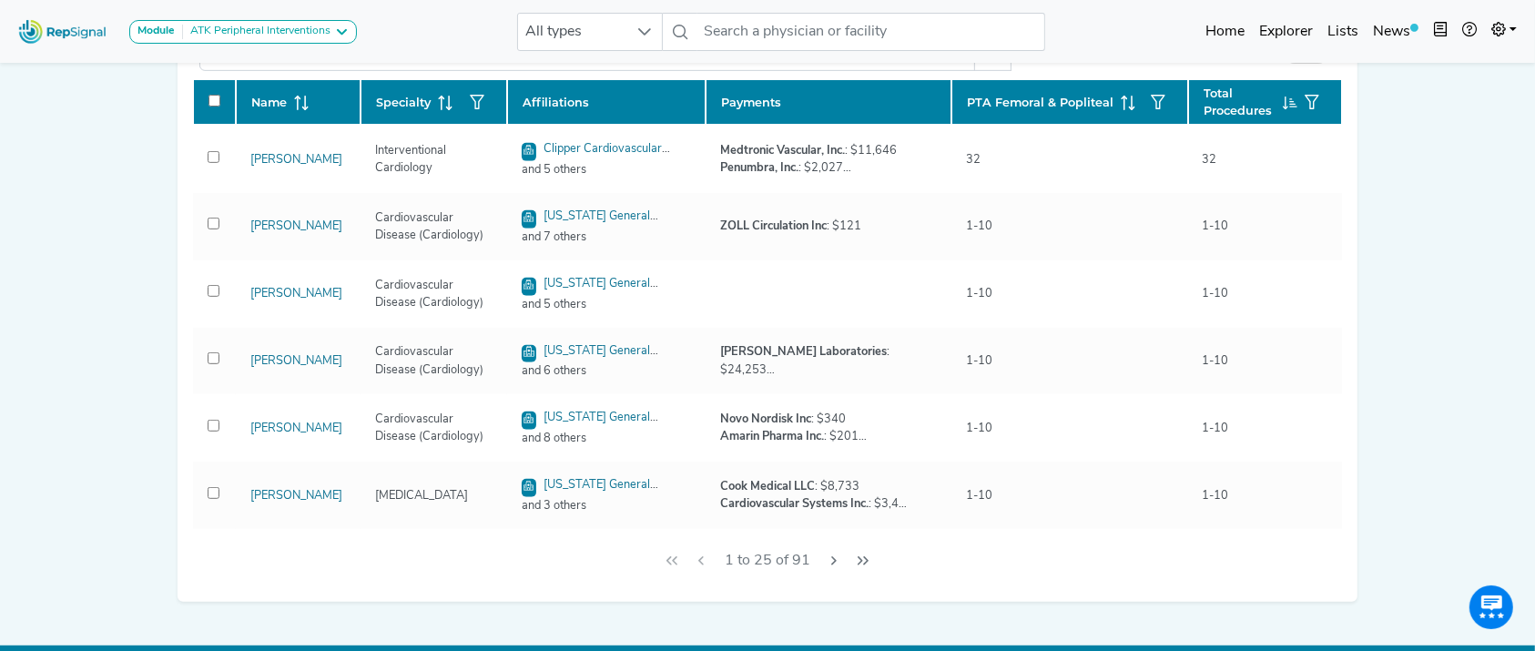
scroll to position [931, 0]
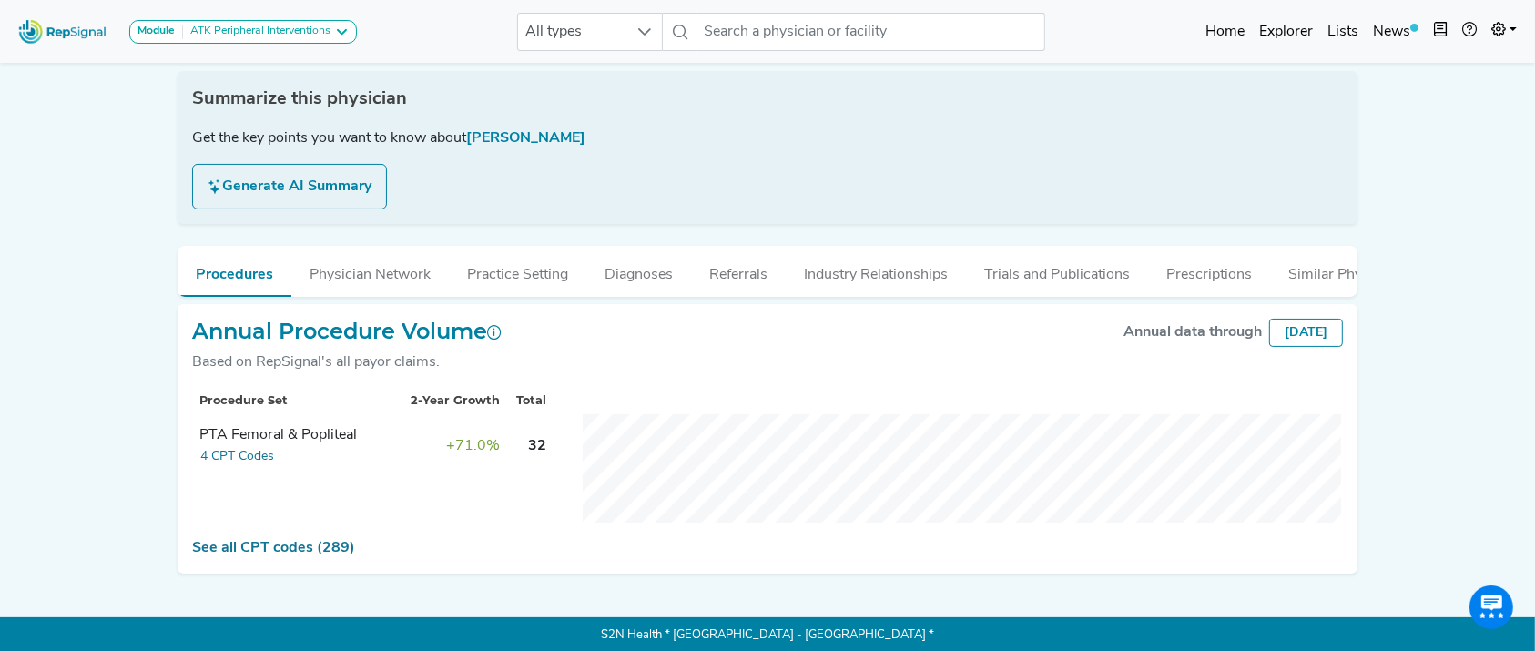
scroll to position [269, 0]
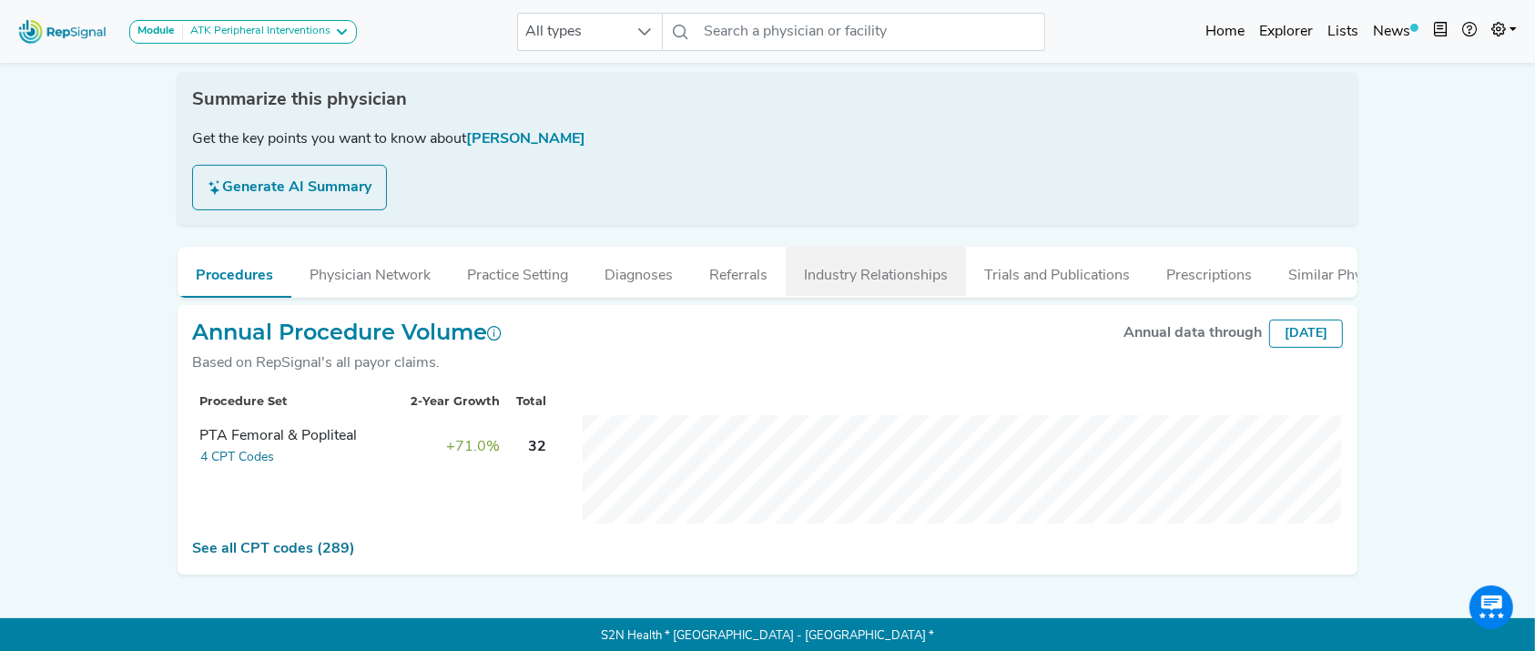
click at [830, 266] on button "Industry Relationships" at bounding box center [876, 271] width 180 height 49
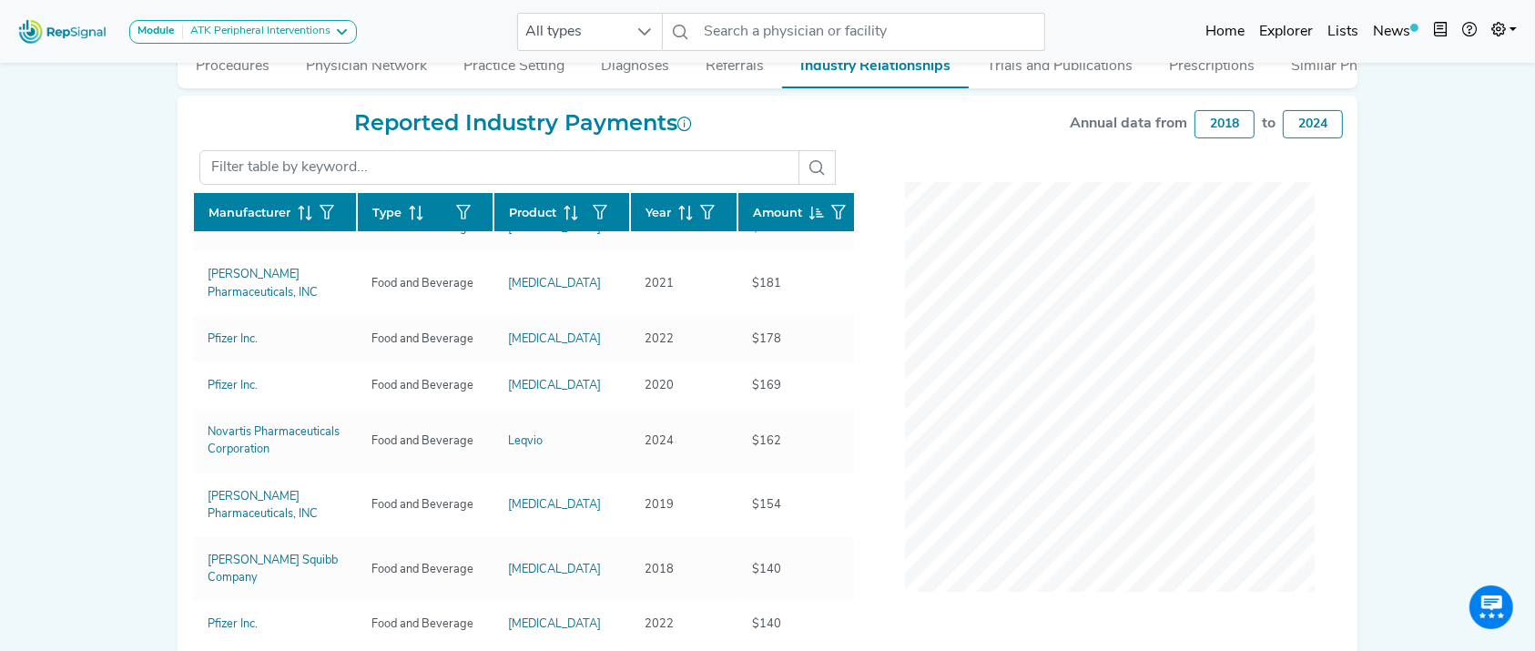
scroll to position [0, 0]
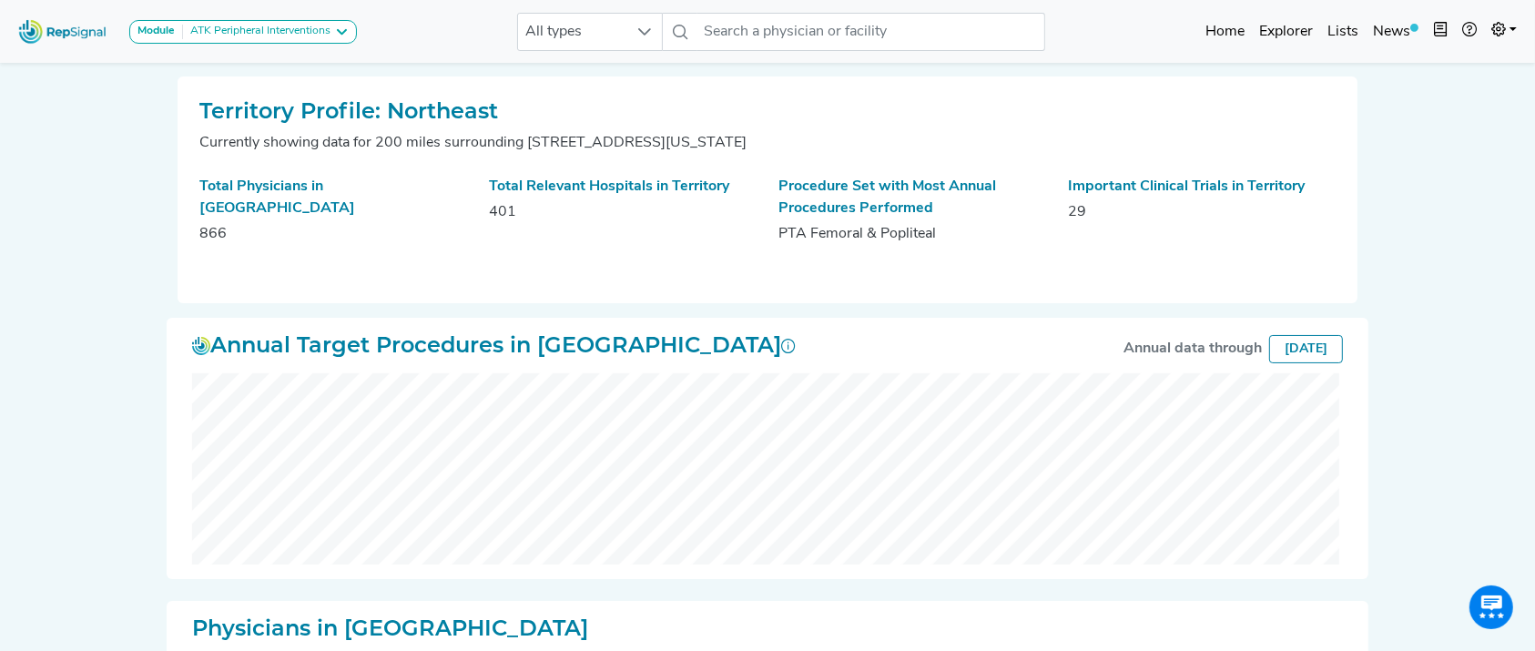
scroll to position [595, 0]
